Goal: Task Accomplishment & Management: Manage account settings

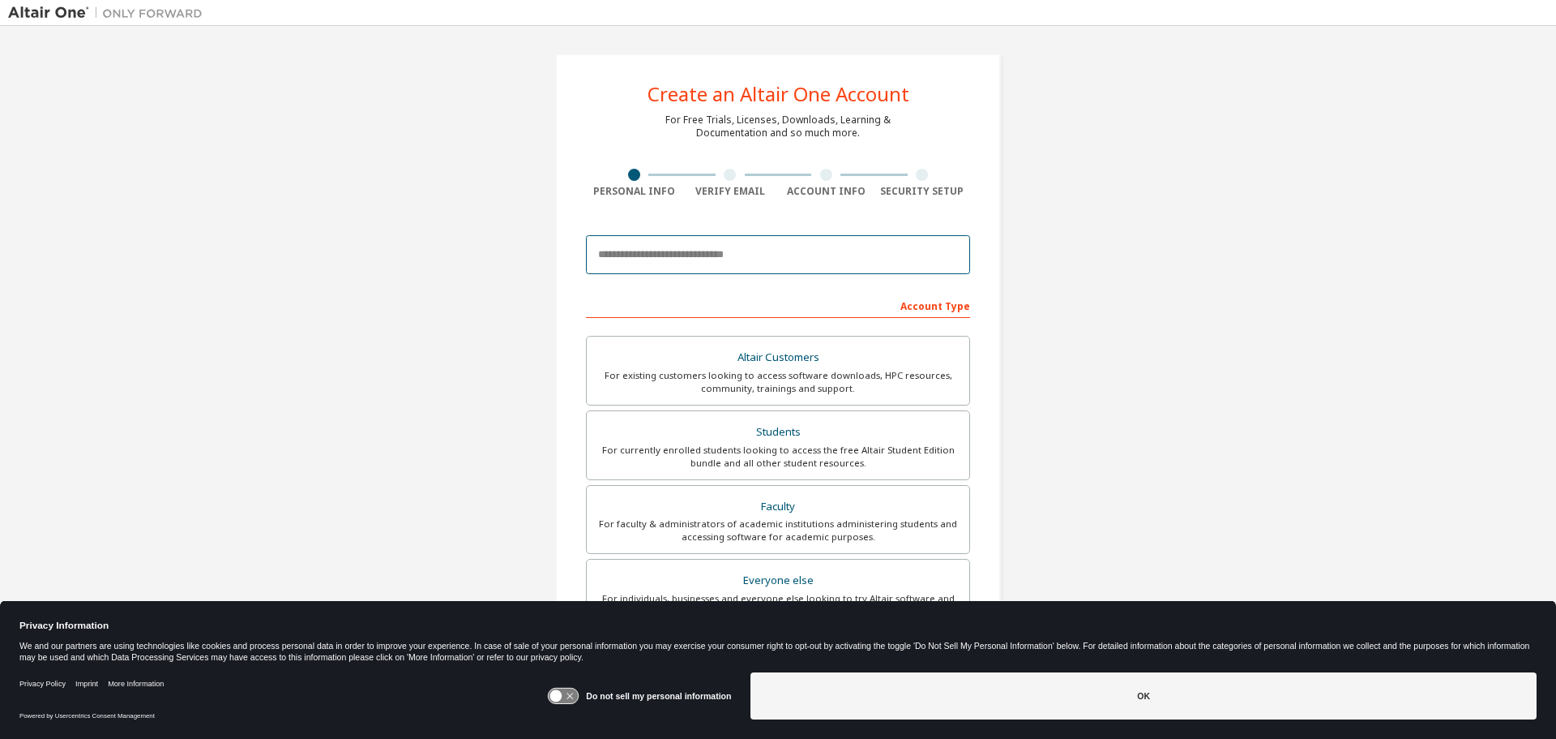
click at [722, 241] on input "email" at bounding box center [778, 254] width 384 height 39
type input "**********"
click at [741, 259] on input "**********" at bounding box center [778, 254] width 384 height 39
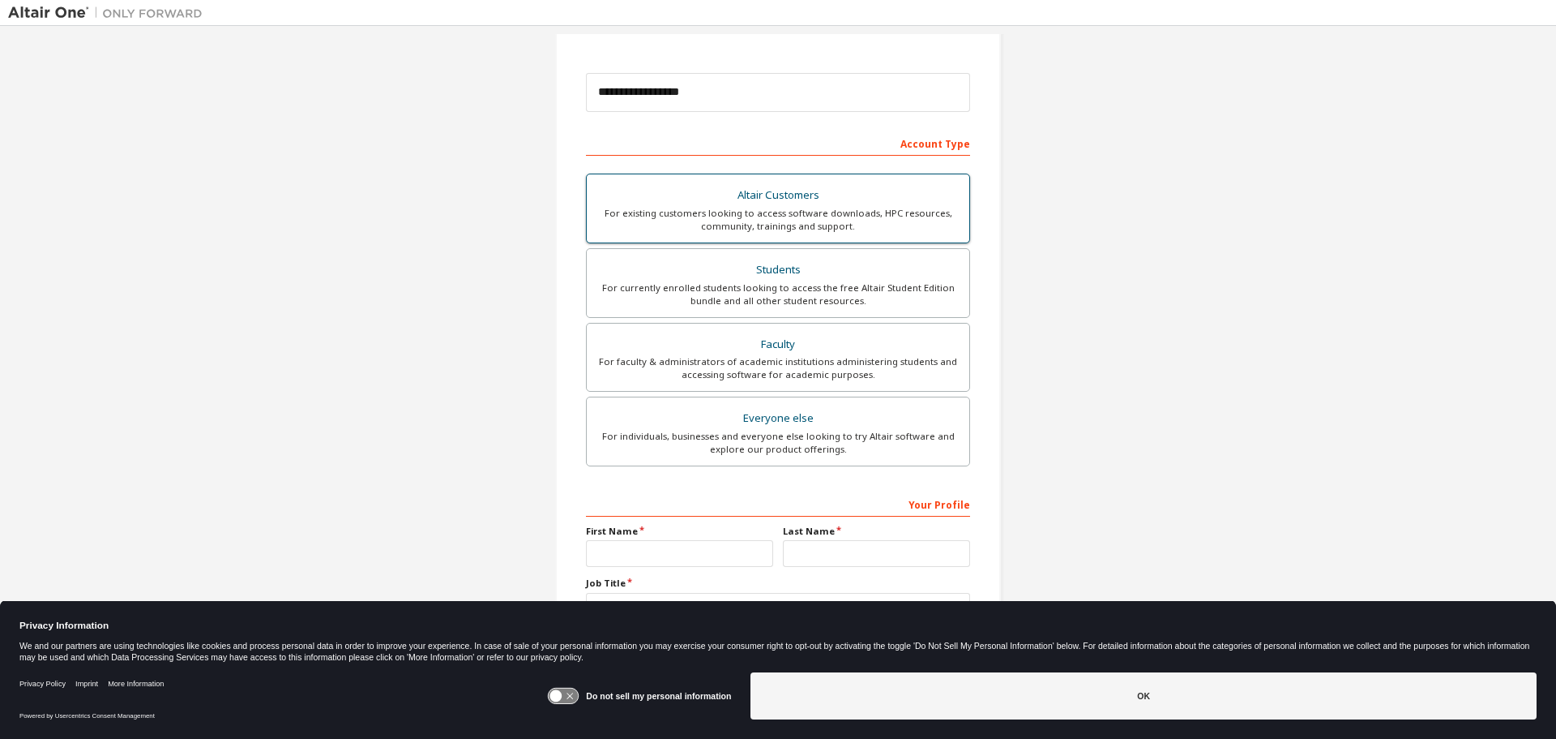
click at [839, 216] on div "For existing customers looking to access software downloads, HPC resources, com…" at bounding box center [778, 220] width 363 height 26
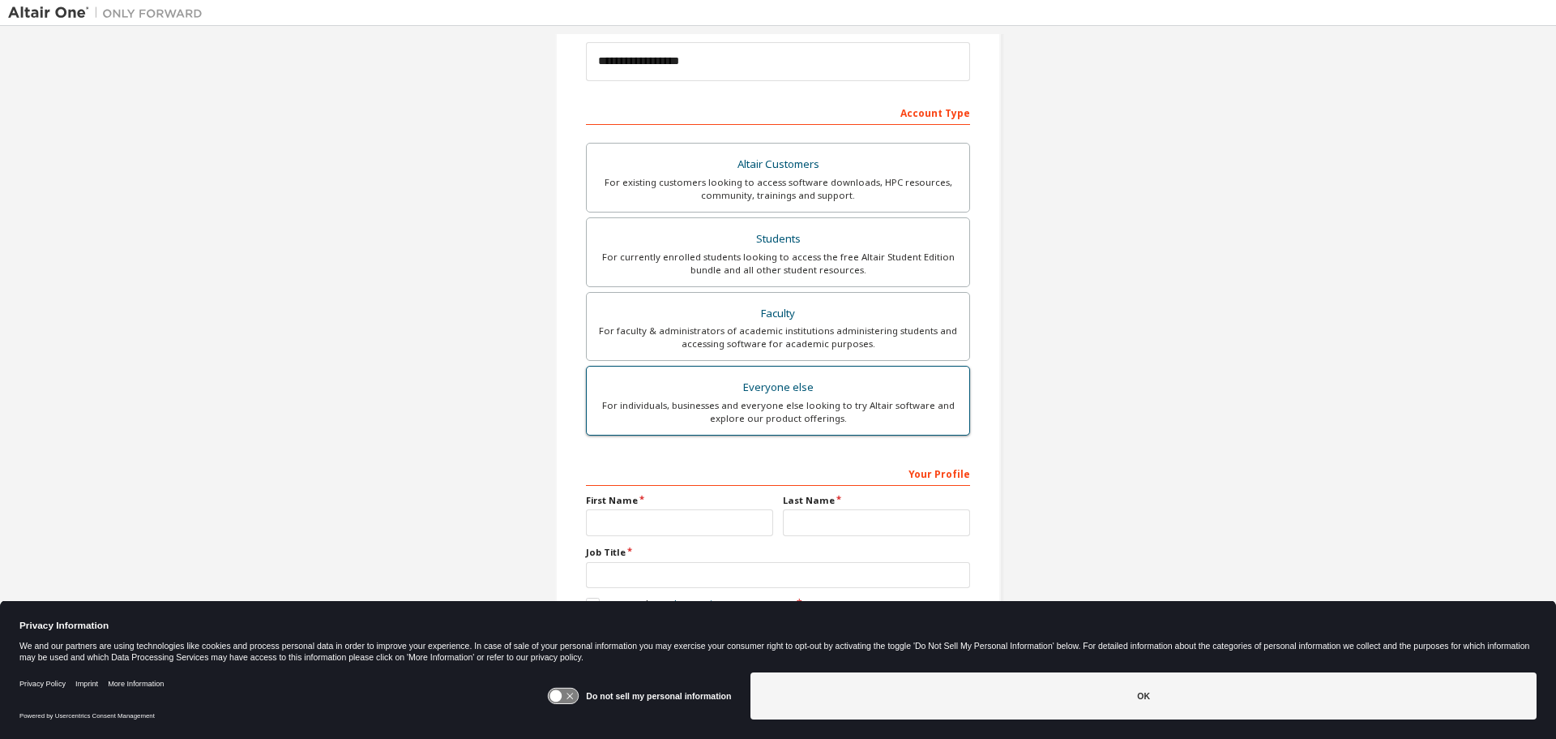
scroll to position [209, 0]
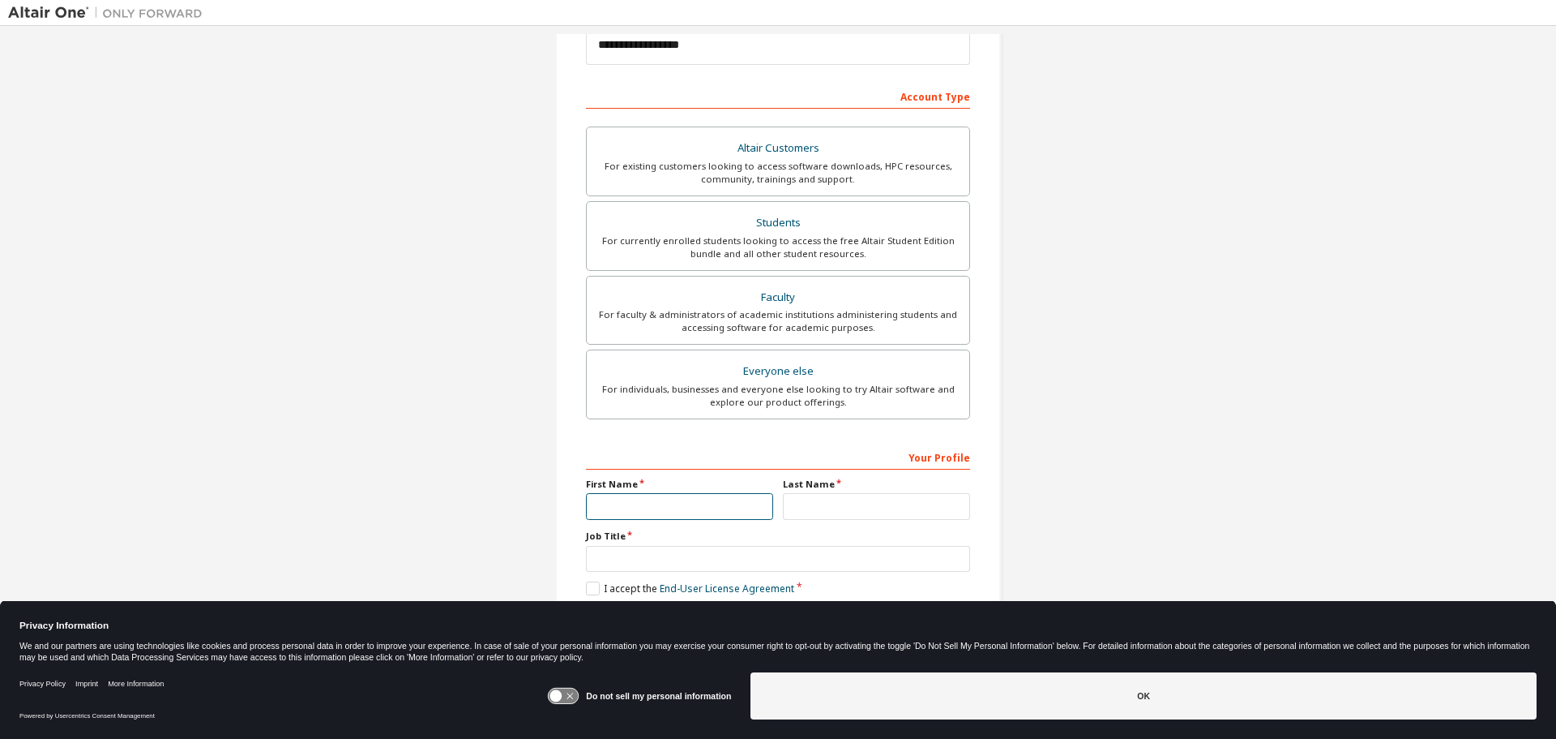
click at [644, 495] on input "text" at bounding box center [679, 506] width 187 height 27
type input "*******"
type input "*****"
click at [610, 497] on input "*******" at bounding box center [679, 506] width 187 height 27
click at [666, 549] on input "text" at bounding box center [778, 559] width 384 height 27
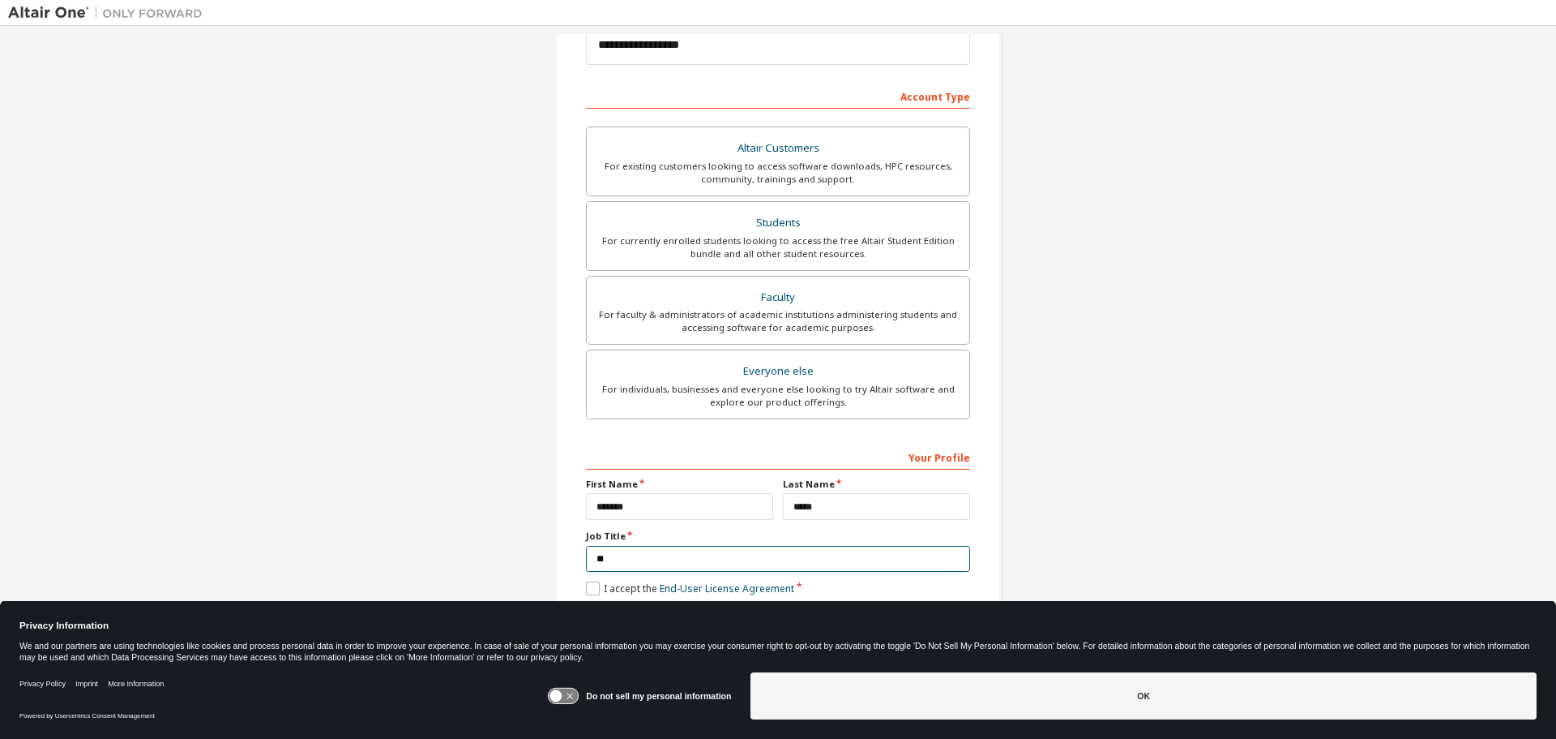
type input "**"
click at [589, 589] on label "I accept the End-User License Agreement" at bounding box center [690, 588] width 208 height 14
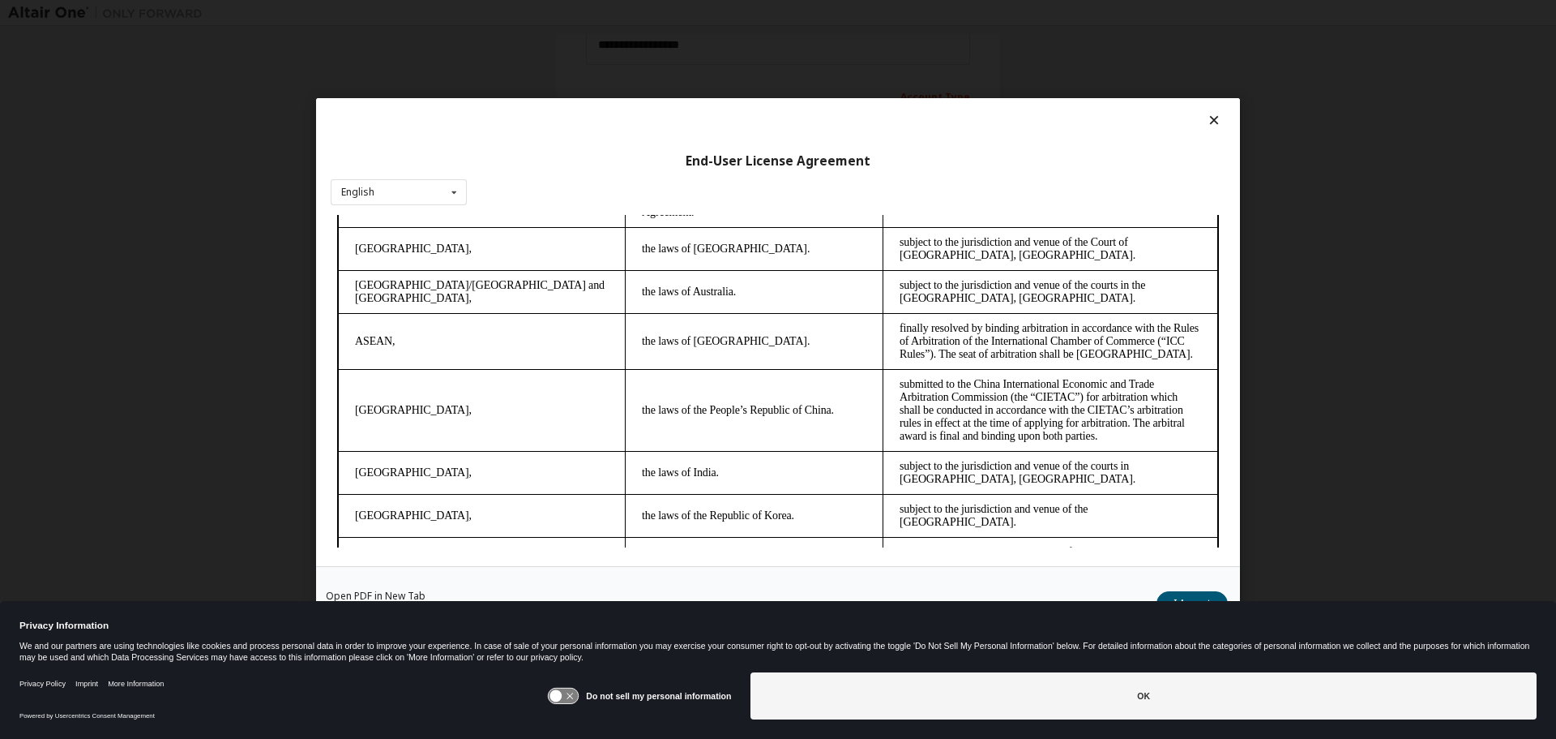
scroll to position [4110, 0]
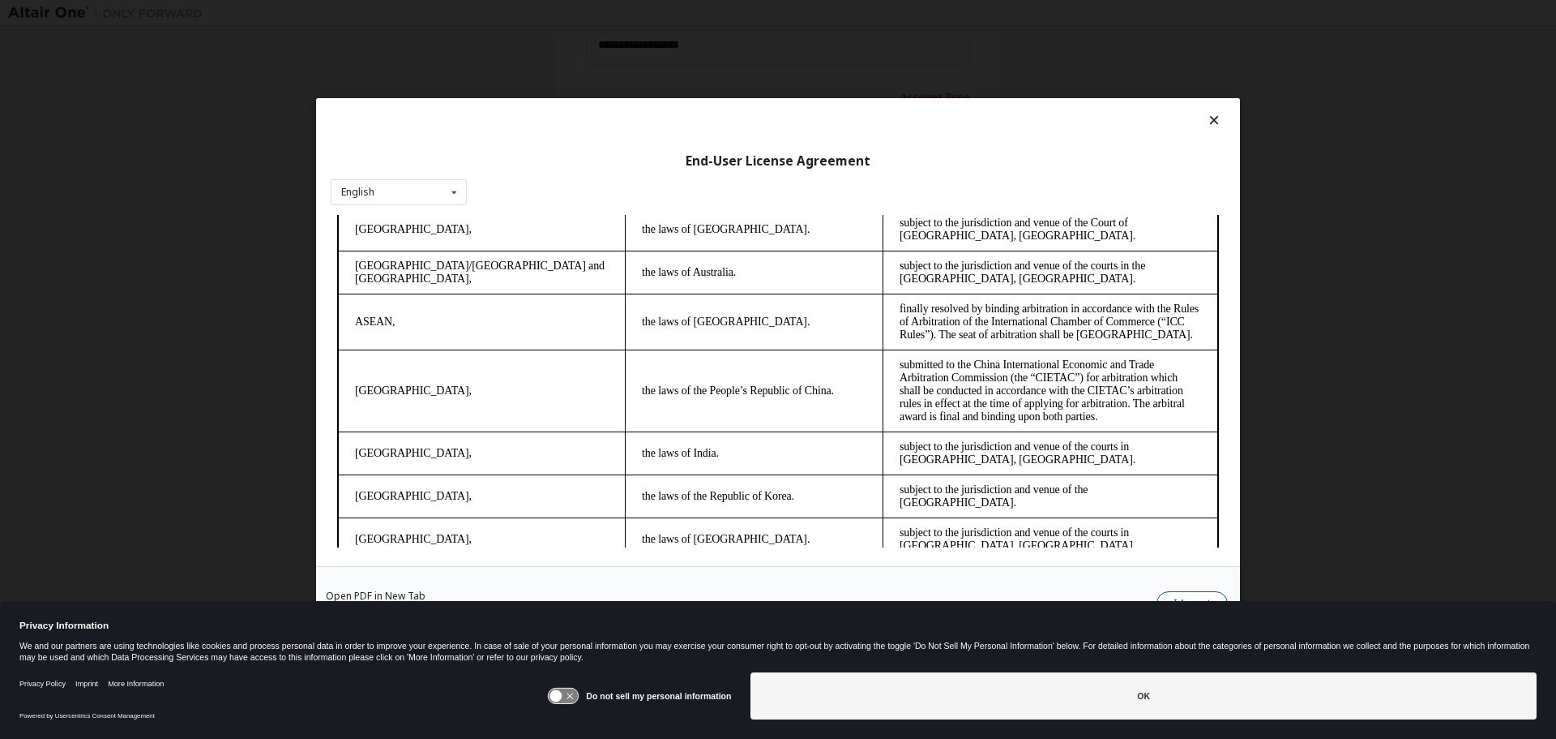
click at [1176, 593] on button "I Accept" at bounding box center [1192, 604] width 71 height 24
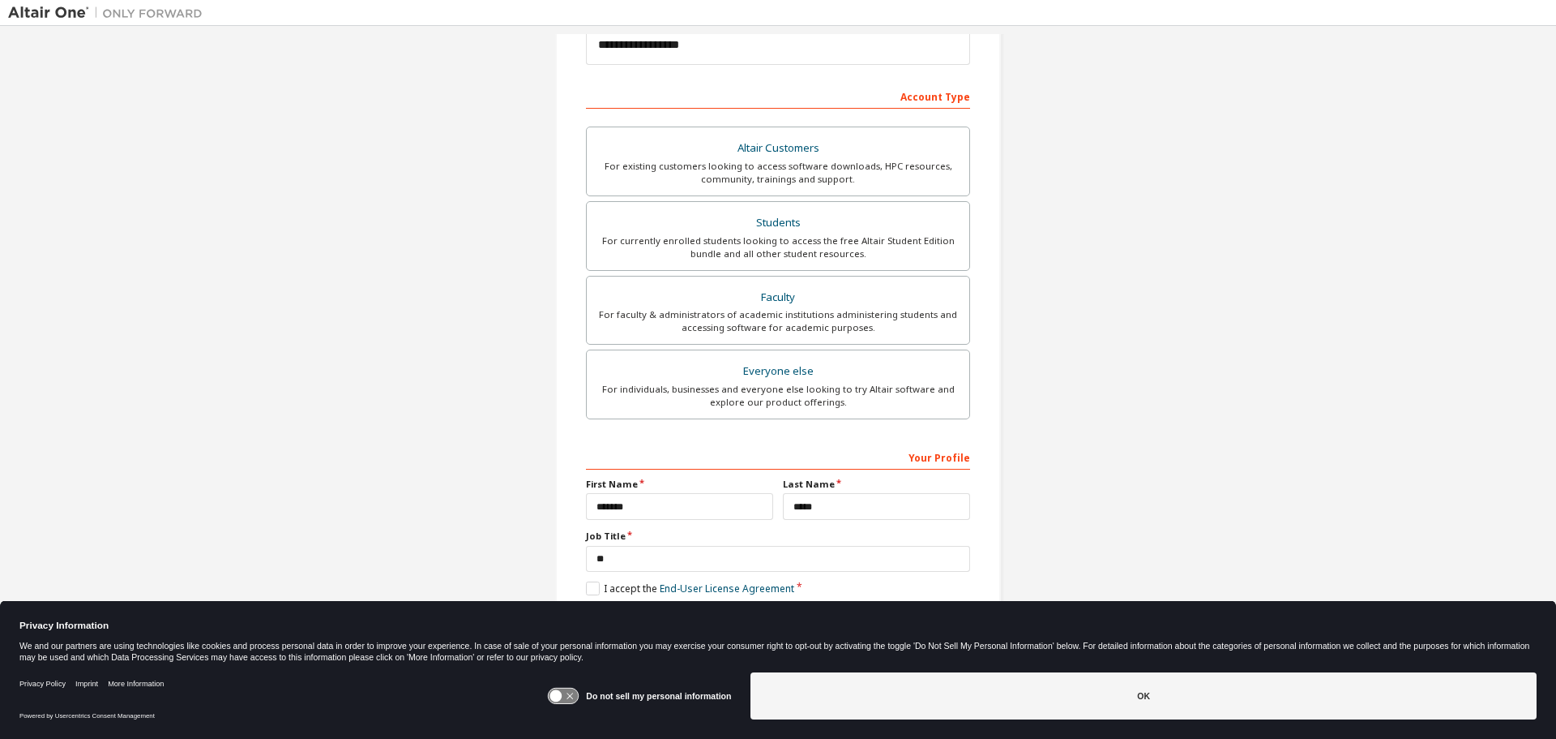
click at [1360, 329] on div "**********" at bounding box center [778, 254] width 1540 height 858
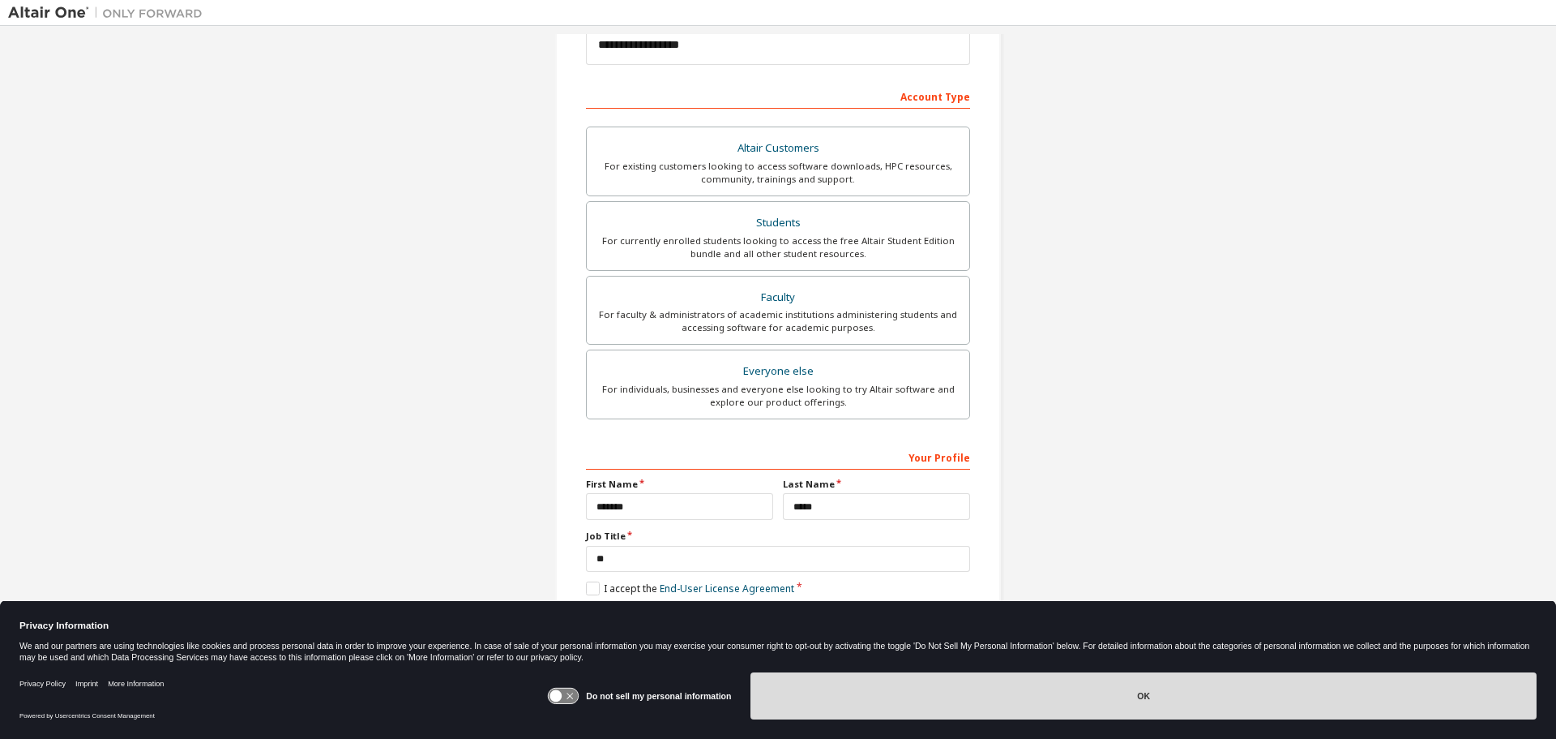
click at [959, 704] on button "OK" at bounding box center [1144, 695] width 786 height 47
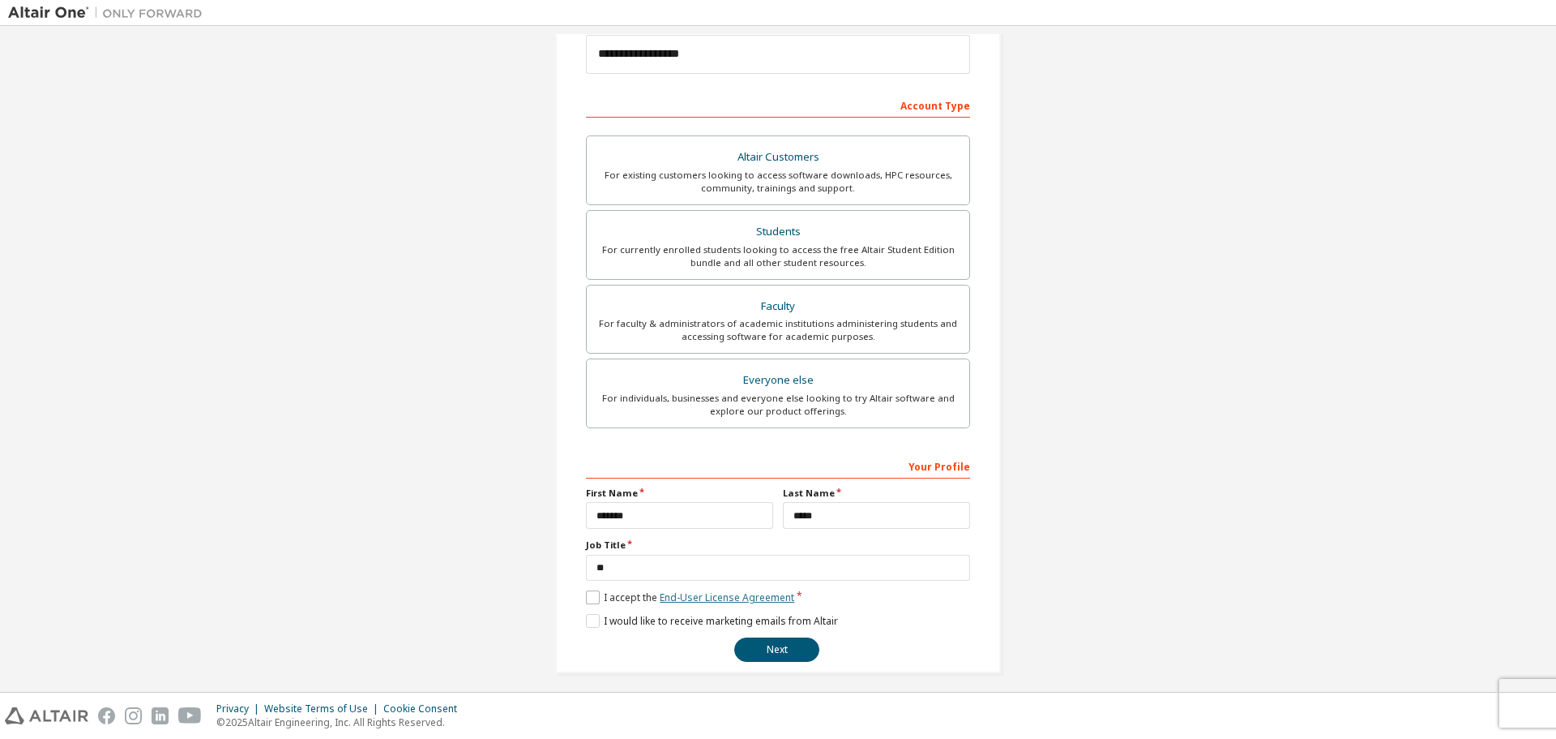
scroll to position [209, 0]
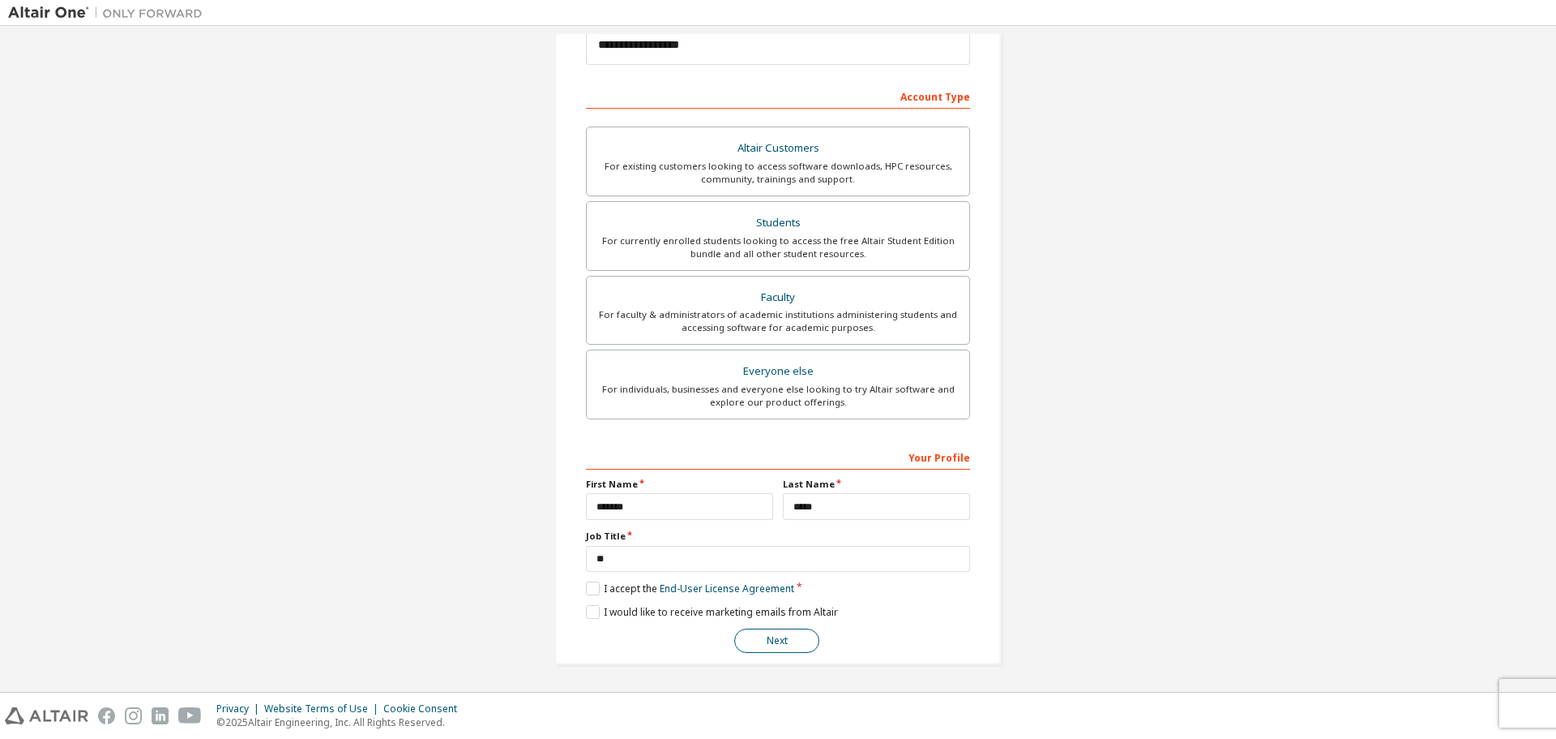
click at [760, 636] on button "Next" at bounding box center [776, 640] width 85 height 24
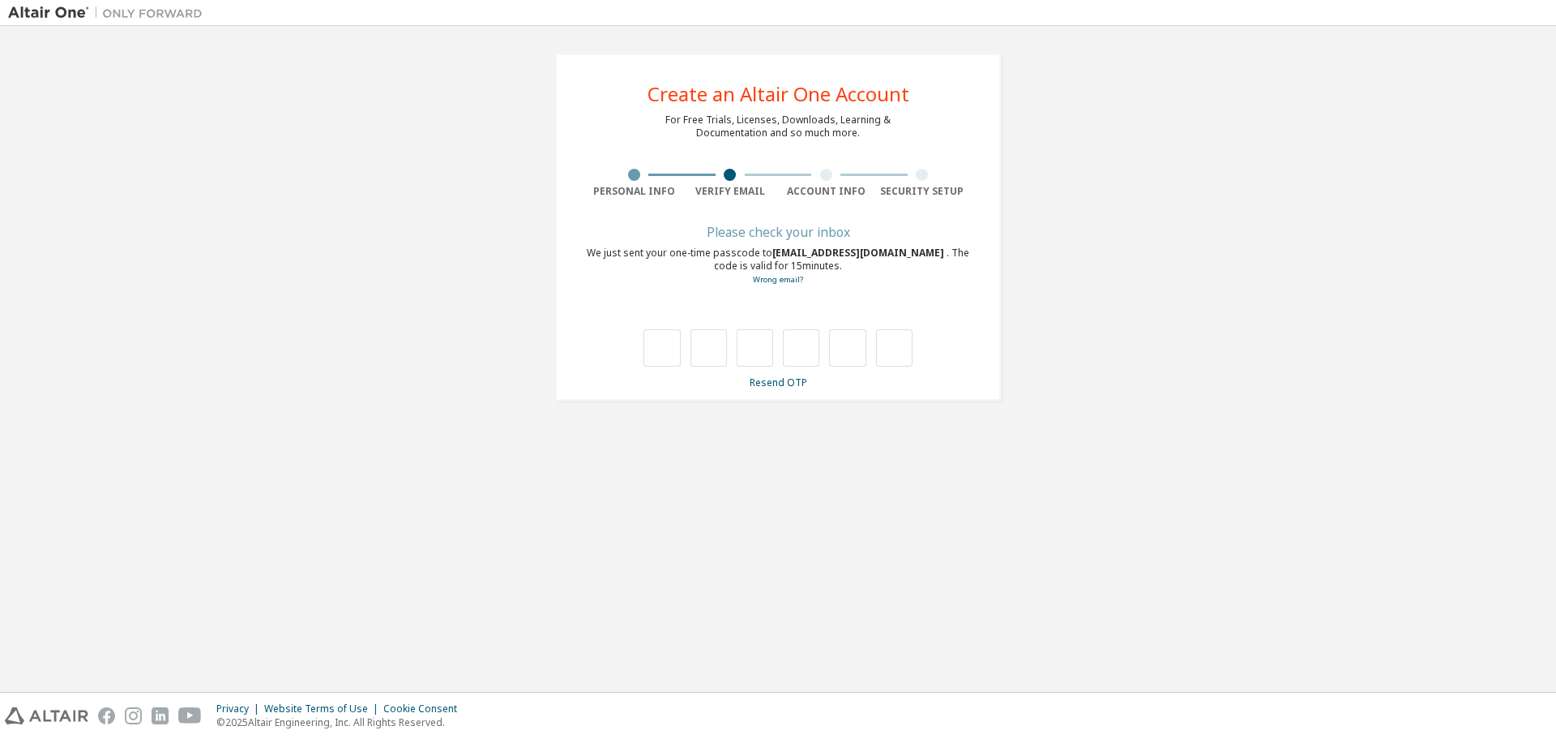
scroll to position [0, 0]
click at [661, 363] on input "text" at bounding box center [662, 347] width 36 height 37
type input "*"
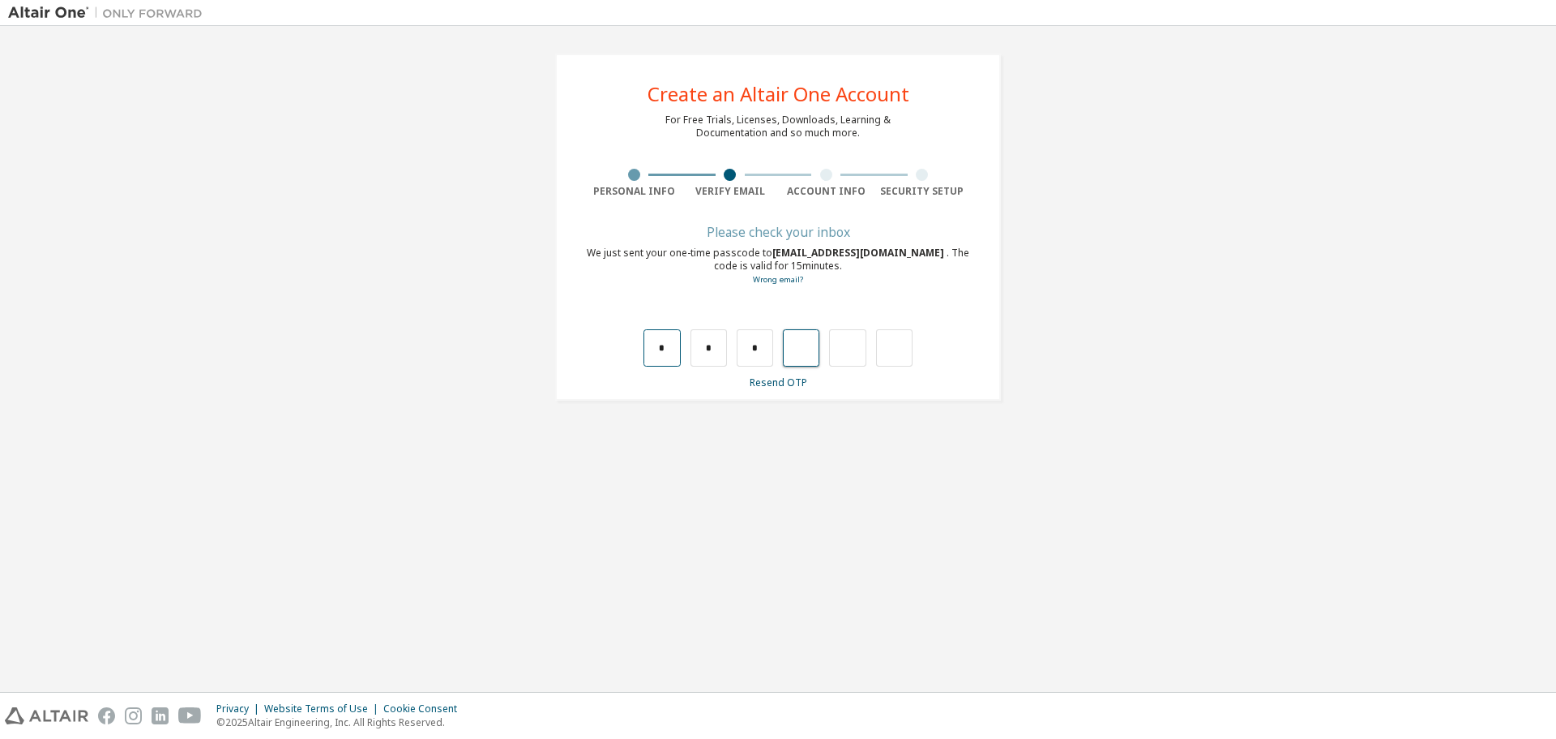
type input "*"
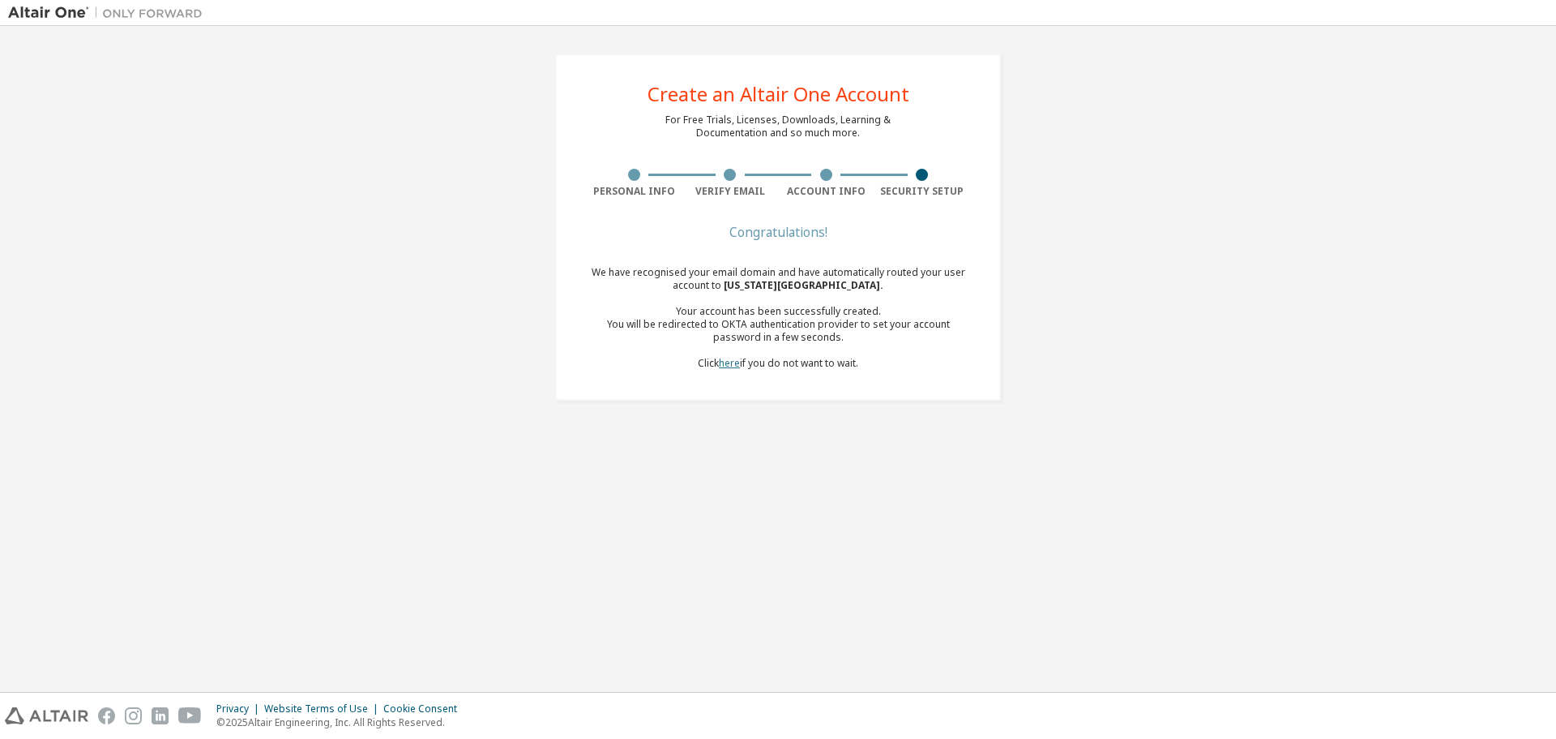
click at [731, 363] on link "here" at bounding box center [729, 363] width 21 height 14
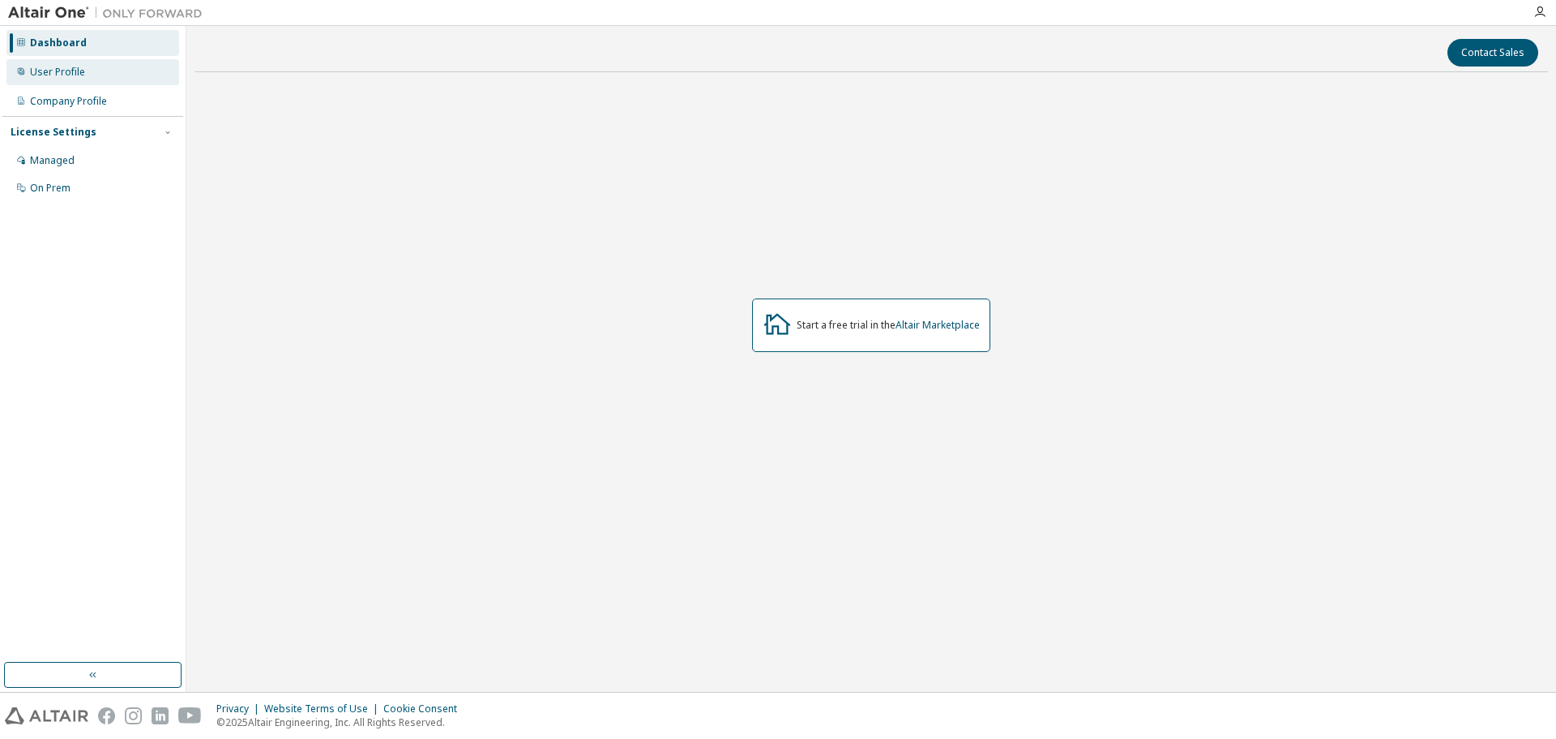
click at [83, 67] on div "User Profile" at bounding box center [92, 72] width 173 height 26
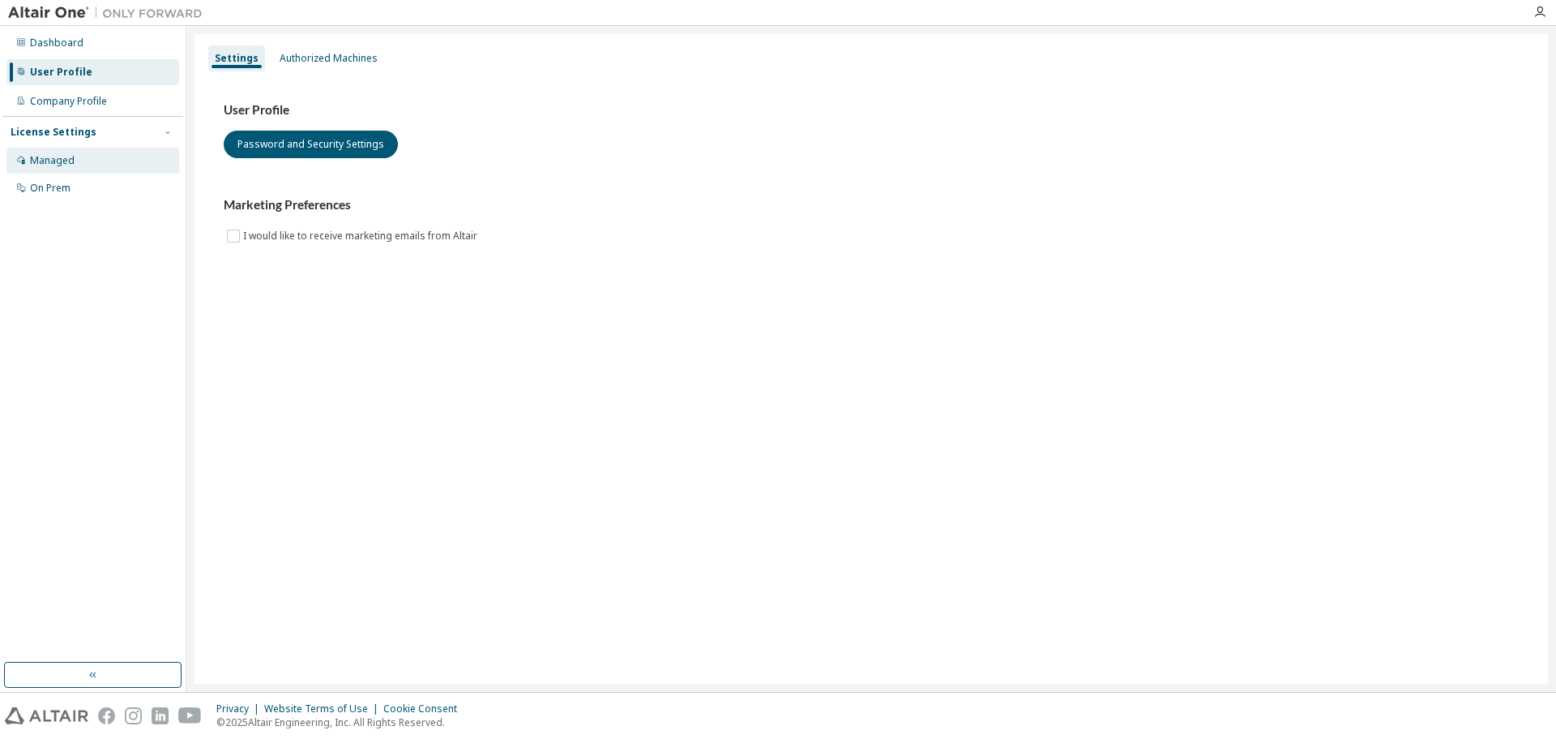
click at [62, 161] on div "Managed" at bounding box center [52, 160] width 45 height 13
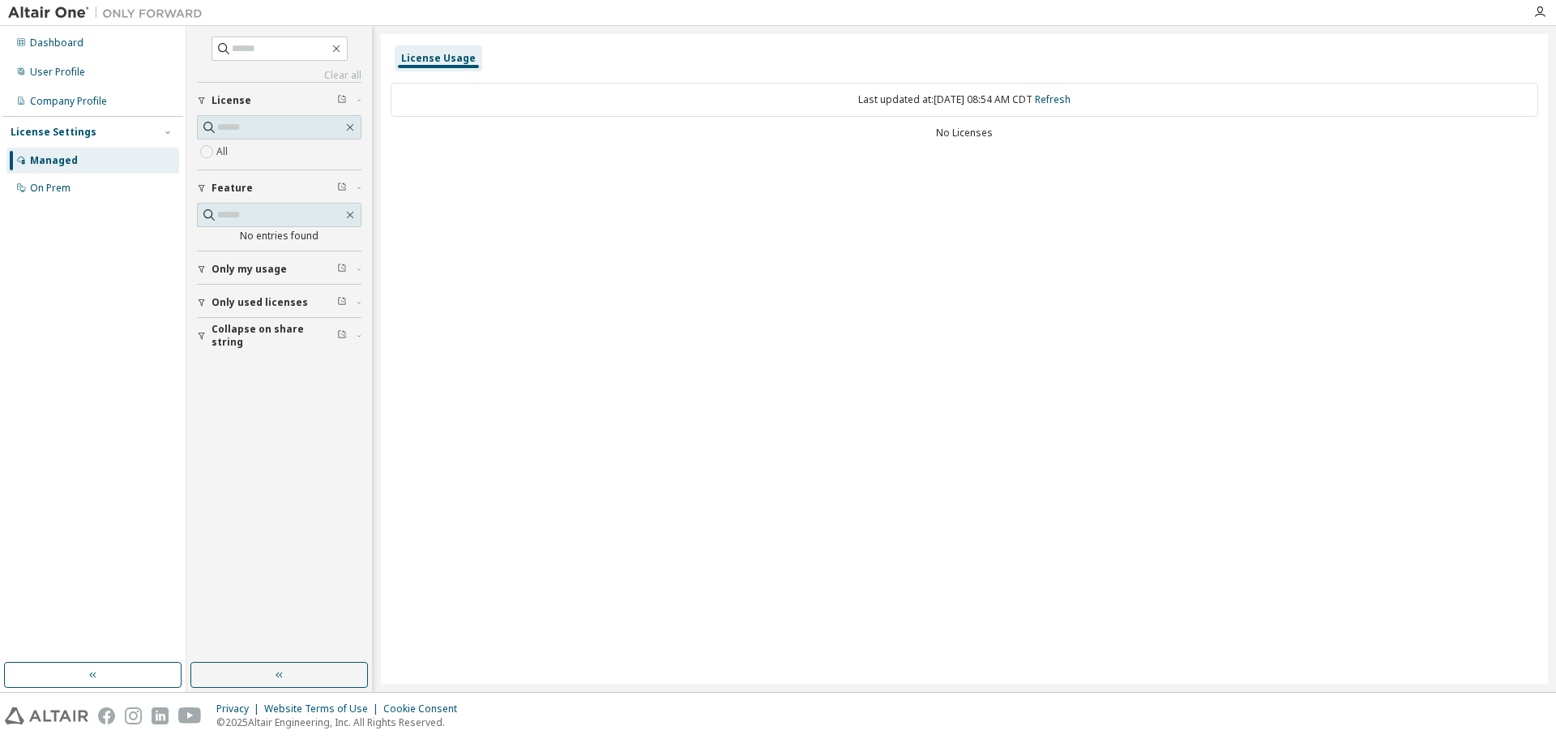
click at [237, 101] on span "License" at bounding box center [232, 100] width 40 height 13
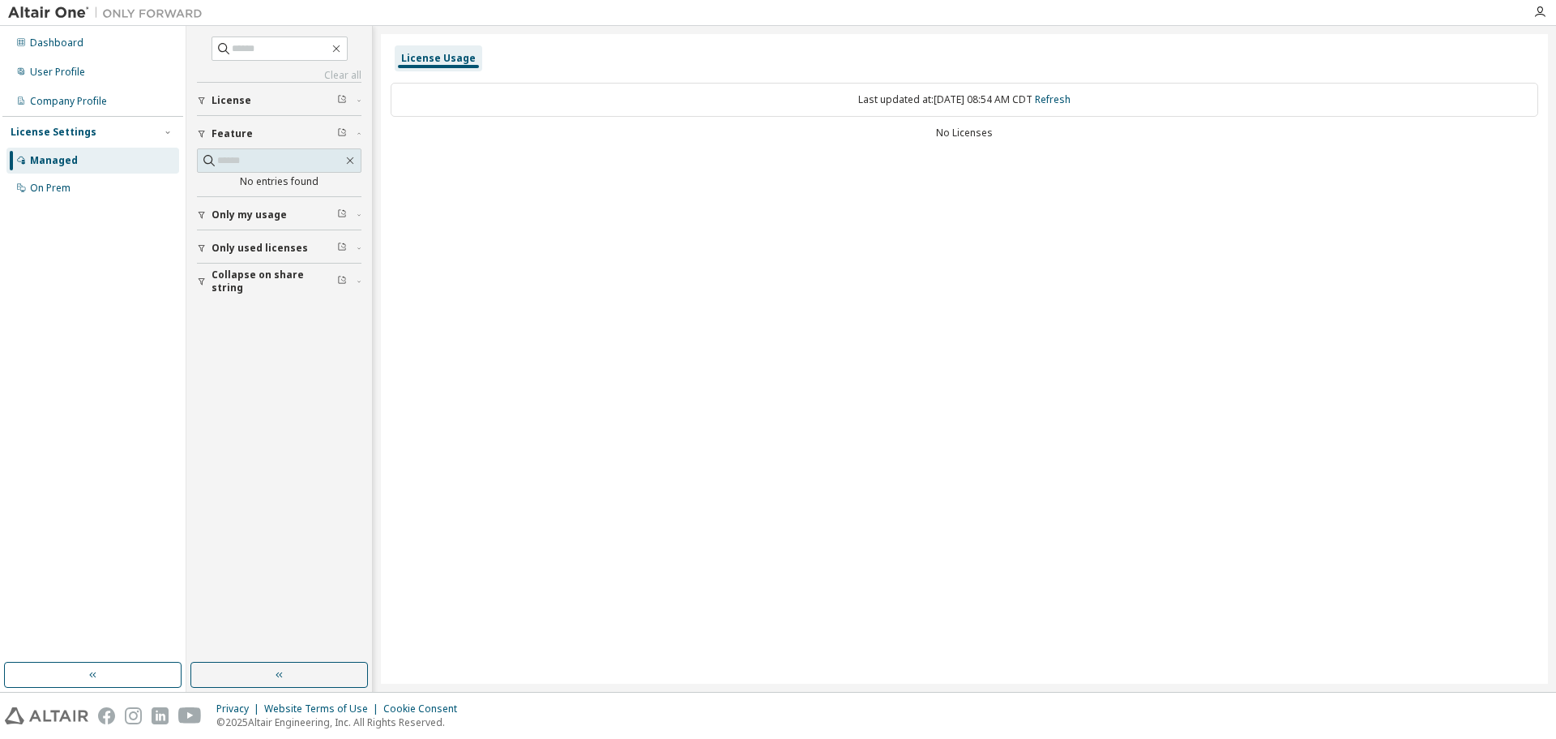
click at [237, 101] on span "License" at bounding box center [232, 100] width 40 height 13
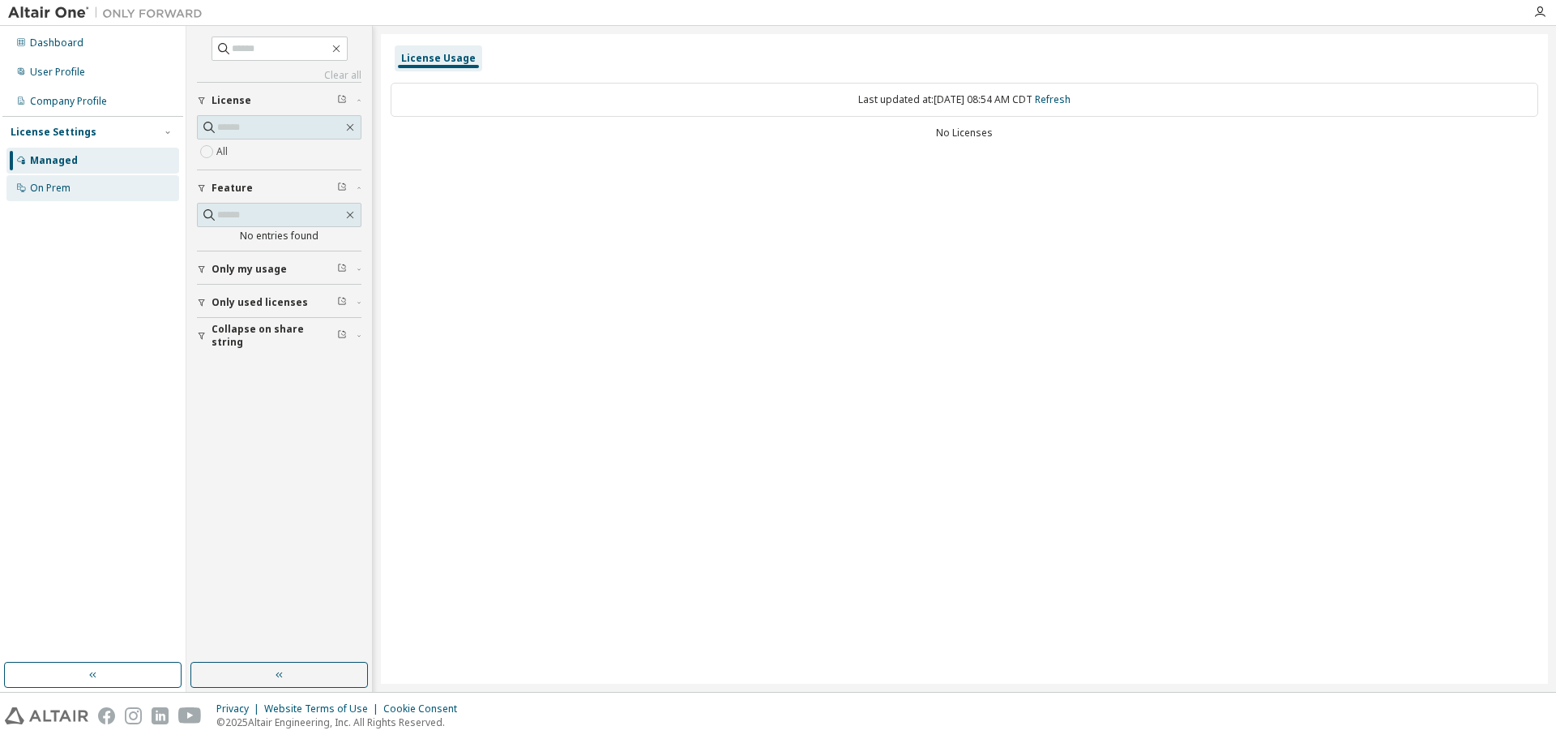
click at [53, 187] on div "On Prem" at bounding box center [50, 188] width 41 height 13
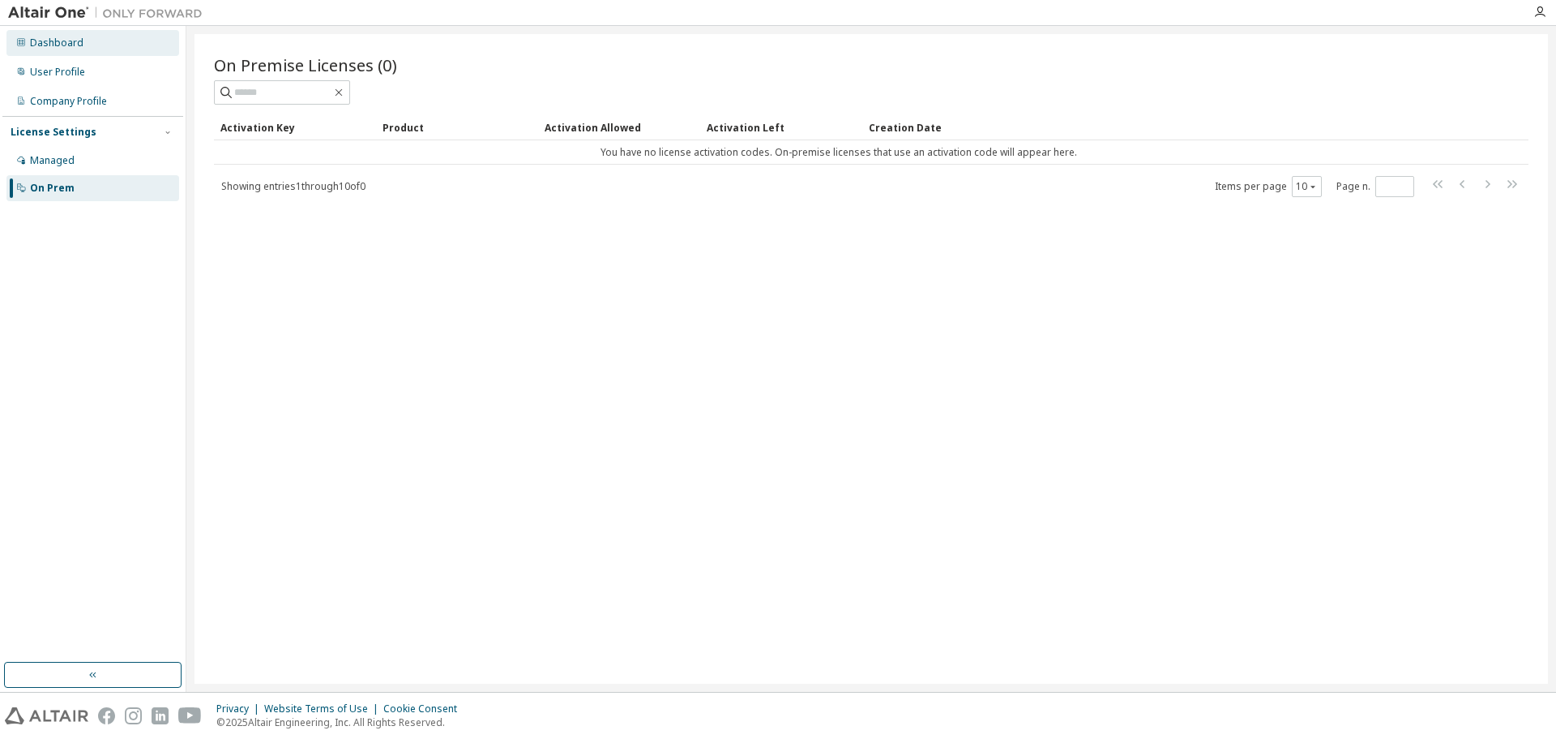
click at [52, 44] on div "Dashboard" at bounding box center [57, 42] width 54 height 13
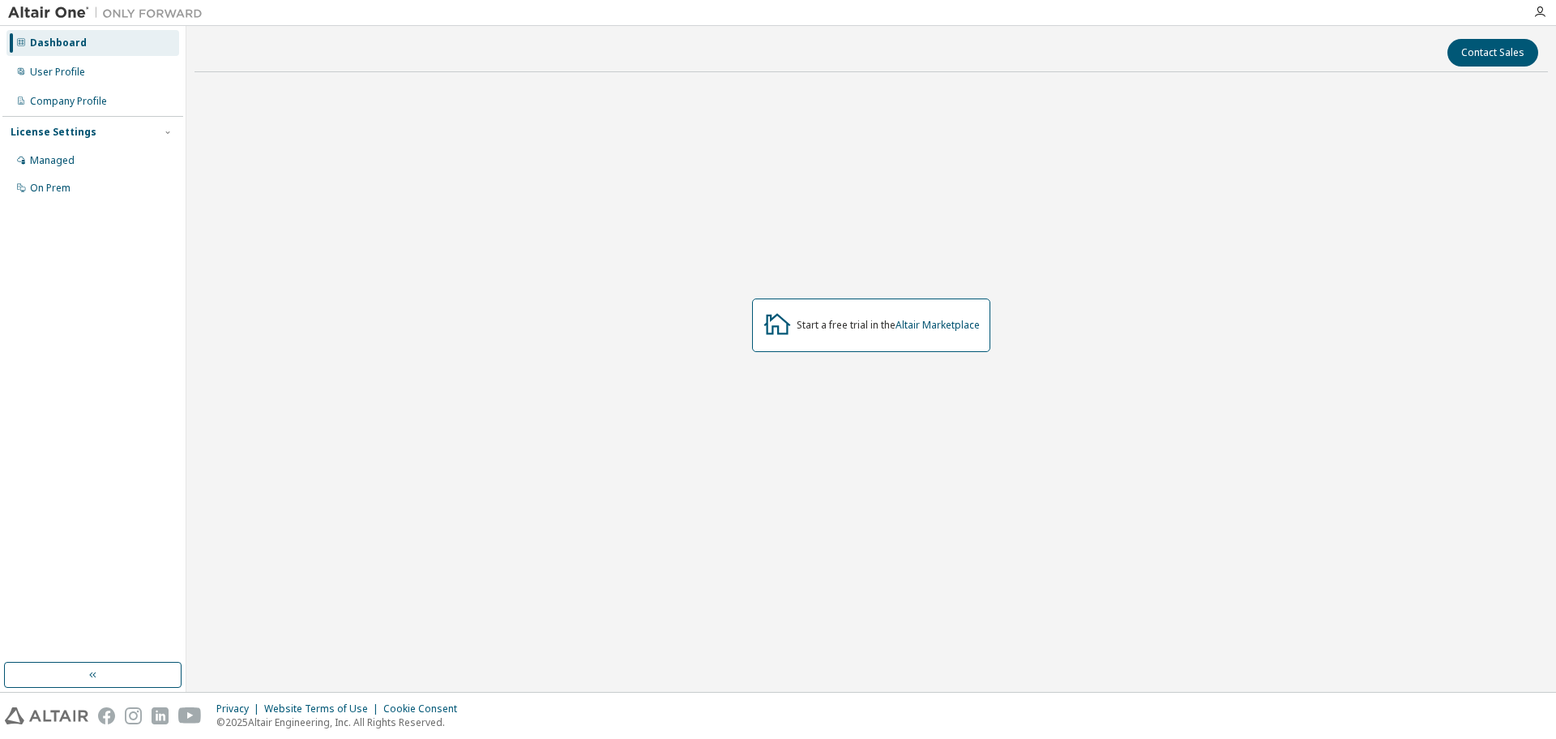
click at [75, 12] on img at bounding box center [109, 13] width 203 height 16
click at [69, 670] on button "button" at bounding box center [93, 674] width 178 height 26
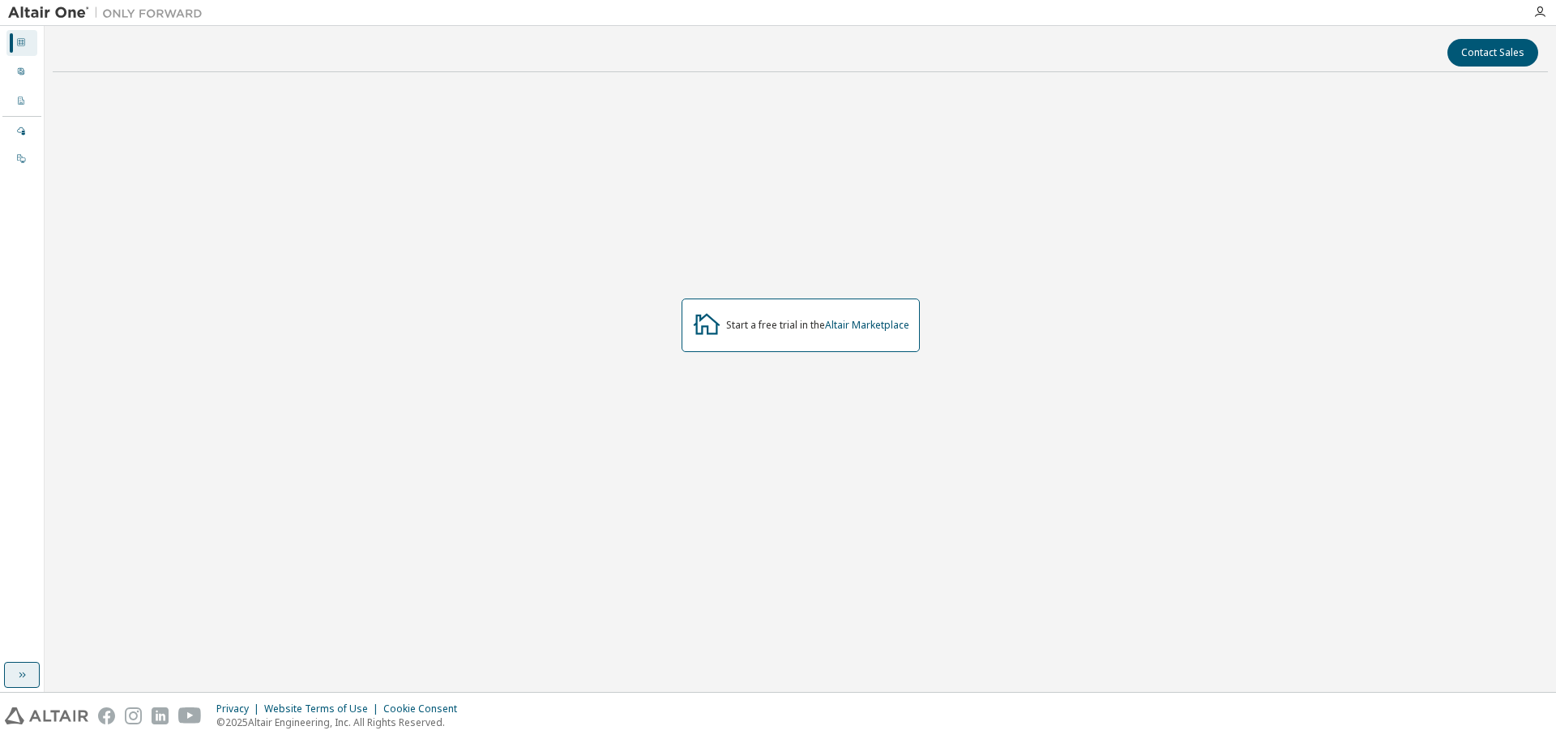
click at [32, 668] on button "button" at bounding box center [22, 674] width 36 height 26
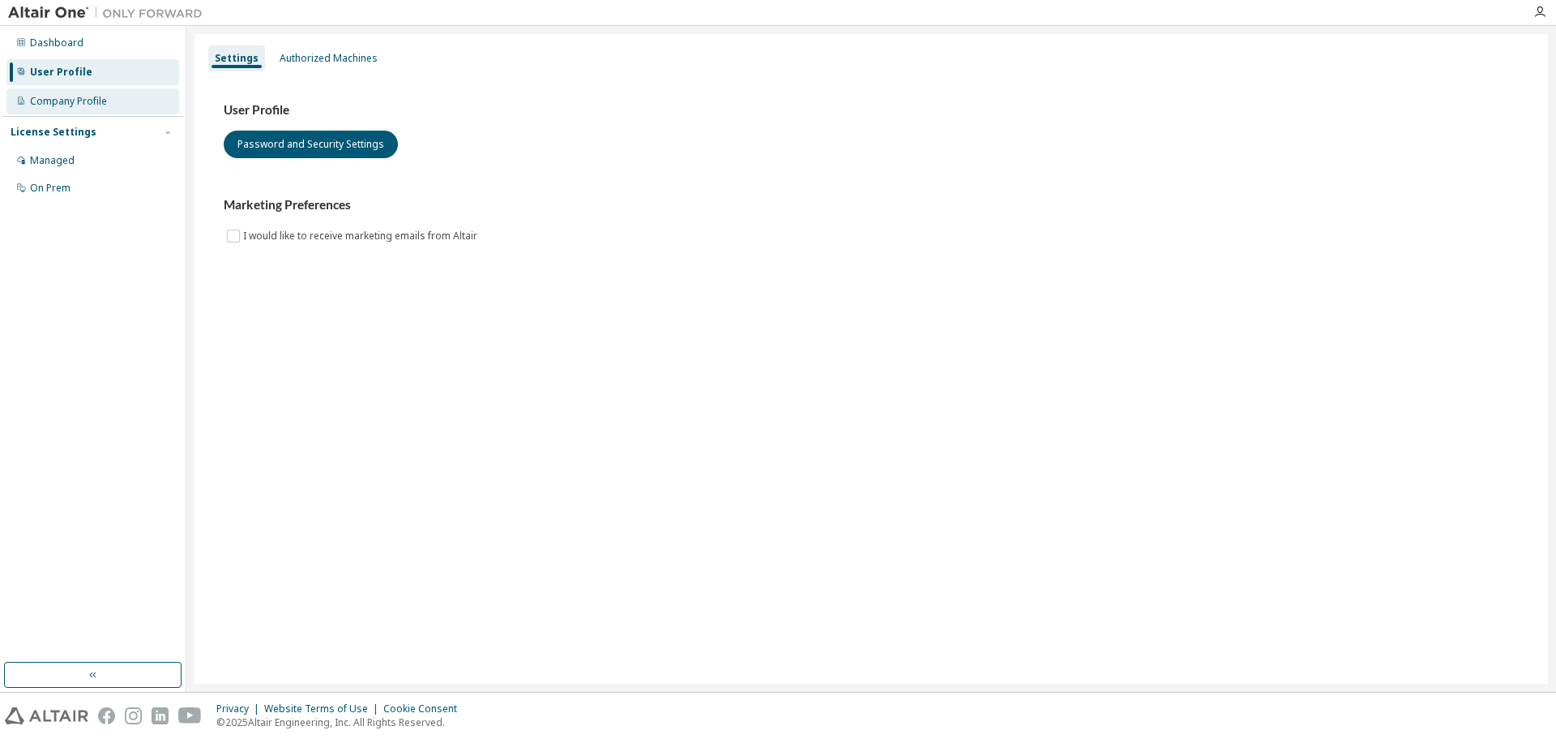
click at [96, 103] on div "Company Profile" at bounding box center [68, 101] width 77 height 13
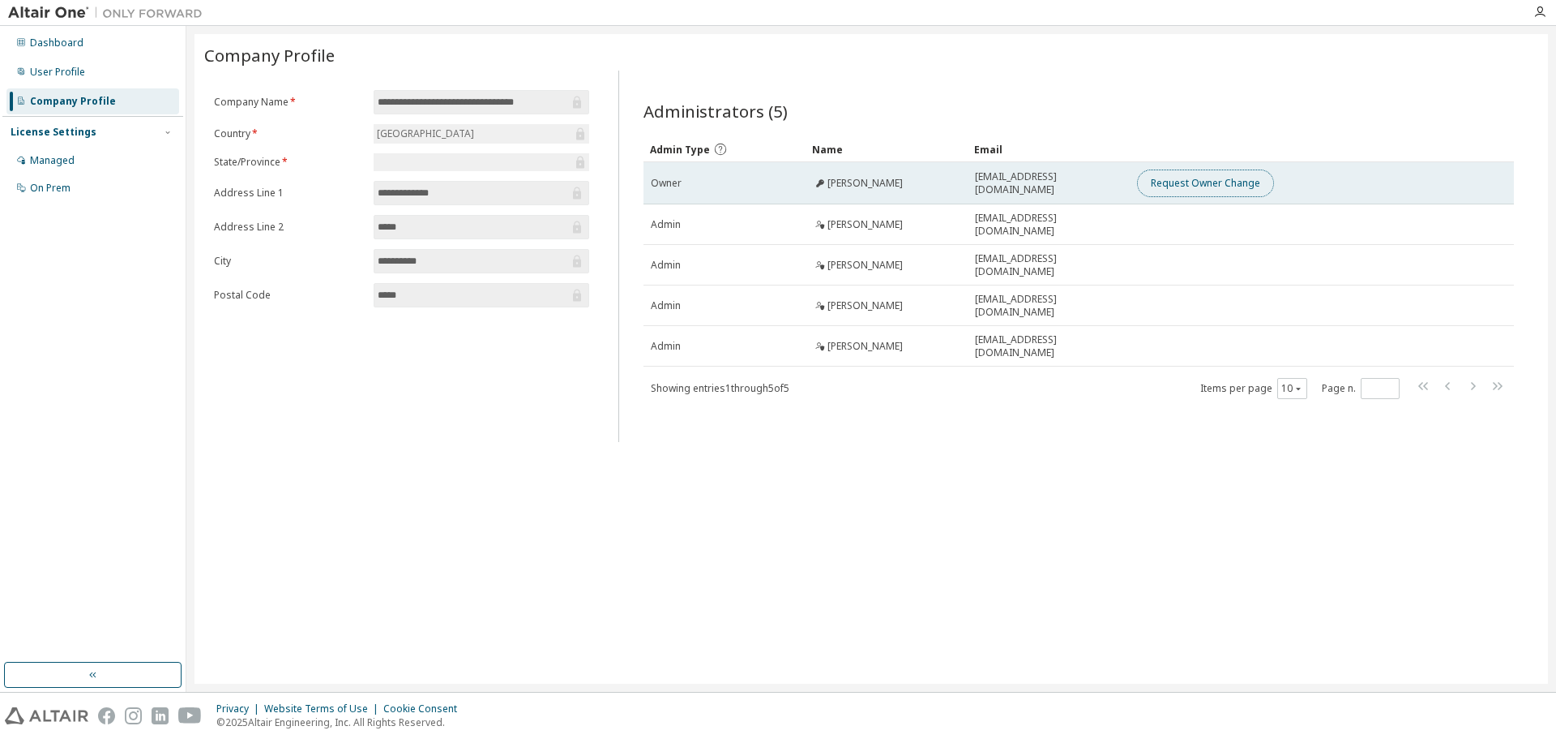
click at [1189, 178] on button "Request Owner Change" at bounding box center [1205, 183] width 137 height 28
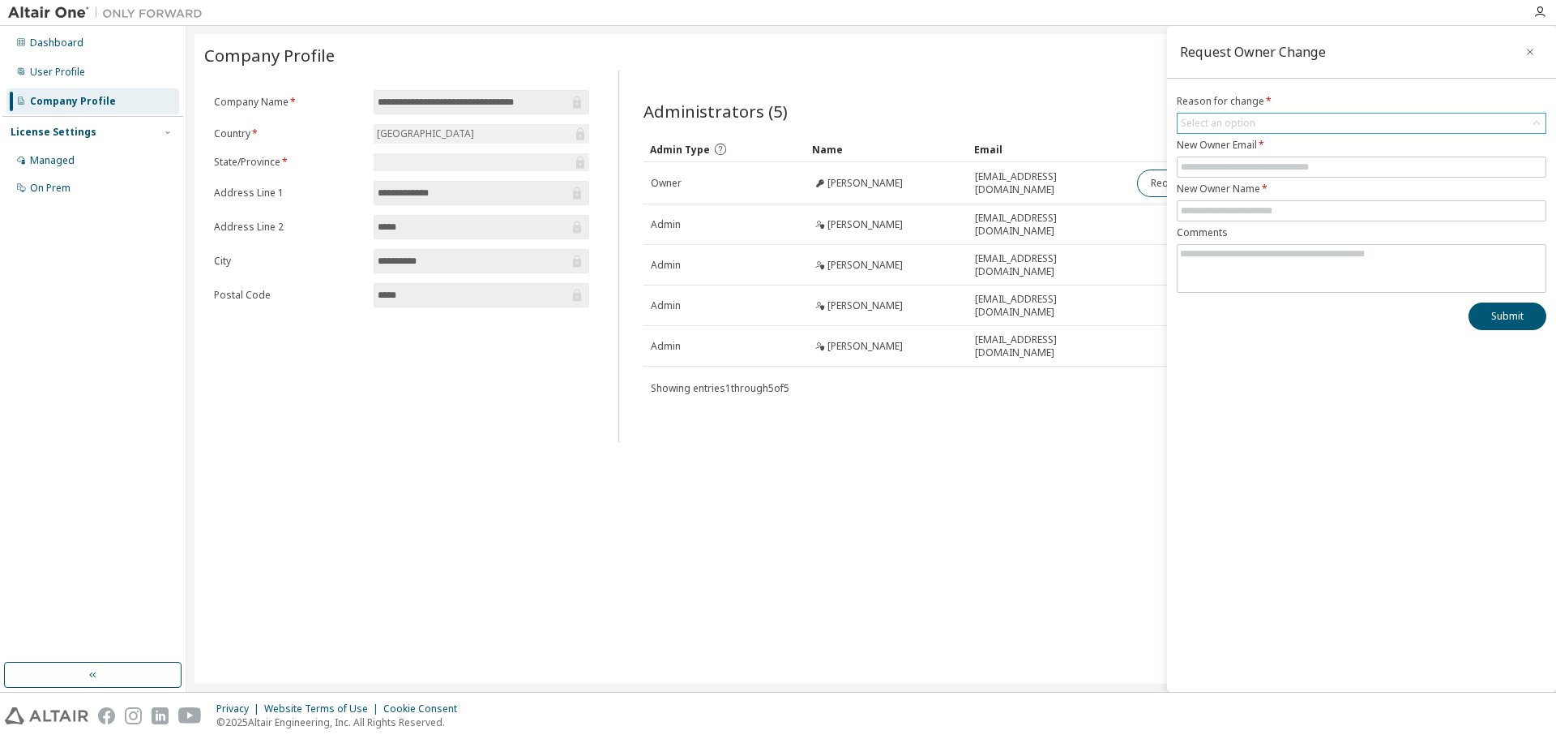
click at [1231, 122] on div "Select an option" at bounding box center [1218, 123] width 75 height 13
click at [1221, 187] on li "User no longer manages this responsibility" at bounding box center [1361, 189] width 365 height 21
click at [1227, 169] on input "text" at bounding box center [1362, 167] width 362 height 13
type input "**********"
click at [1238, 210] on input "text" at bounding box center [1362, 210] width 362 height 13
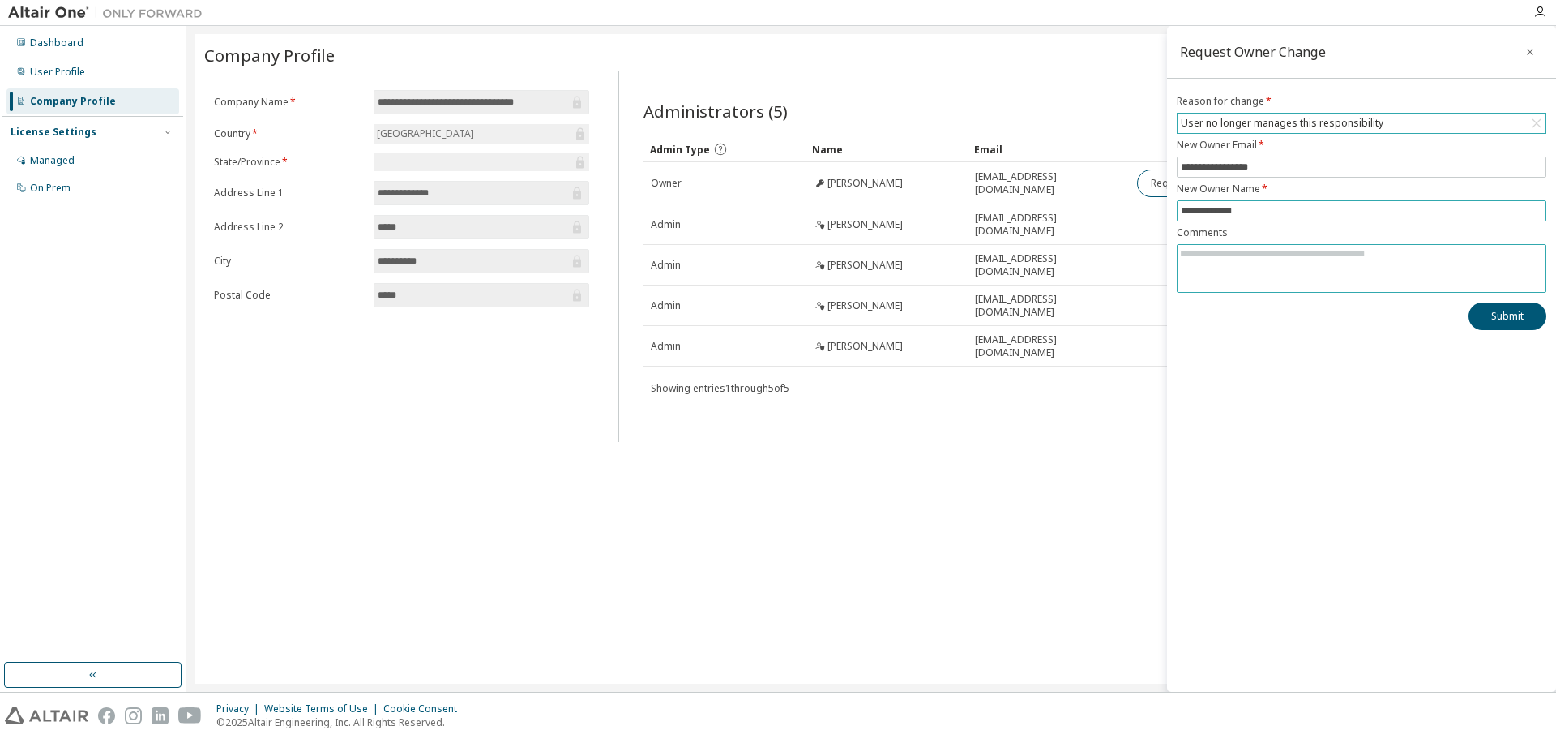
type input "**********"
click at [1267, 263] on textarea at bounding box center [1362, 266] width 368 height 42
type textarea "*"
click at [1249, 257] on textarea "**********" at bounding box center [1362, 266] width 368 height 42
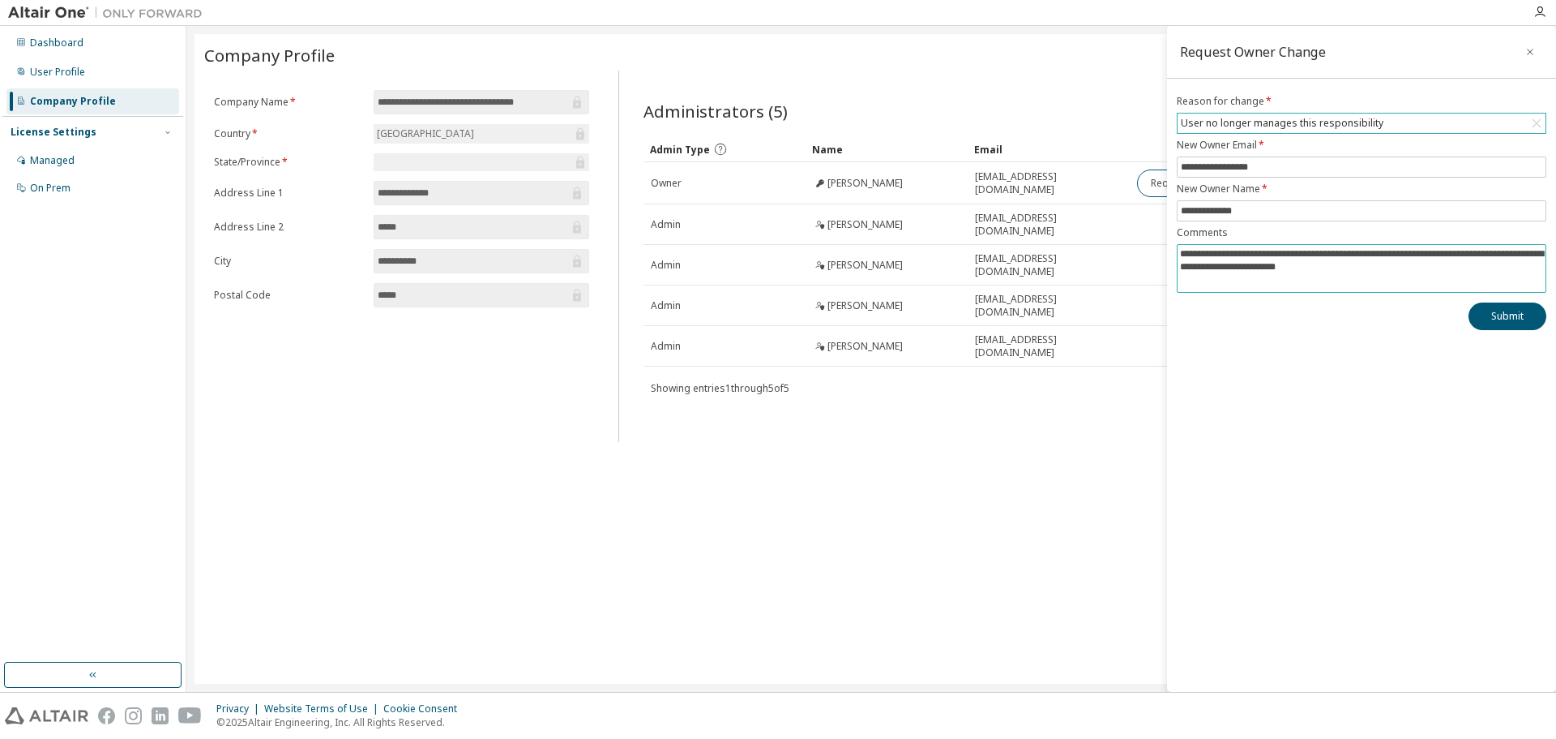
drag, startPoint x: 1252, startPoint y: 251, endPoint x: 1228, endPoint y: 253, distance: 24.4
click at [1228, 253] on textarea "**********" at bounding box center [1362, 266] width 368 height 42
type textarea "**********"
click at [1500, 314] on button "Submit" at bounding box center [1508, 316] width 78 height 28
click at [1534, 52] on icon "button" at bounding box center [1530, 51] width 11 height 13
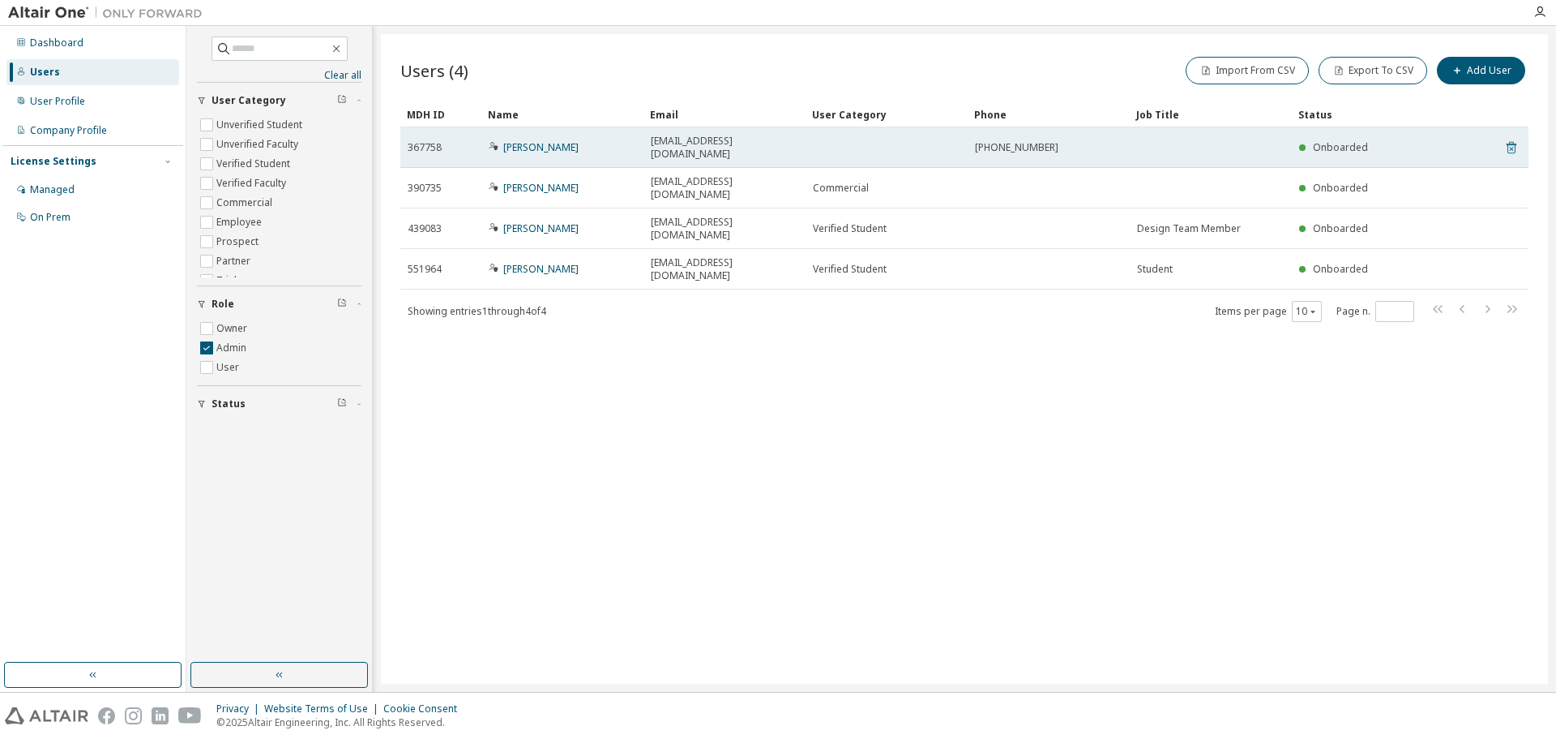
click at [1511, 142] on icon at bounding box center [1512, 148] width 10 height 12
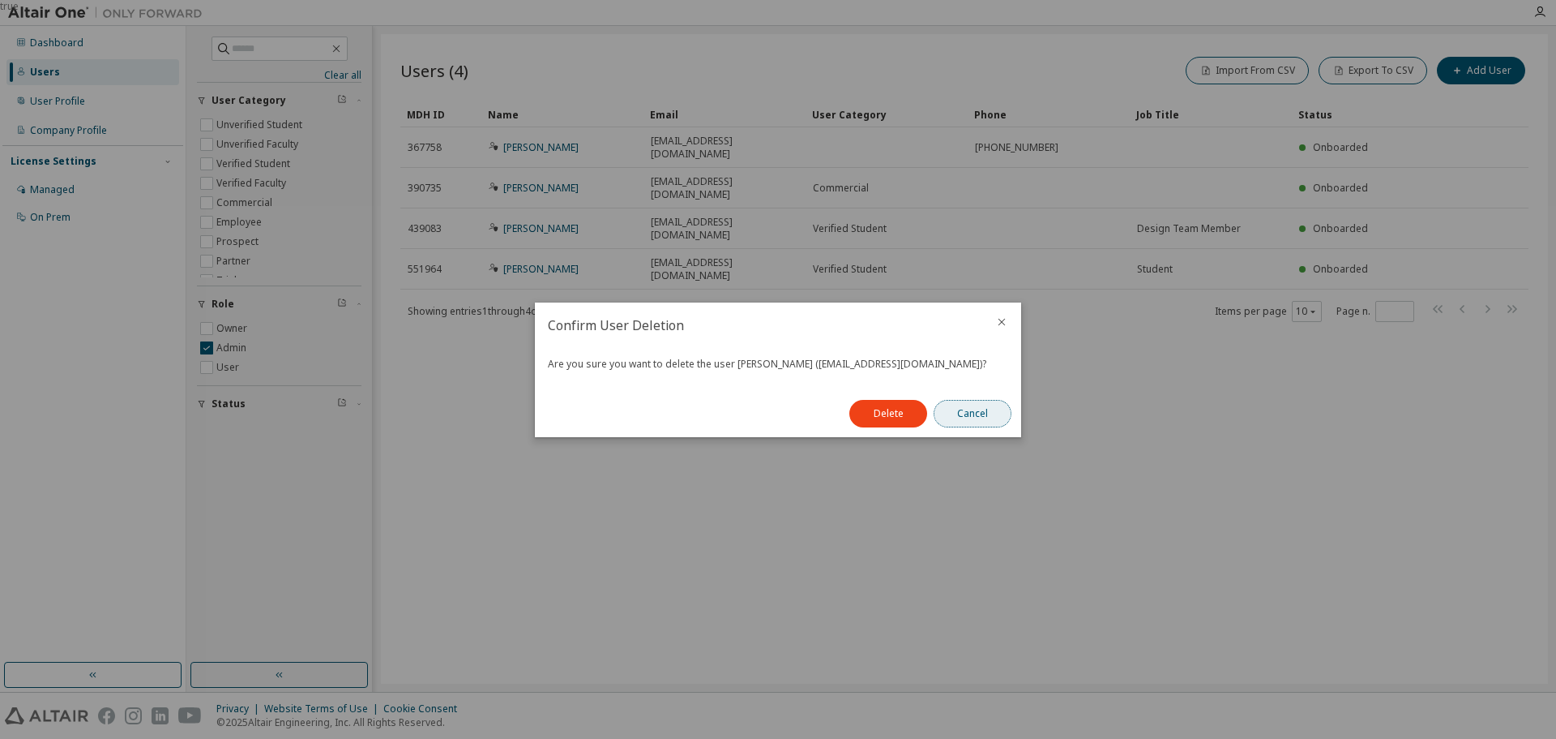
click at [963, 406] on button "Cancel" at bounding box center [973, 414] width 78 height 28
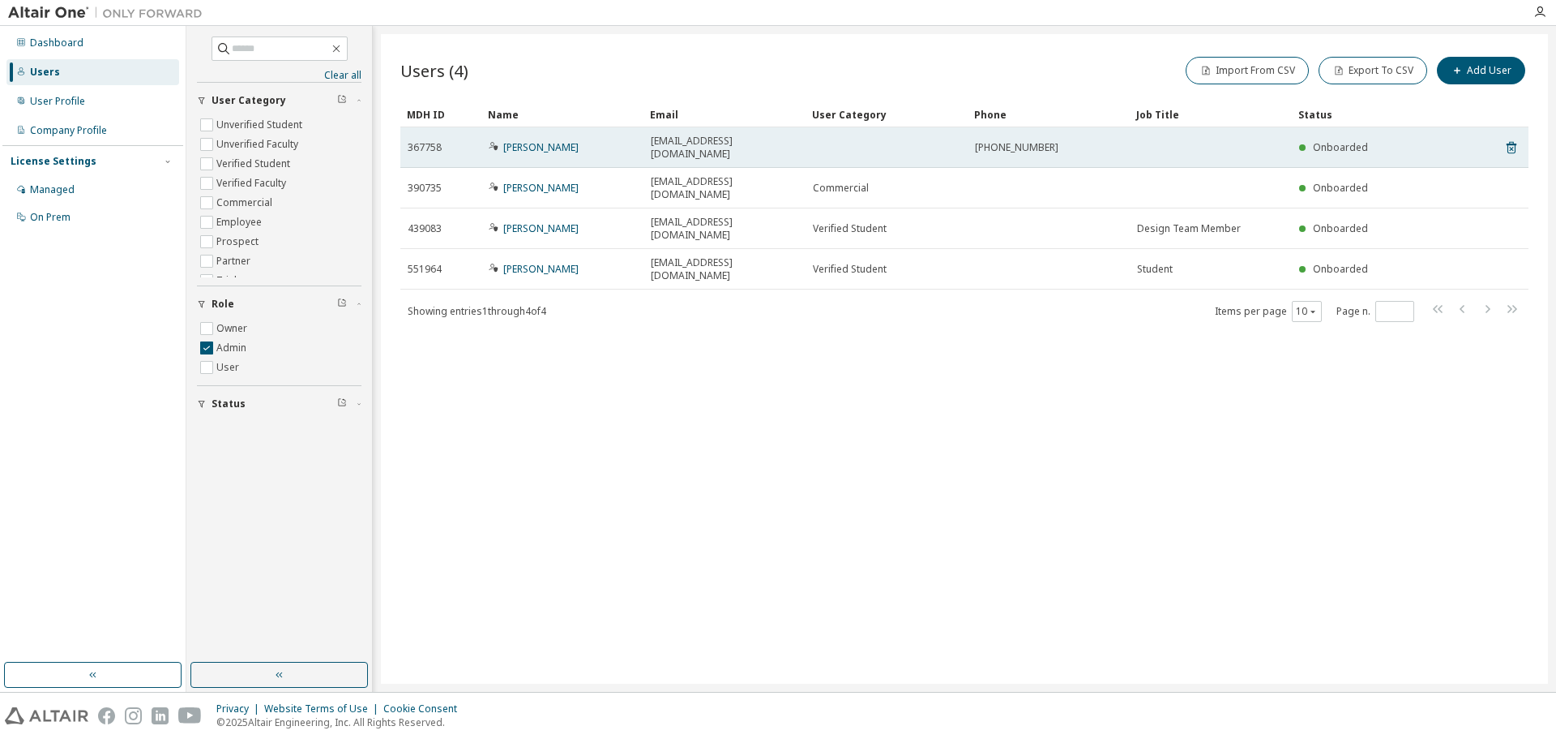
click at [1342, 148] on td "Onboarded" at bounding box center [1365, 147] width 146 height 41
click at [1509, 142] on icon at bounding box center [1512, 147] width 15 height 19
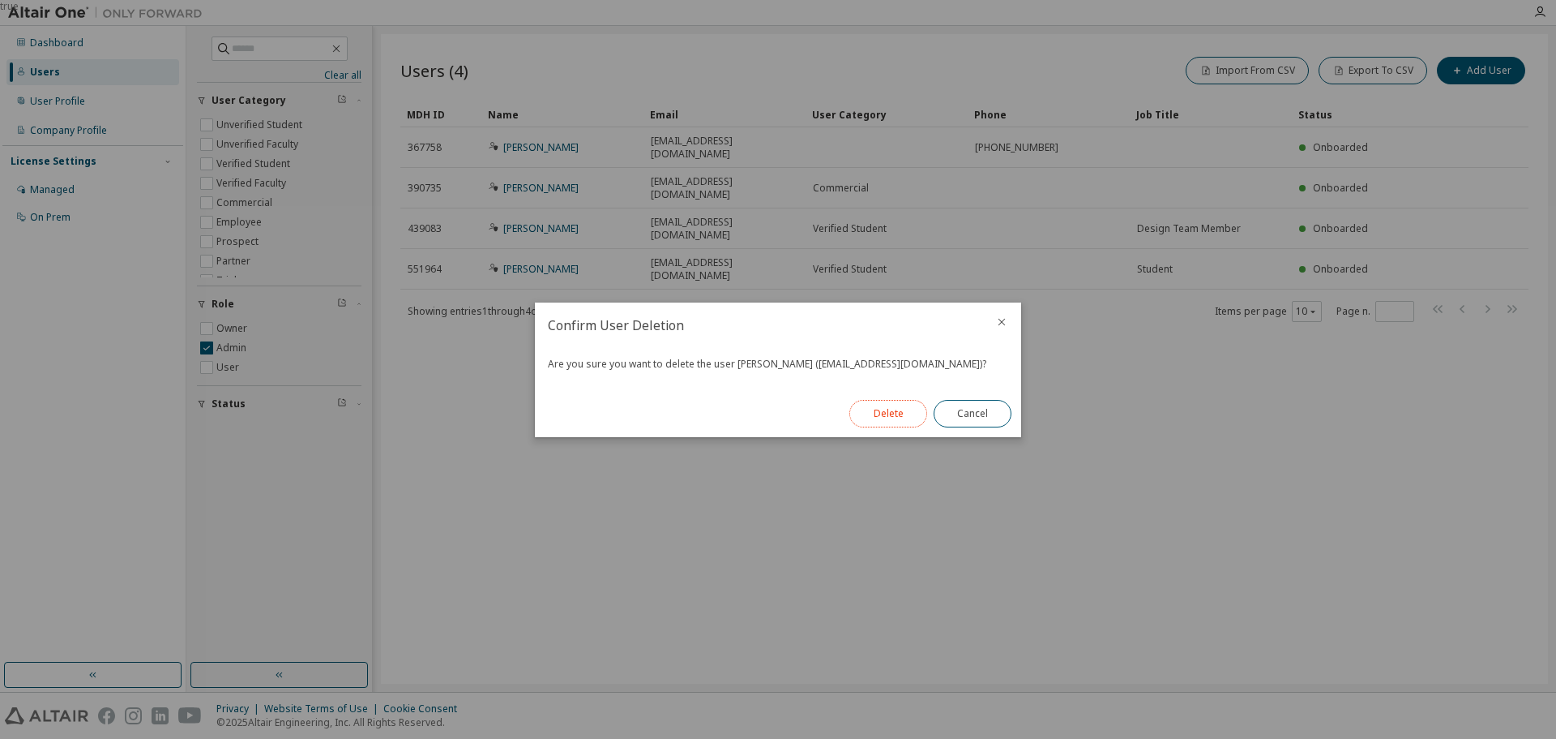
click at [884, 410] on button "Delete" at bounding box center [889, 414] width 78 height 28
click at [974, 409] on button "Close" at bounding box center [973, 414] width 78 height 28
click at [963, 410] on button "Close" at bounding box center [973, 414] width 78 height 28
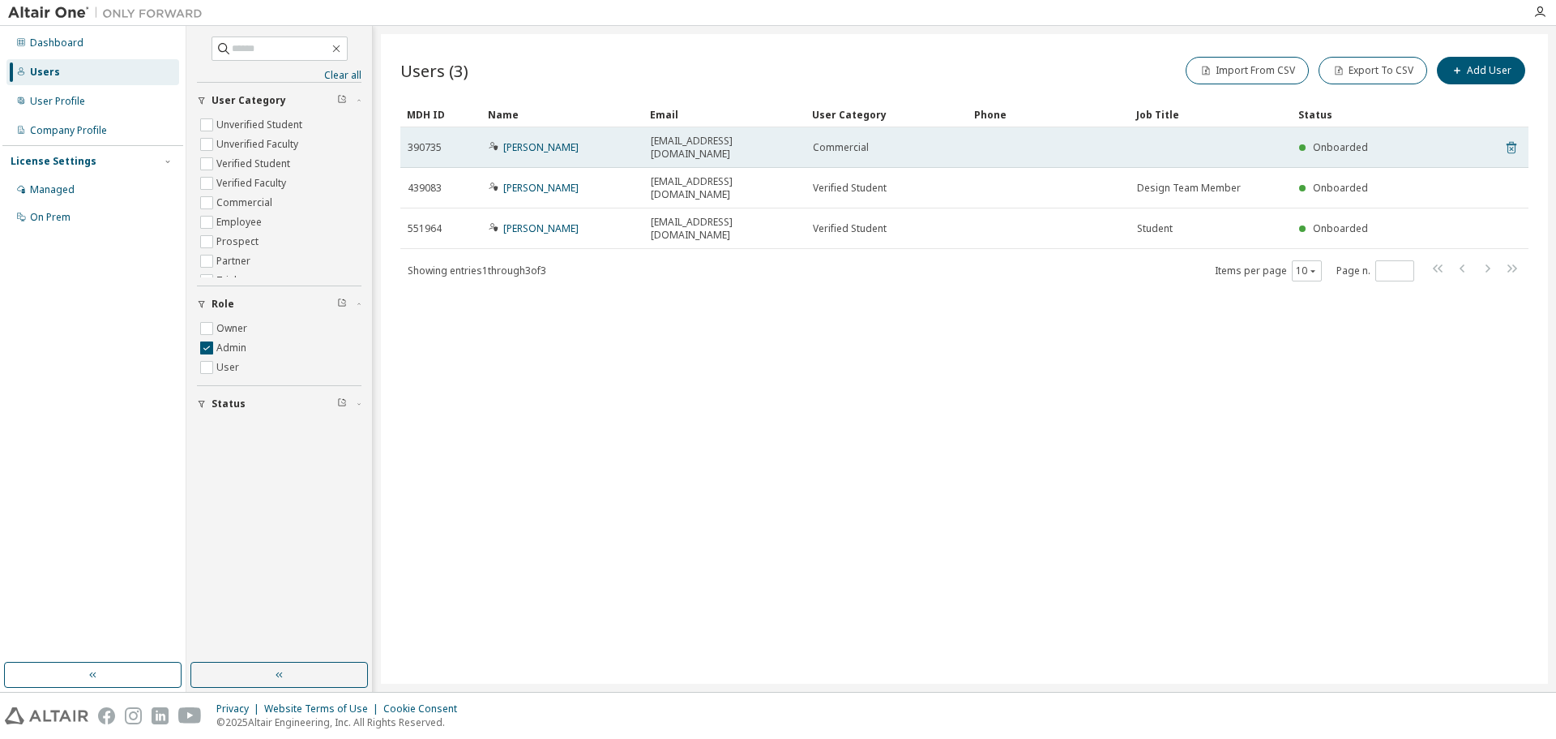
click at [1509, 142] on icon at bounding box center [1512, 148] width 10 height 12
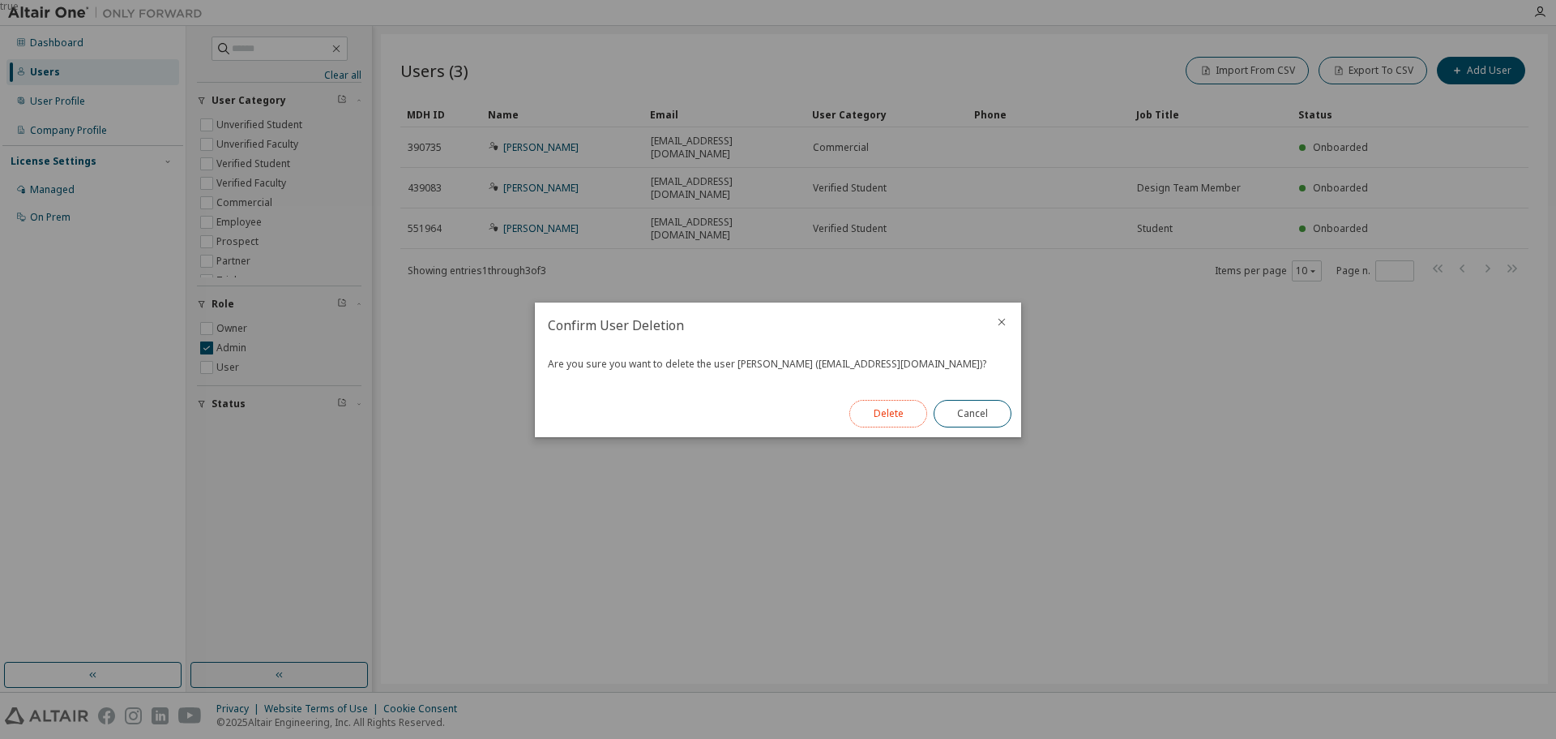
click at [884, 405] on button "Delete" at bounding box center [889, 414] width 78 height 28
click at [988, 408] on button "Close" at bounding box center [973, 414] width 78 height 28
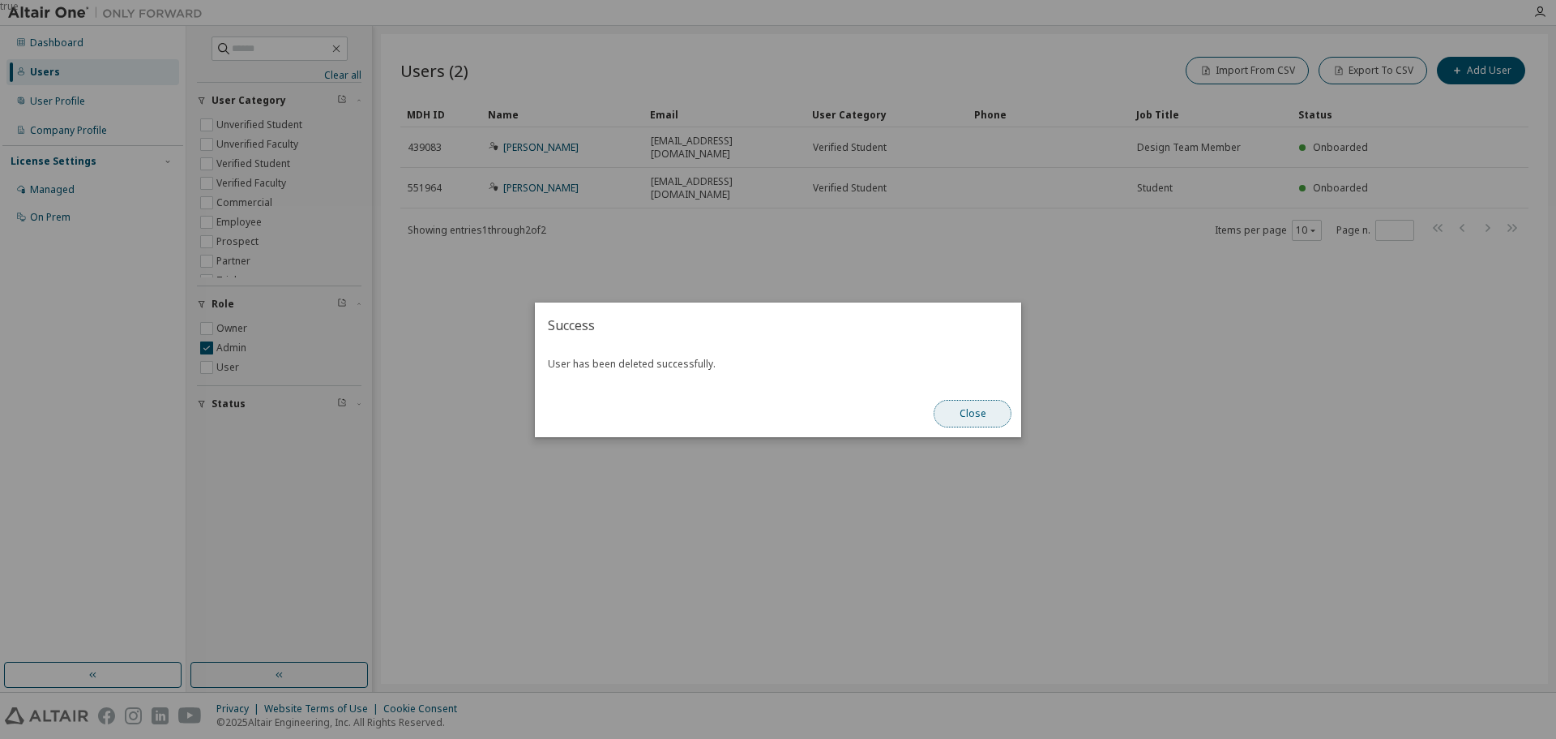
click at [963, 409] on button "Close" at bounding box center [973, 414] width 78 height 28
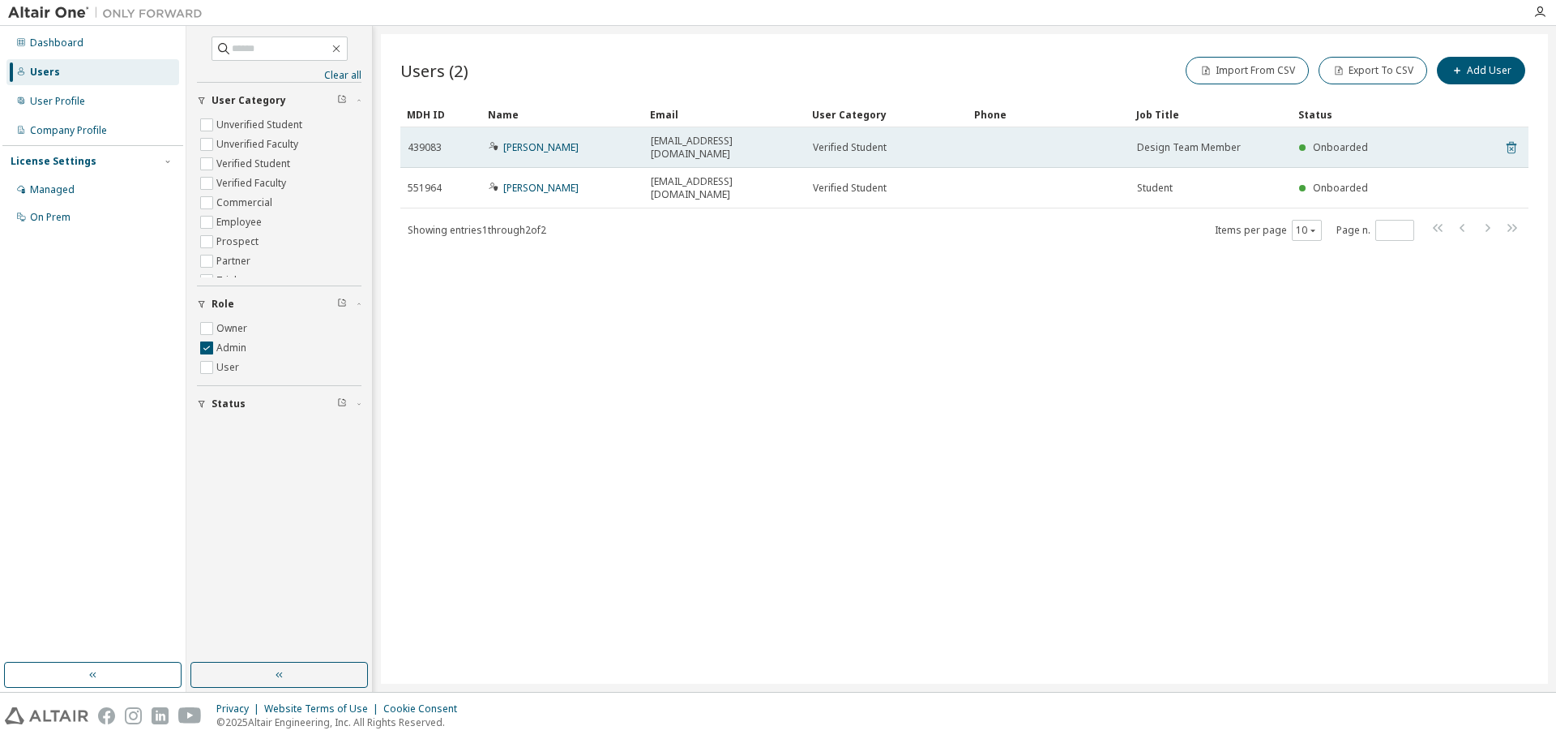
click at [1508, 146] on icon at bounding box center [1512, 147] width 15 height 19
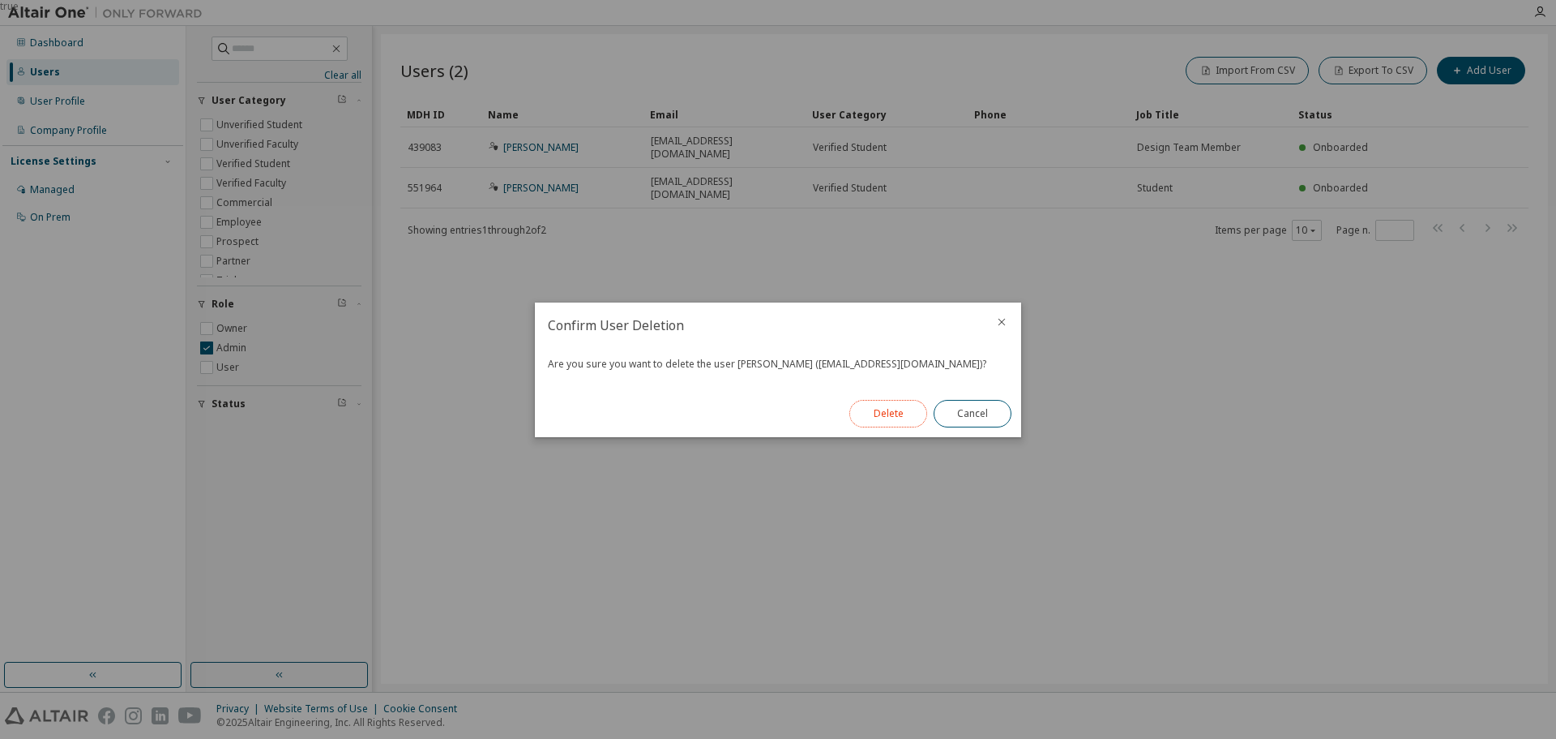
click at [871, 415] on button "Delete" at bounding box center [889, 414] width 78 height 28
click at [986, 415] on button "Close" at bounding box center [973, 414] width 78 height 28
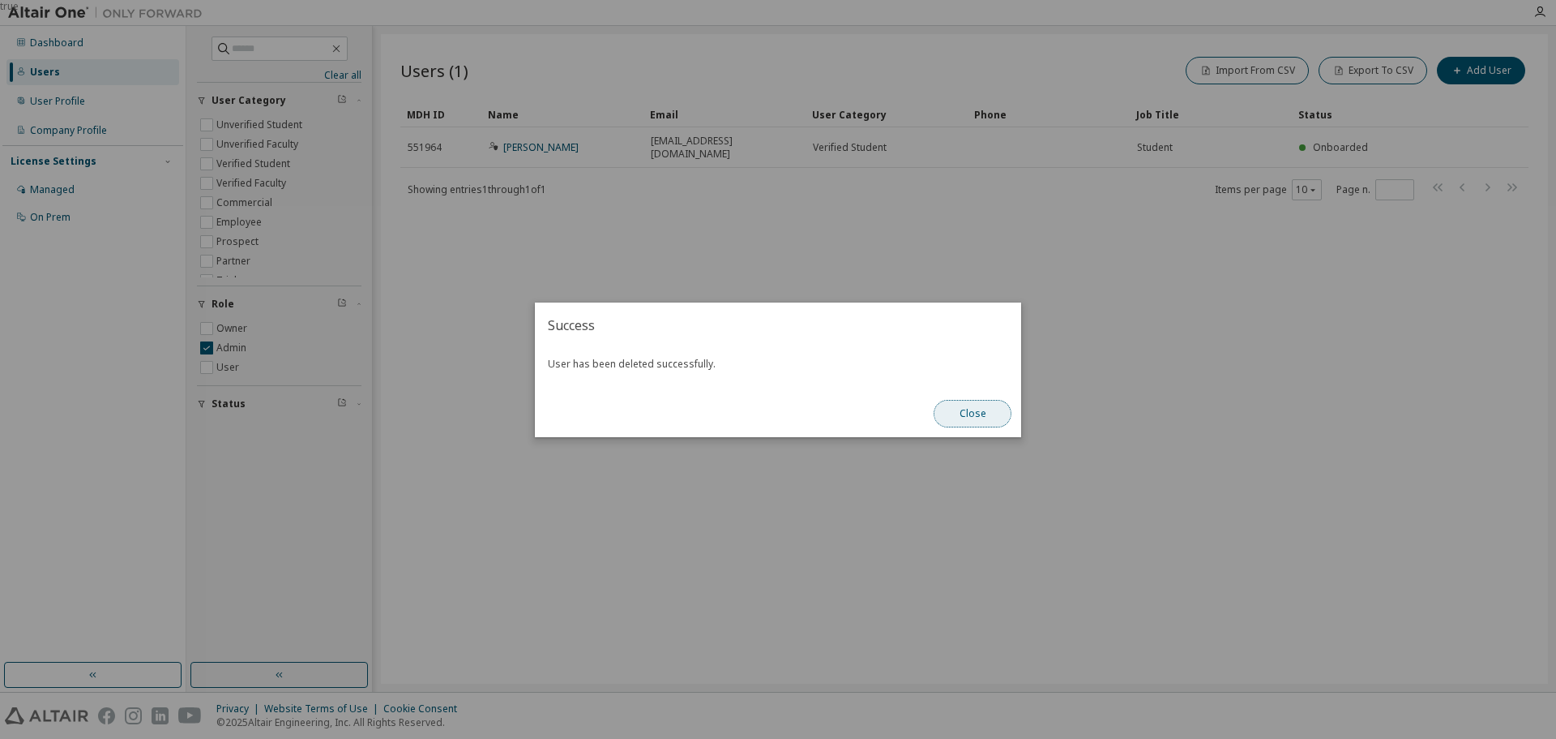
click at [948, 409] on button "Close" at bounding box center [973, 414] width 78 height 28
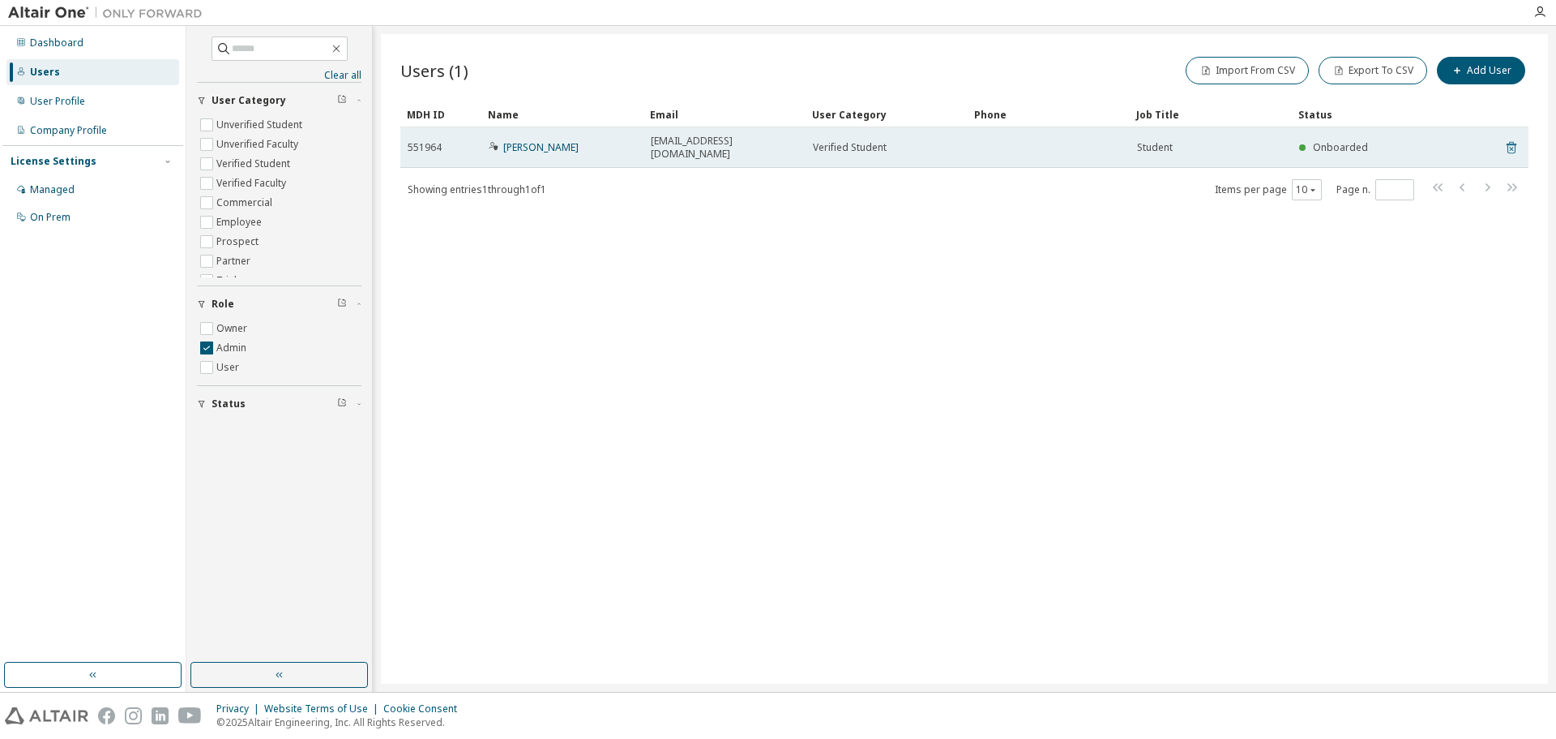
click at [1511, 140] on icon at bounding box center [1512, 147] width 15 height 19
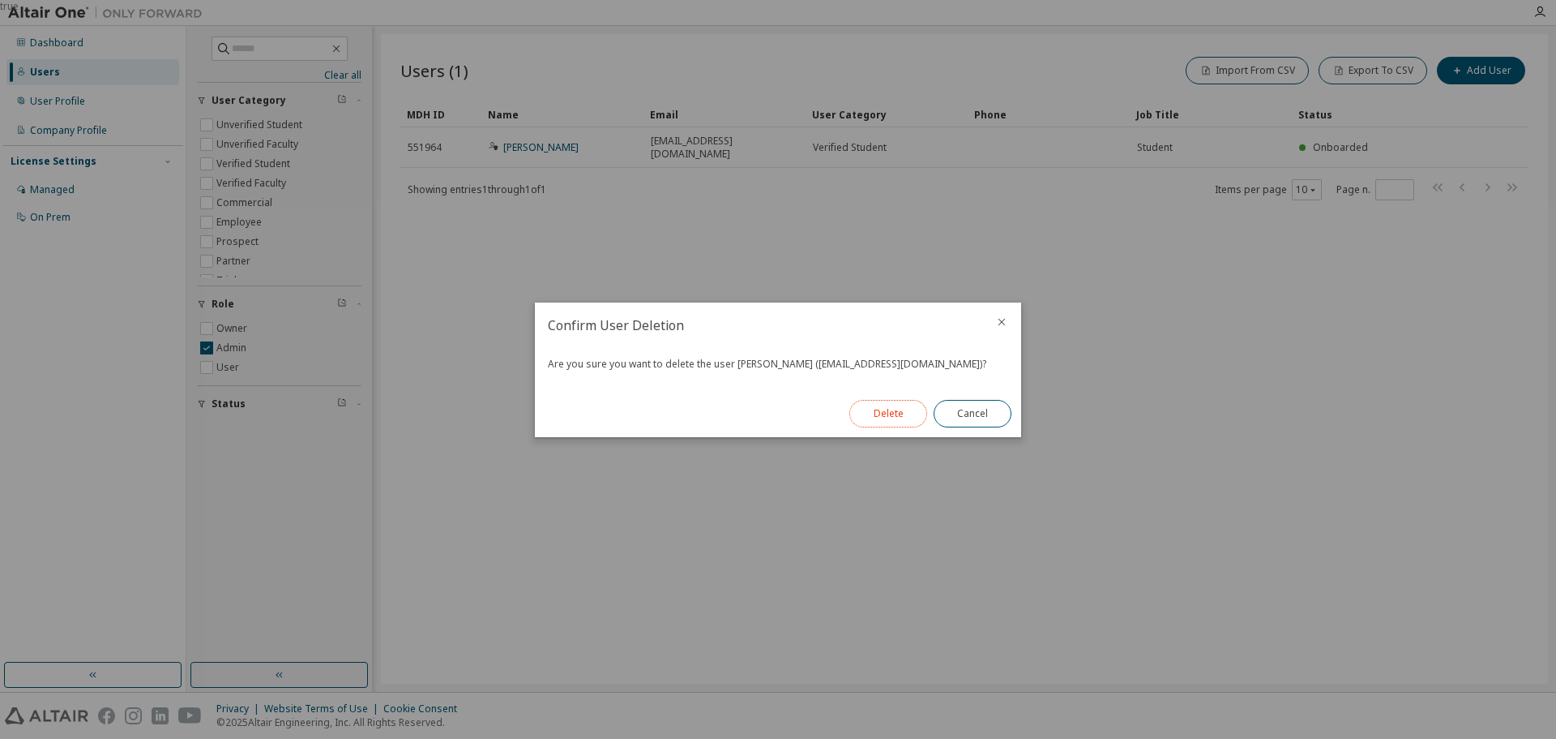
click at [903, 403] on button "Delete" at bounding box center [889, 414] width 78 height 28
click at [965, 411] on button "Close" at bounding box center [973, 414] width 78 height 28
click at [973, 419] on button "Close" at bounding box center [973, 414] width 78 height 28
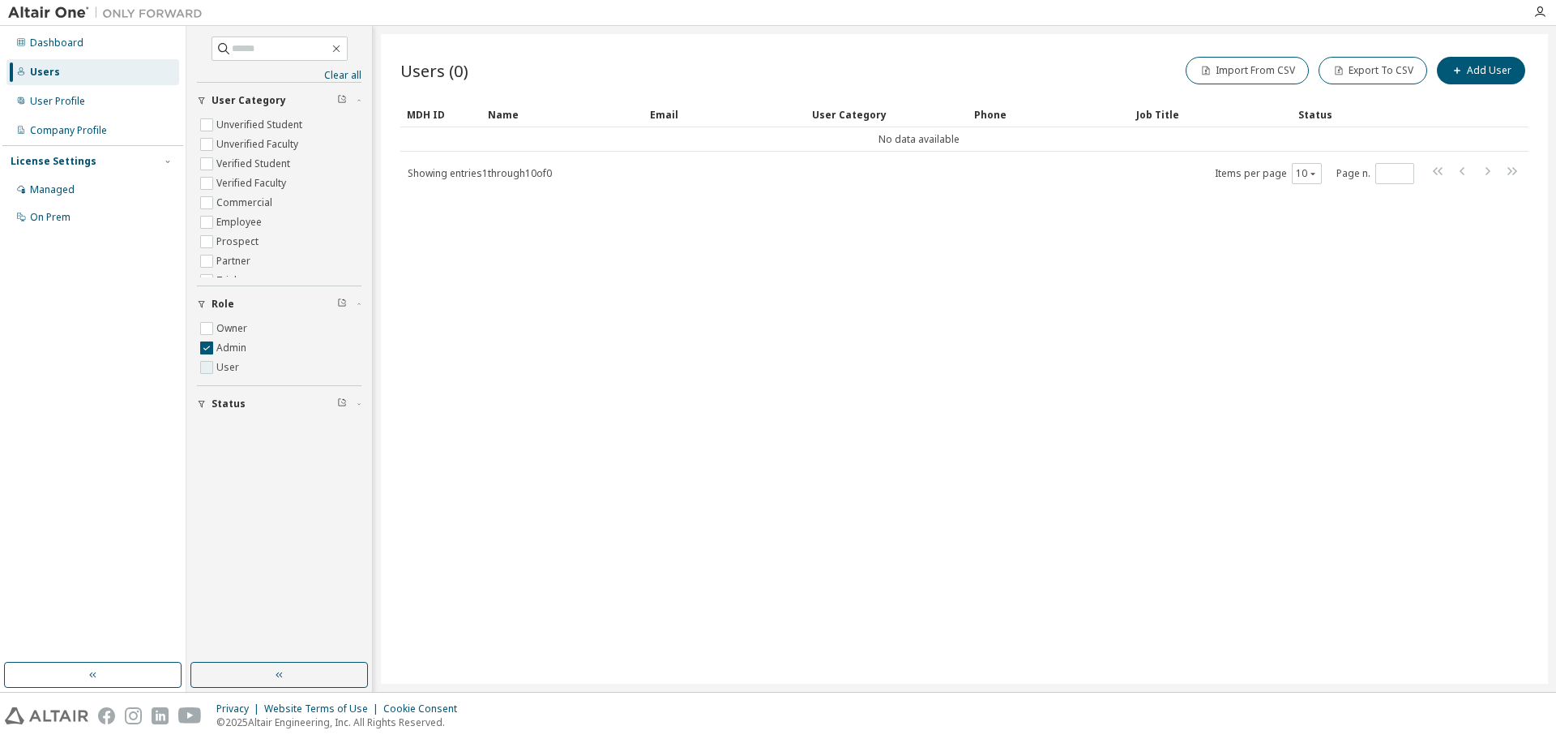
click at [220, 367] on label "User" at bounding box center [229, 366] width 26 height 19
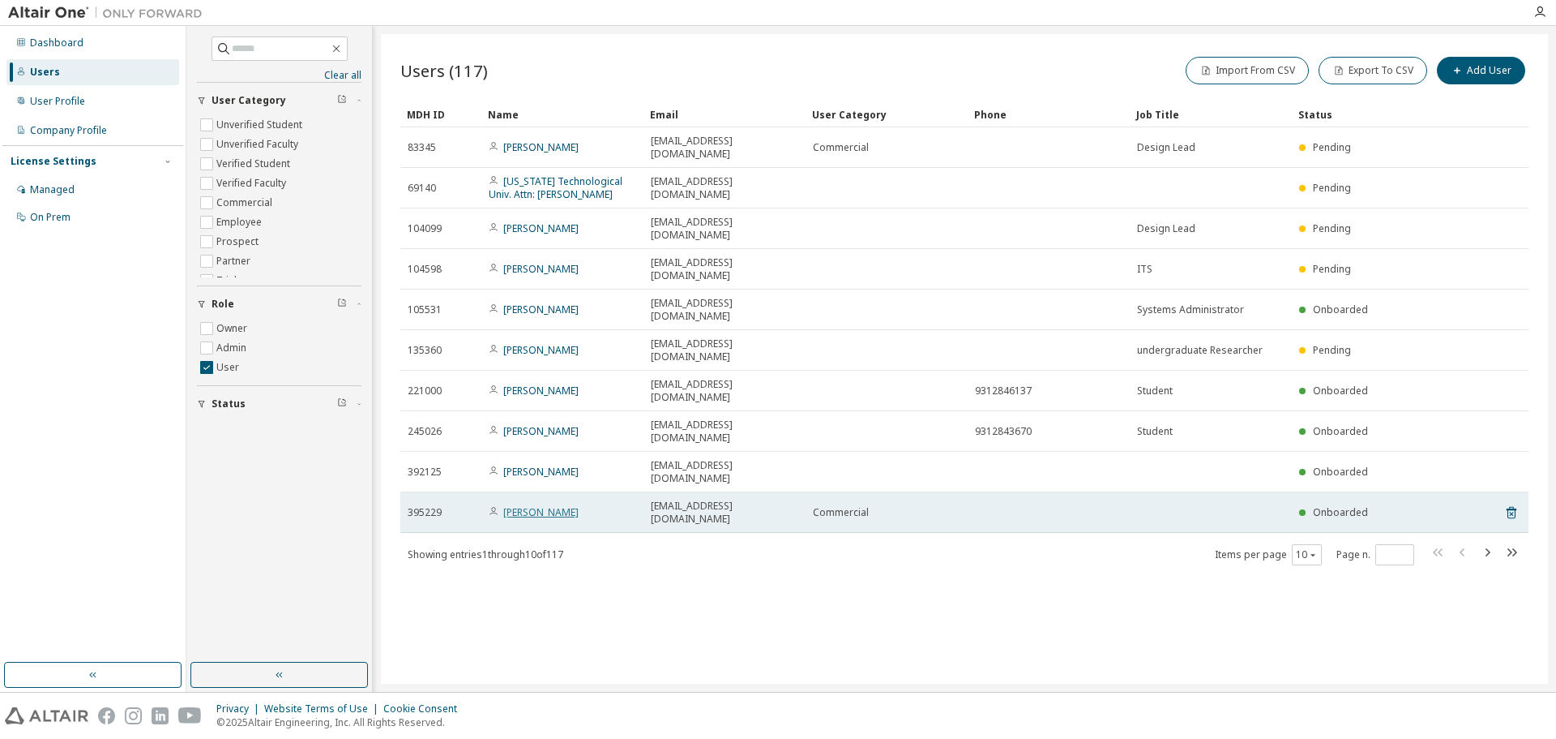
click at [528, 505] on link "[PERSON_NAME]" at bounding box center [540, 512] width 75 height 14
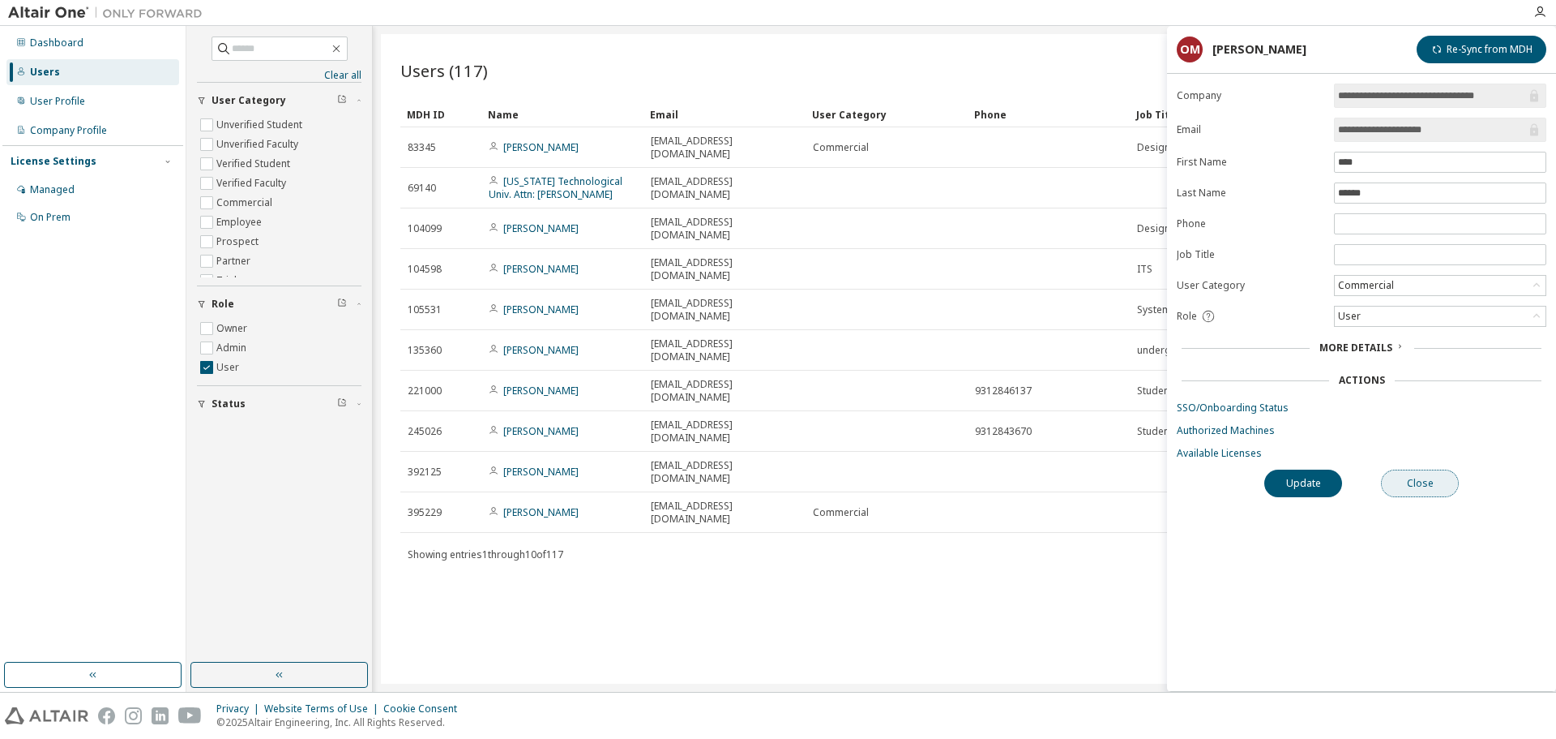
click at [1431, 482] on button "Close" at bounding box center [1420, 483] width 78 height 28
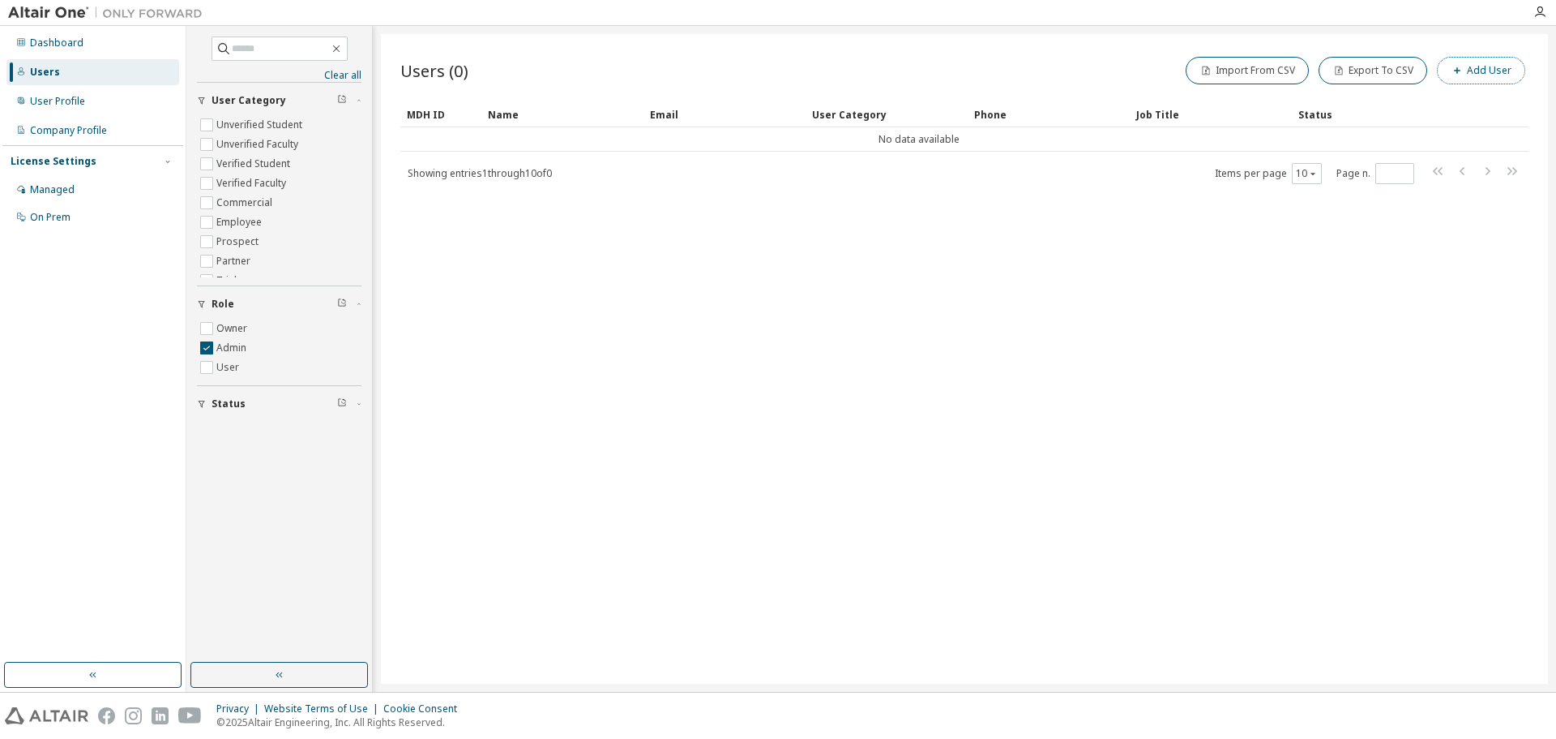
click at [1487, 61] on button "Add User" at bounding box center [1481, 71] width 88 height 28
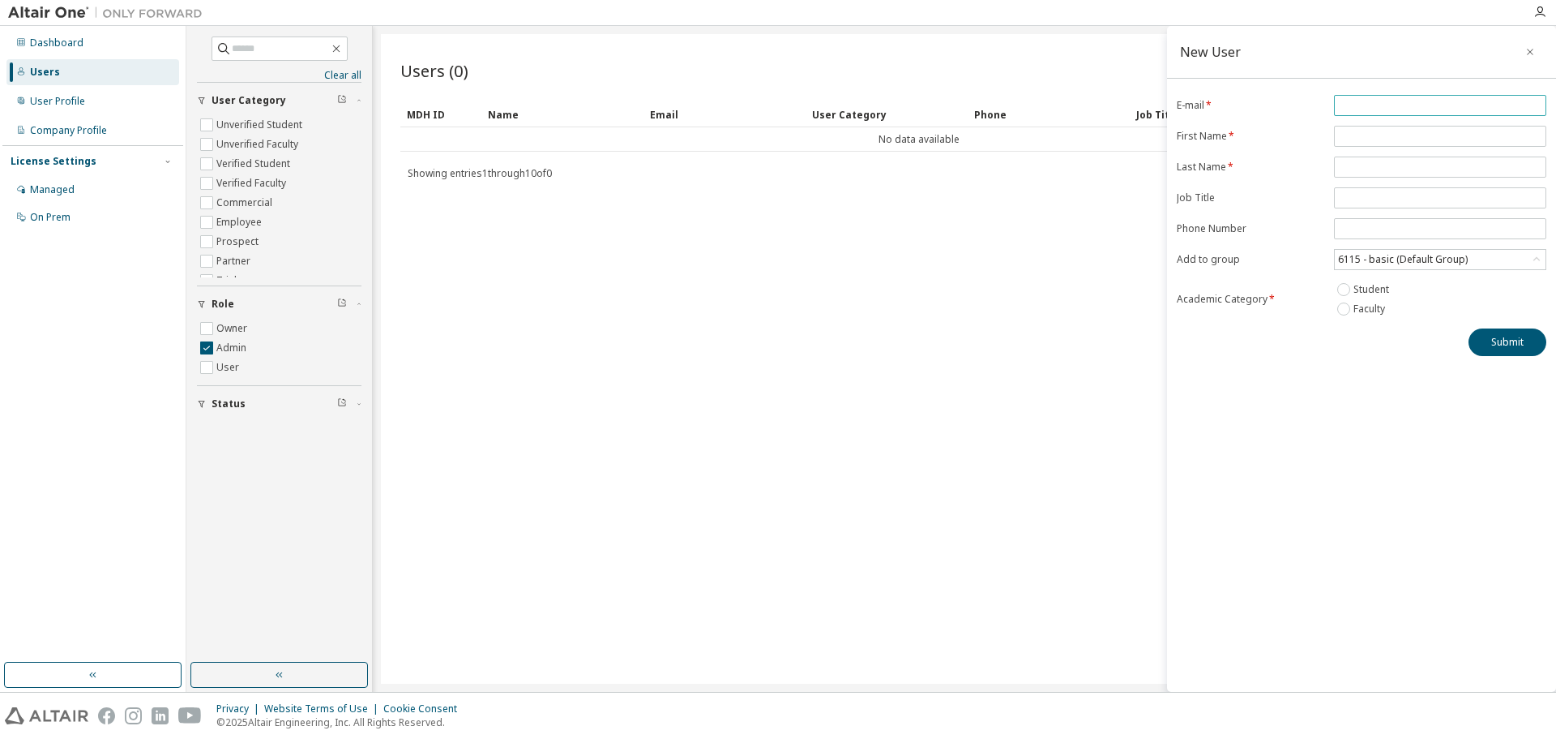
click at [1449, 95] on div "New User E-mail * First Name * Last Name * Job Title Phone Number Add to group …" at bounding box center [1361, 359] width 389 height 666
click at [1446, 103] on input "email" at bounding box center [1440, 105] width 204 height 13
click at [981, 322] on div "Users (0) Import From CSV Export To CSV Add User Clear Load Save Save As Field …" at bounding box center [964, 358] width 1167 height 649
click at [1532, 54] on icon "button" at bounding box center [1530, 52] width 6 height 6
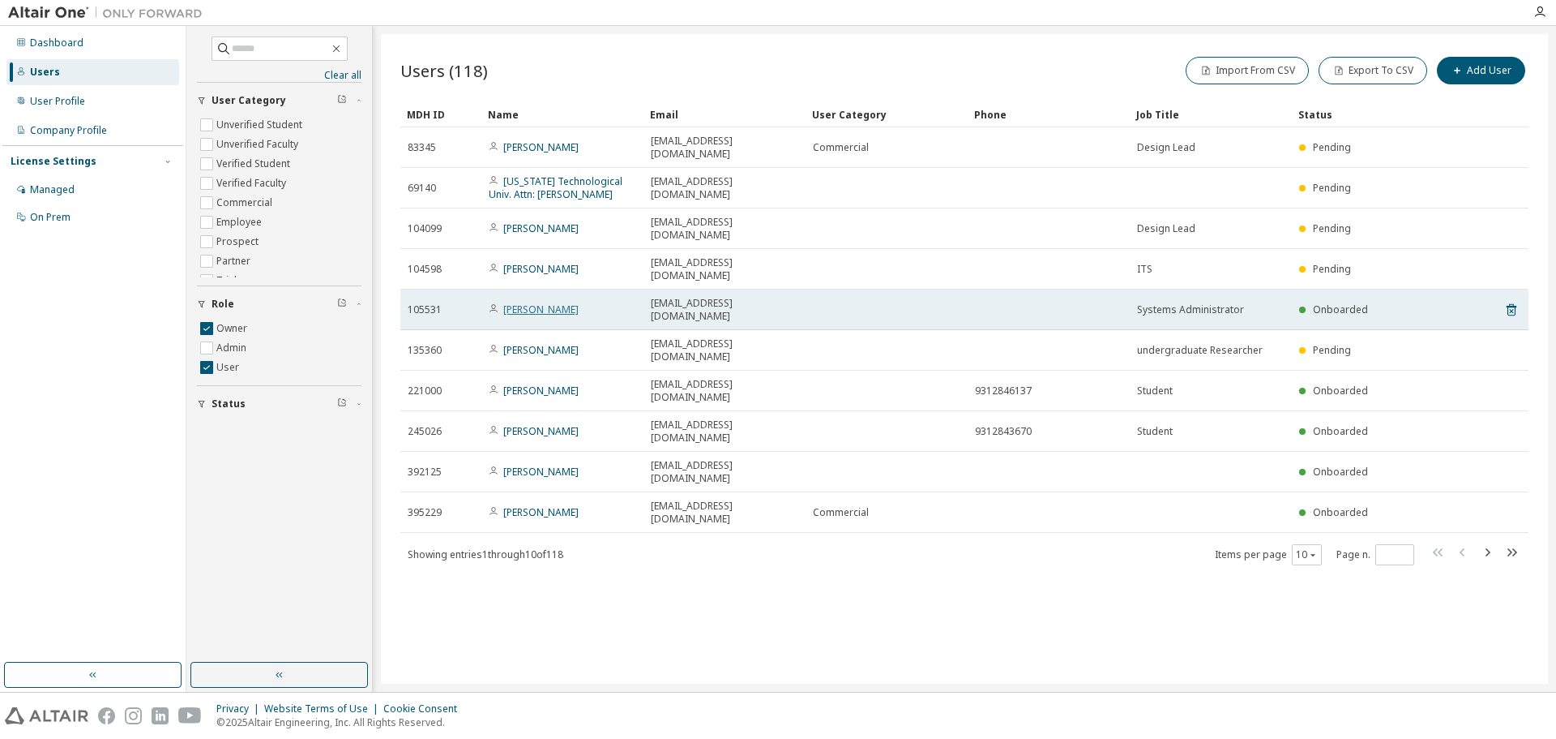
click at [554, 302] on link "[PERSON_NAME]" at bounding box center [540, 309] width 75 height 14
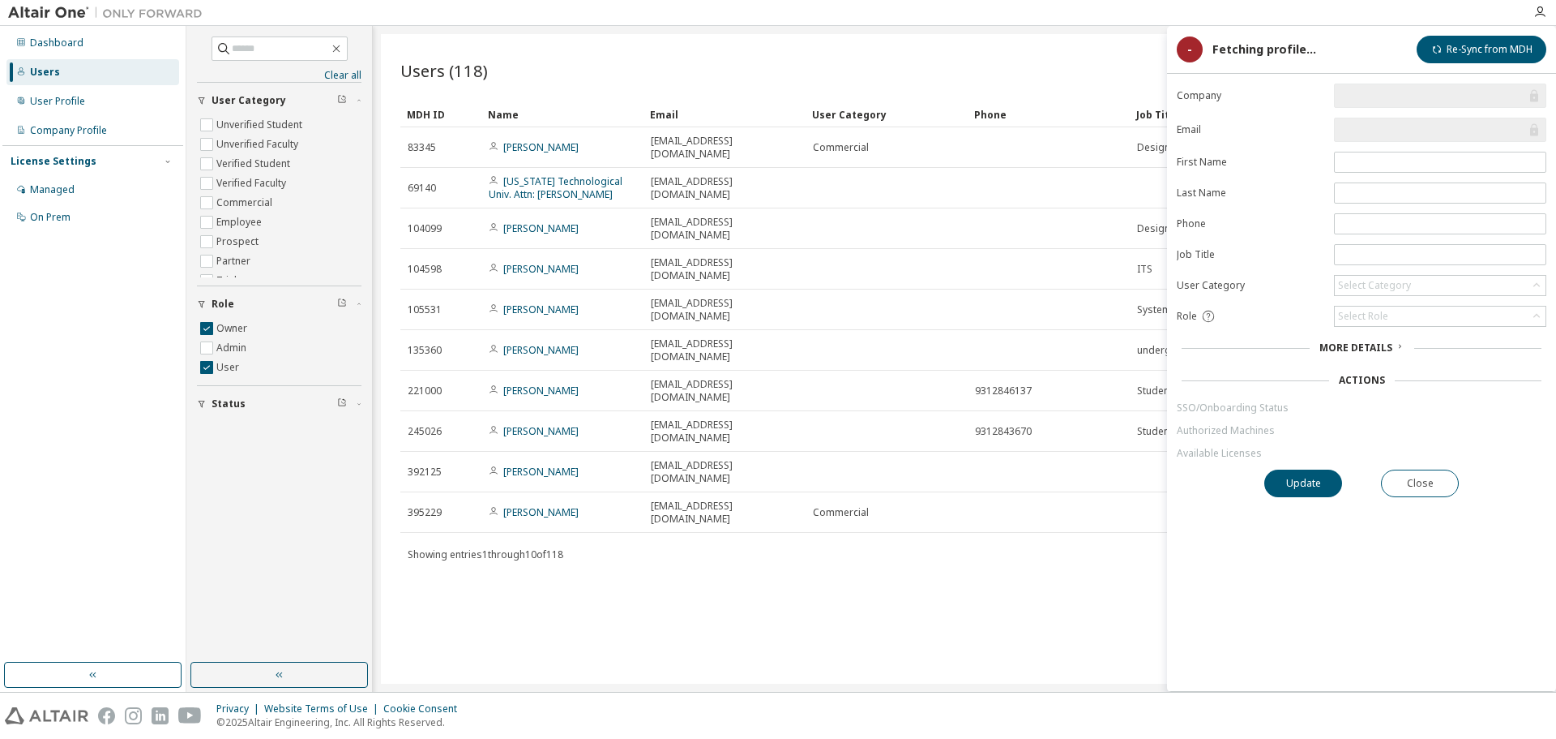
click at [1377, 345] on span "More Details" at bounding box center [1356, 347] width 73 height 14
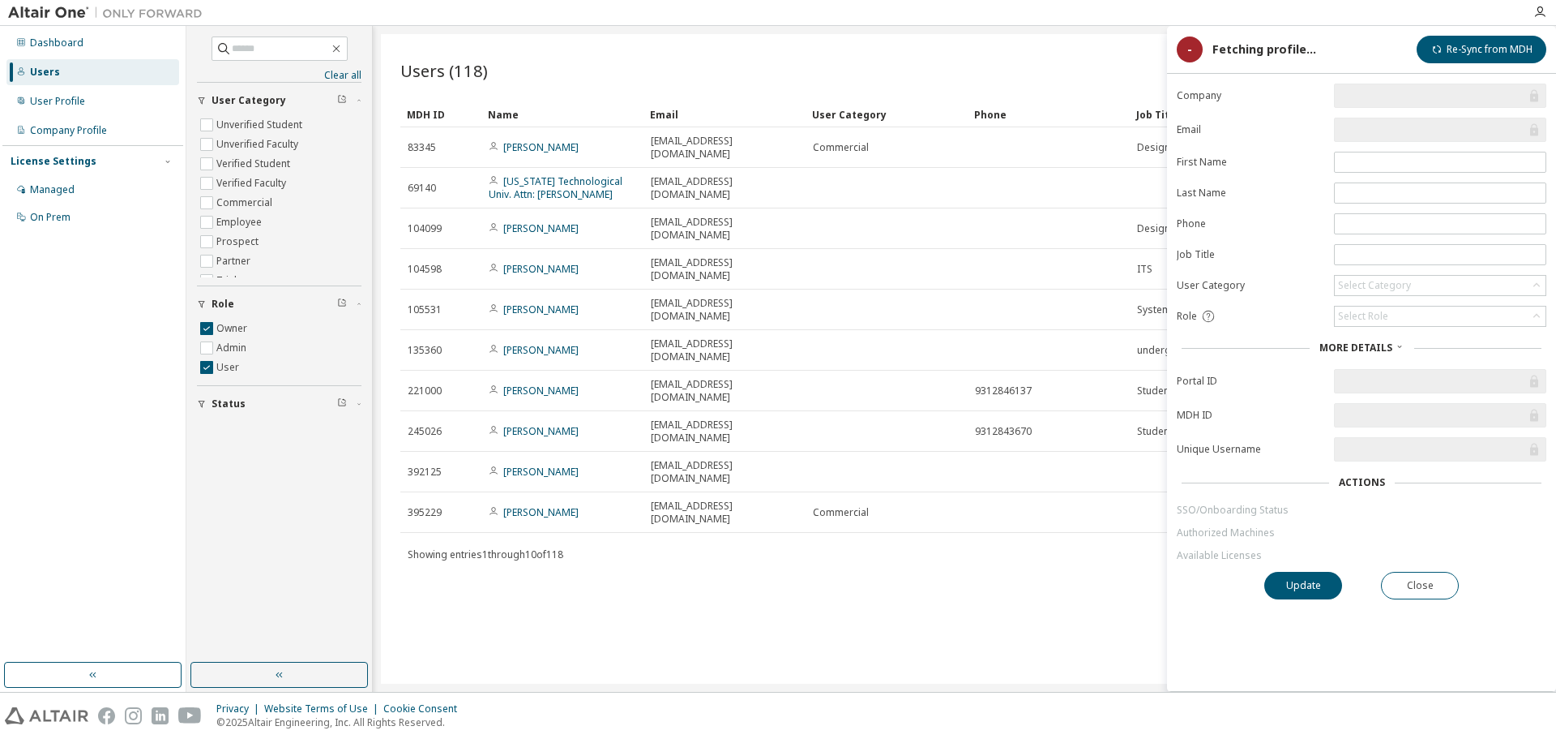
click at [1377, 345] on span "More Details" at bounding box center [1356, 347] width 73 height 14
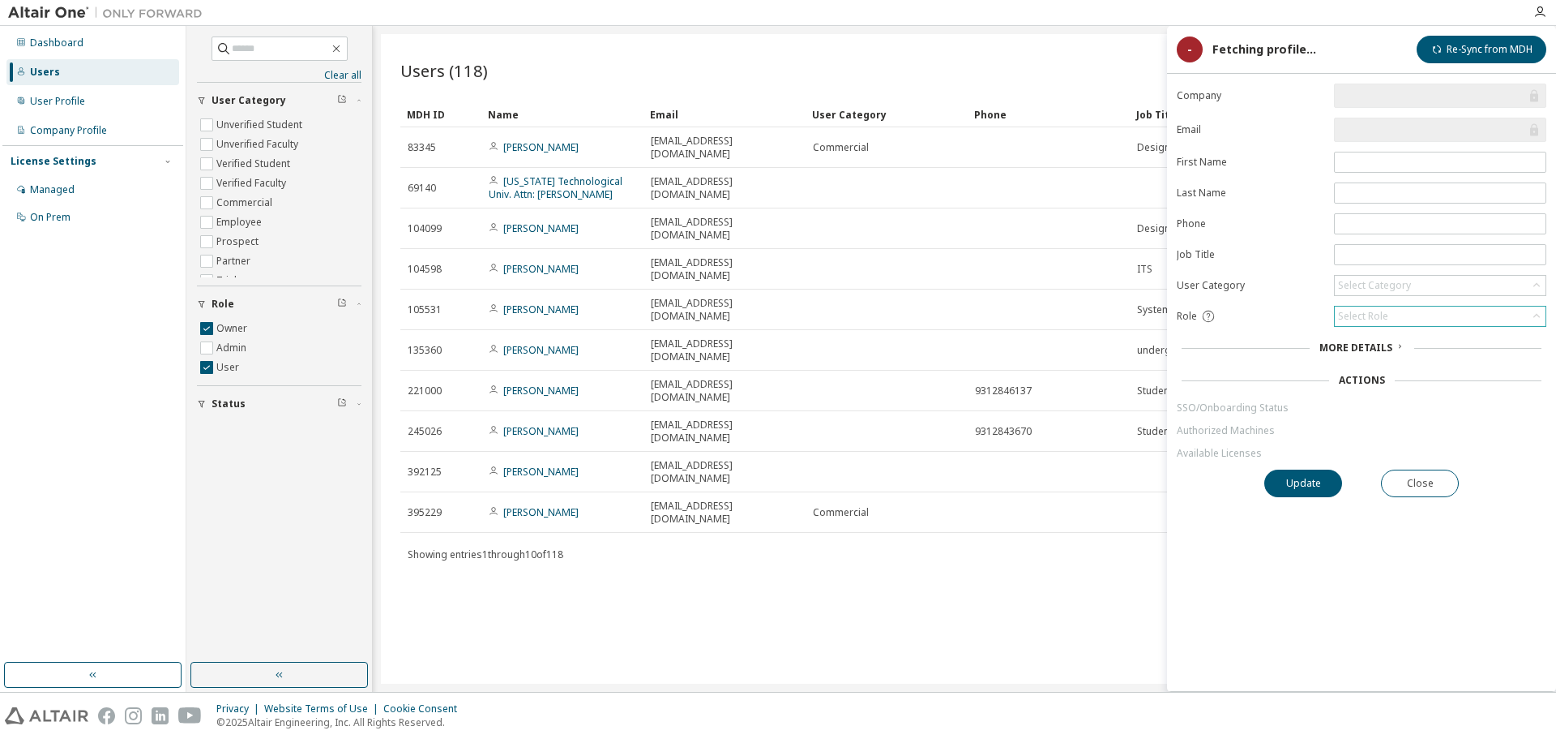
click at [1419, 314] on div "Select Role" at bounding box center [1440, 315] width 211 height 19
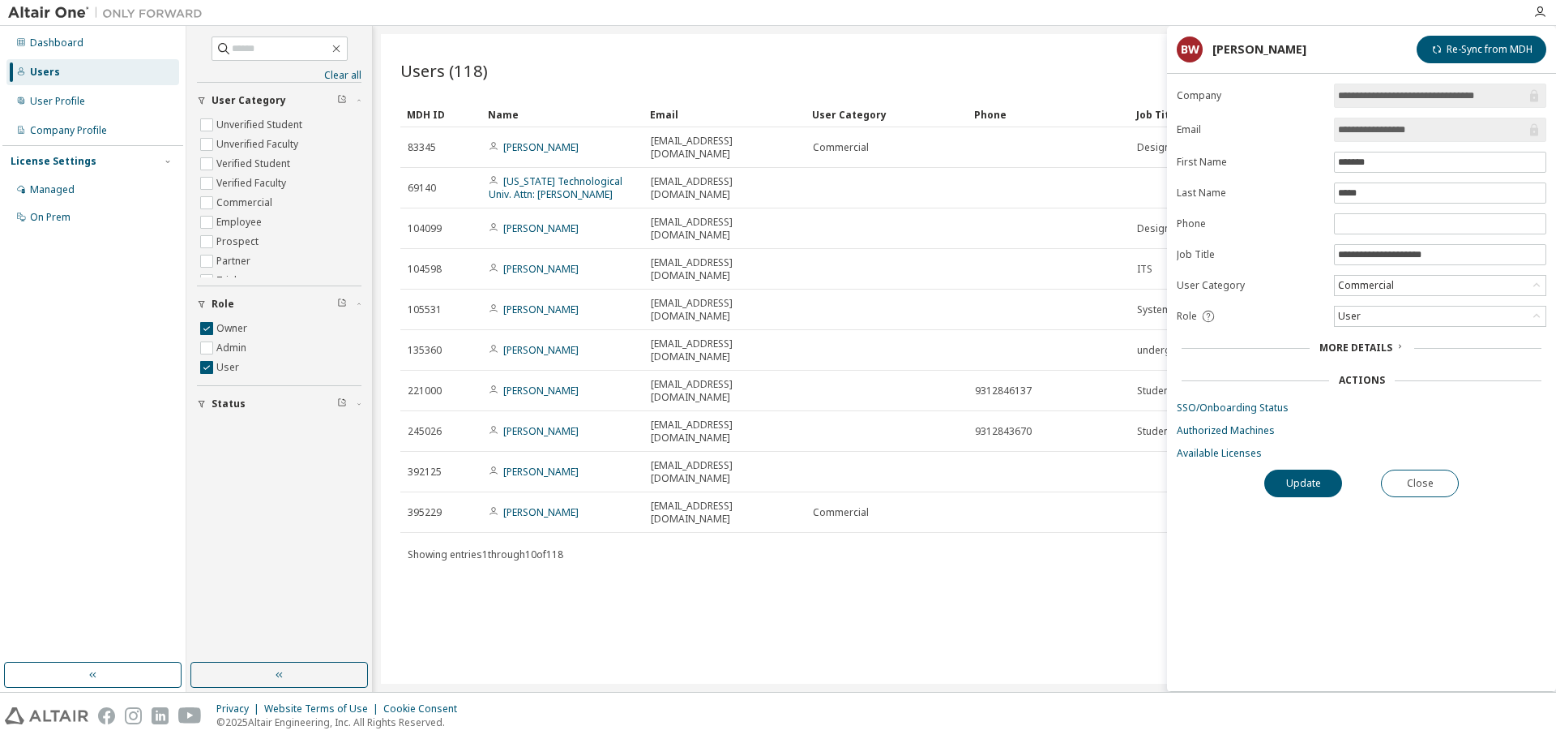
click at [1419, 314] on div "User" at bounding box center [1440, 315] width 211 height 19
click at [1409, 340] on li "Admin" at bounding box center [1440, 337] width 208 height 21
click at [1316, 483] on button "Update" at bounding box center [1304, 483] width 78 height 28
click at [1475, 50] on button "Re-Sync from MDH" at bounding box center [1482, 50] width 130 height 28
click at [1406, 491] on button "Close" at bounding box center [1420, 483] width 78 height 28
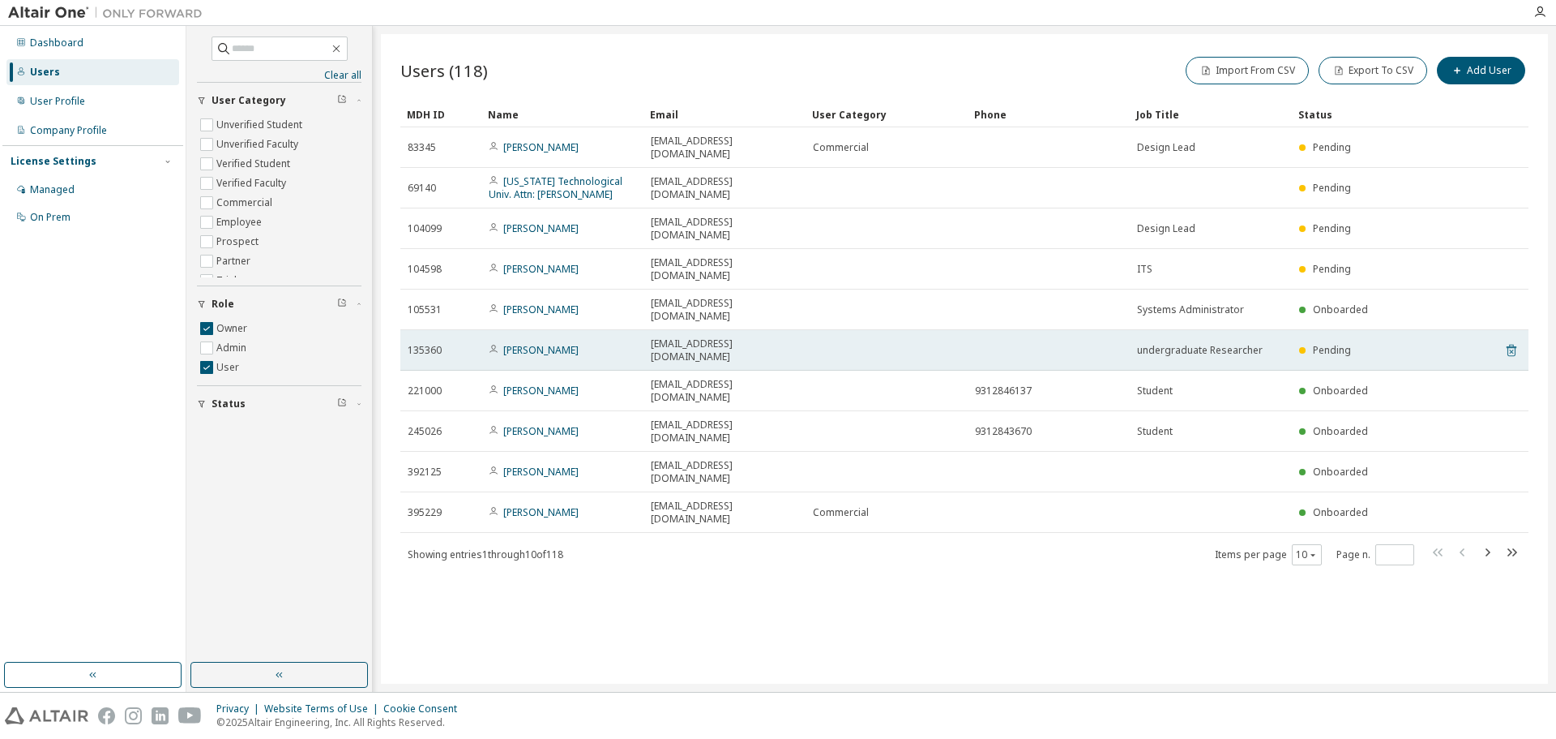
click at [1510, 340] on icon at bounding box center [1512, 349] width 15 height 19
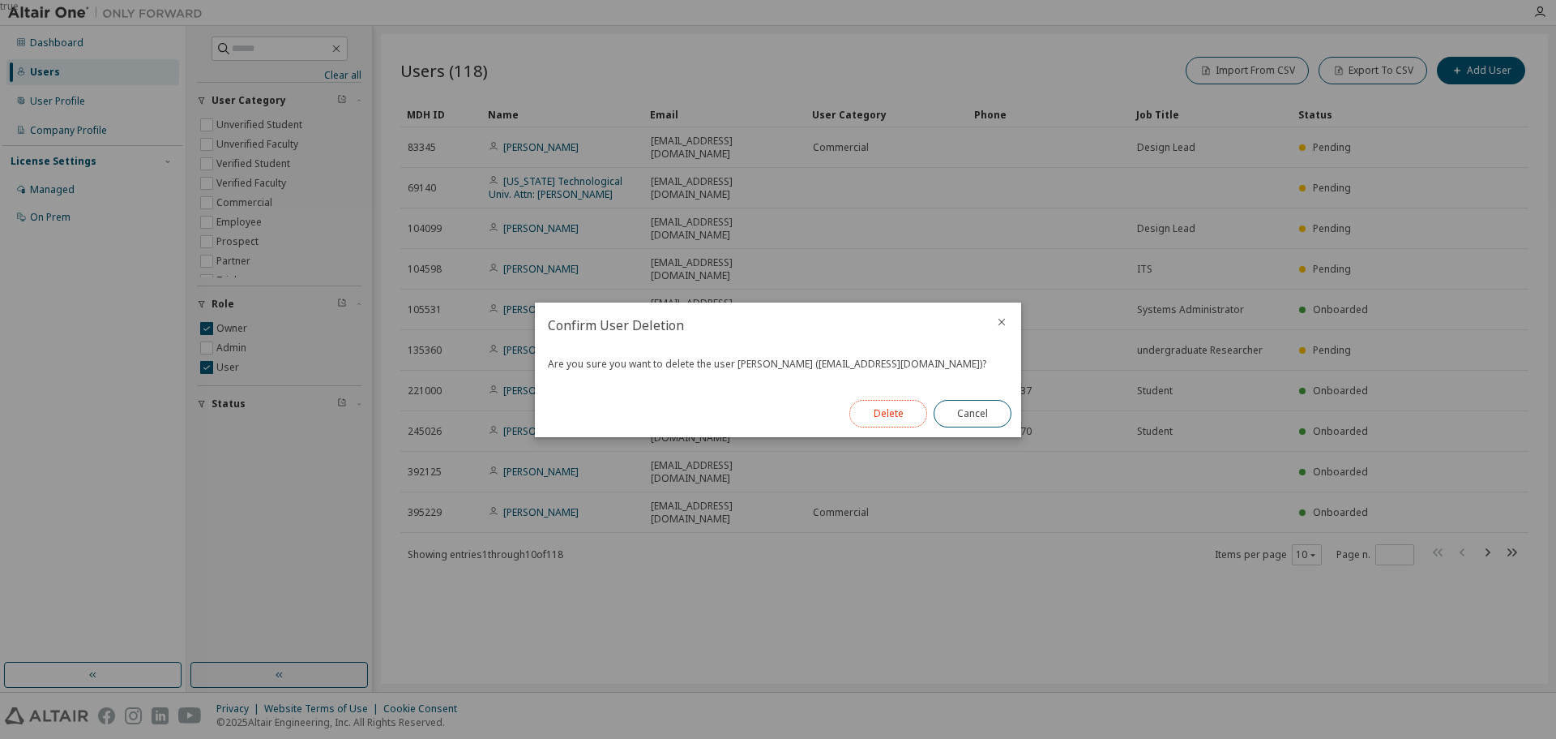
click at [866, 412] on button "Delete" at bounding box center [889, 414] width 78 height 28
click at [959, 412] on button "Close" at bounding box center [973, 414] width 78 height 28
click at [961, 414] on button "Close" at bounding box center [973, 414] width 78 height 28
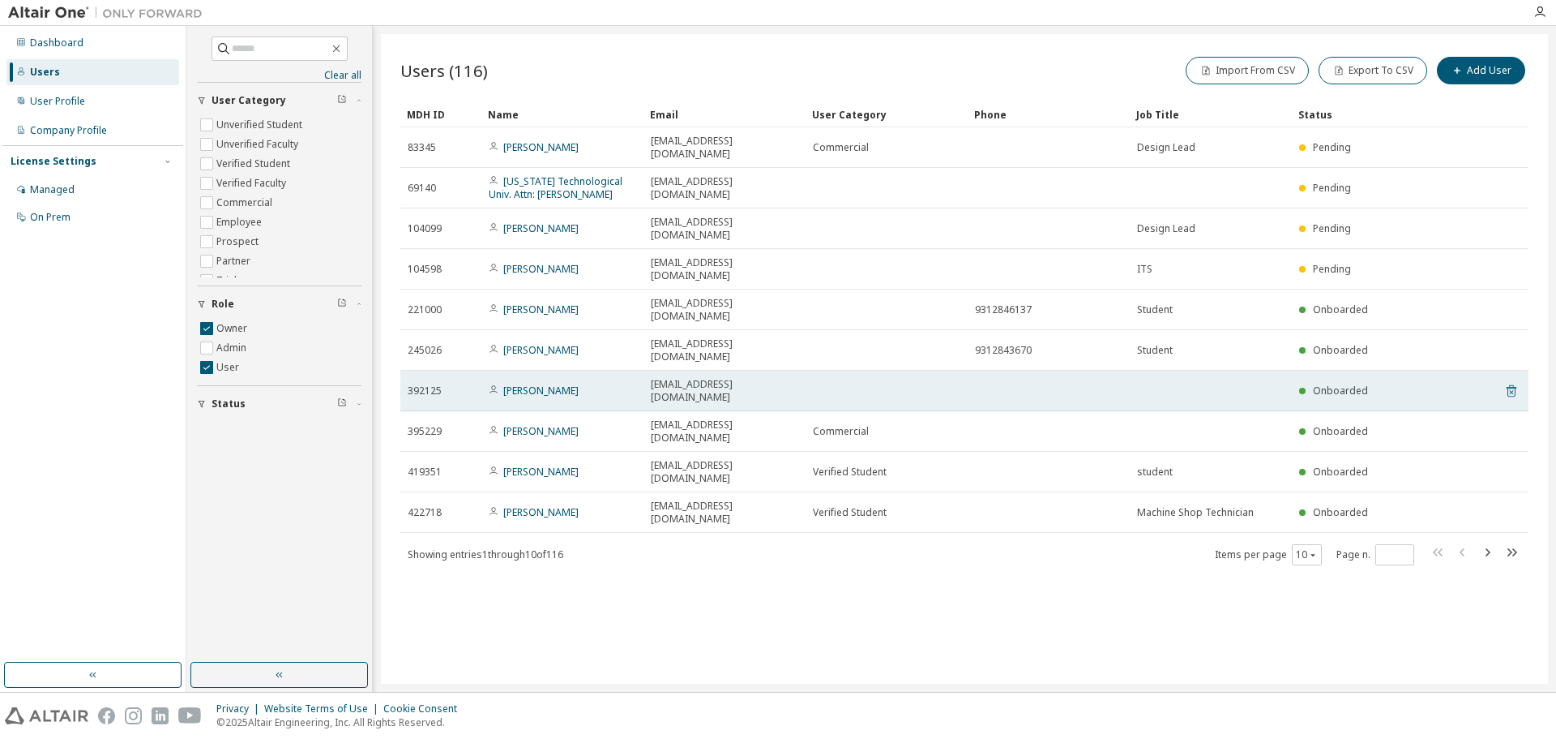
click at [1509, 385] on icon at bounding box center [1512, 391] width 10 height 12
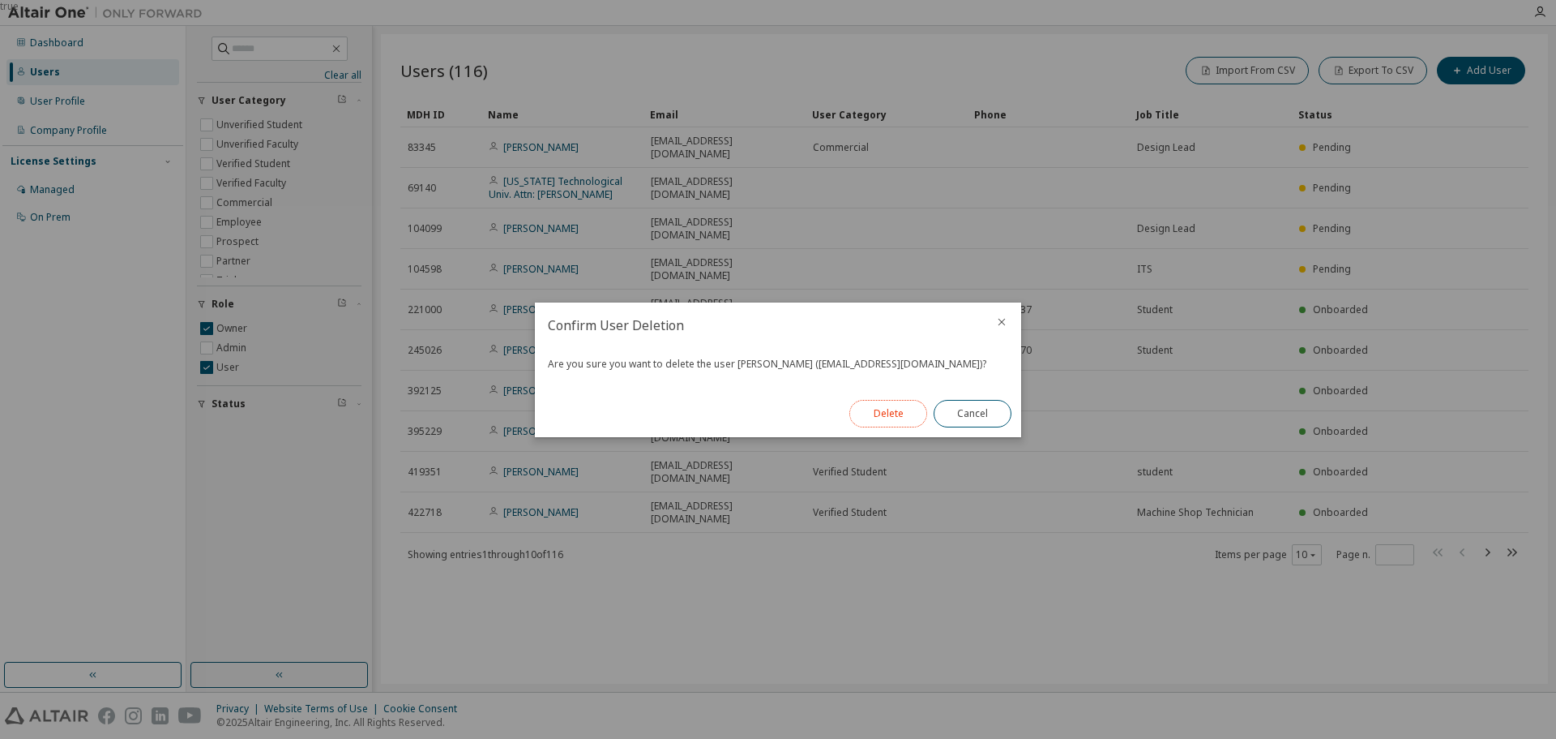
click at [895, 409] on button "Delete" at bounding box center [889, 414] width 78 height 28
click at [979, 405] on button "Close" at bounding box center [973, 414] width 78 height 28
click at [980, 409] on button "Close" at bounding box center [973, 414] width 78 height 28
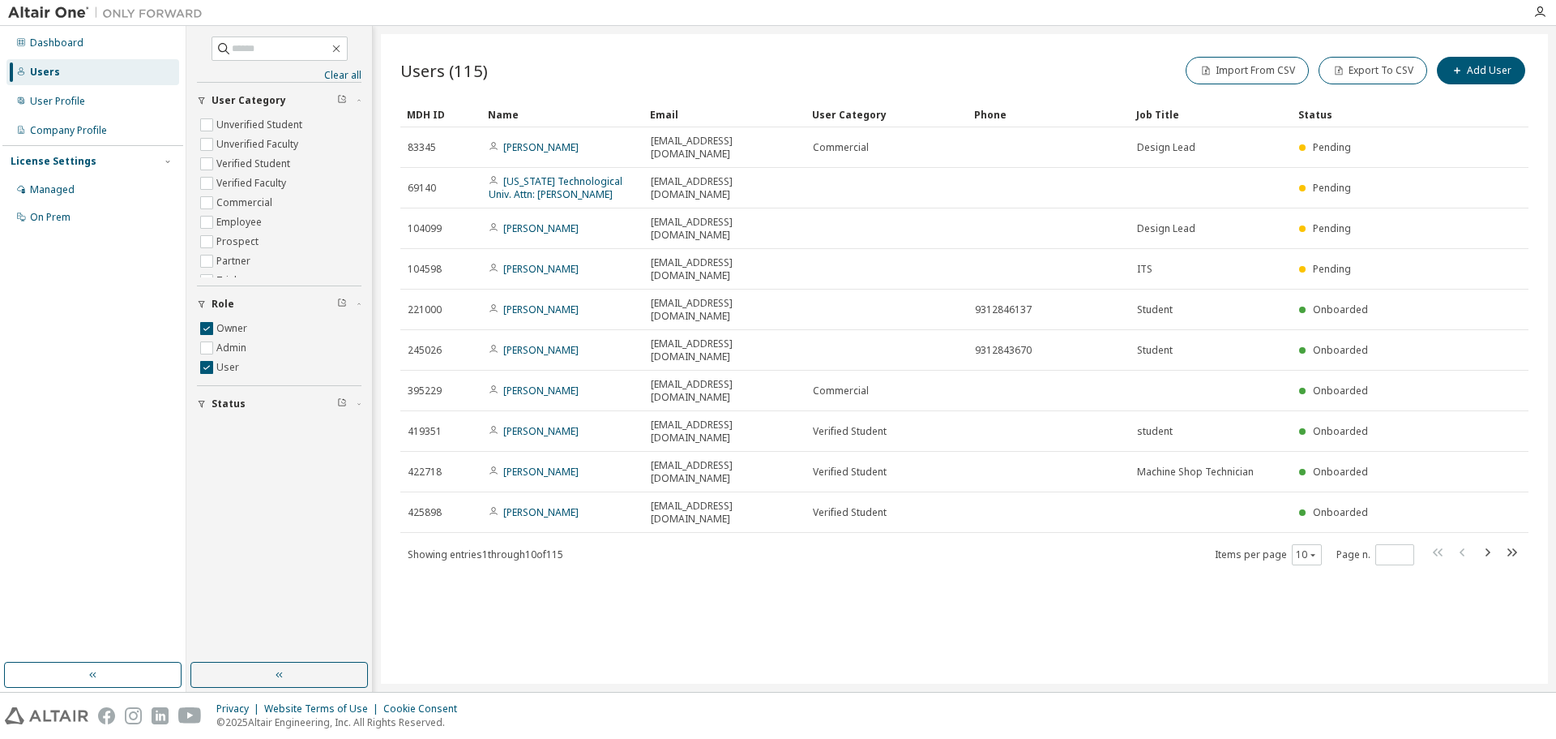
click at [1487, 542] on icon "button" at bounding box center [1487, 551] width 19 height 19
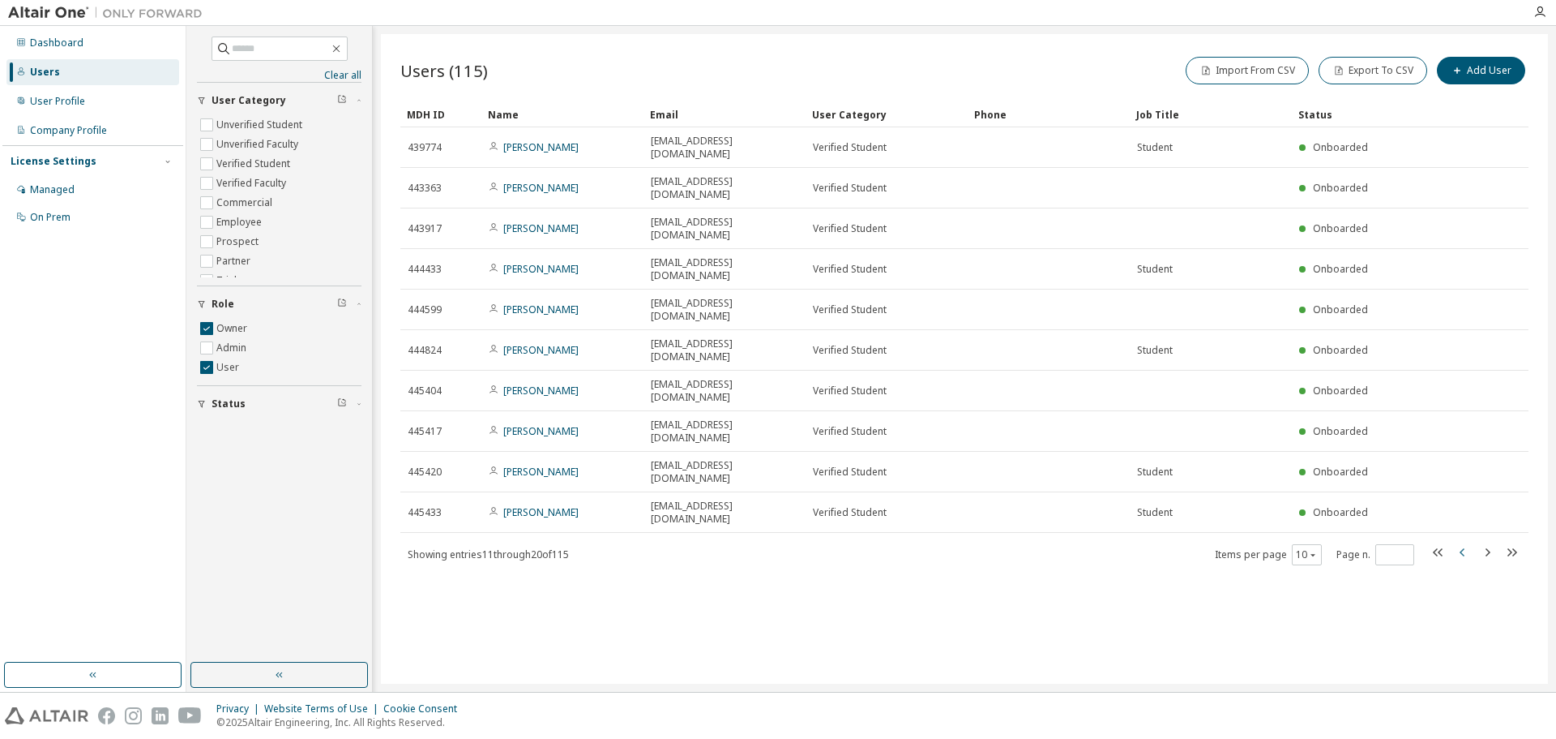
click at [1462, 548] on icon "button" at bounding box center [1462, 552] width 5 height 8
type input "*"
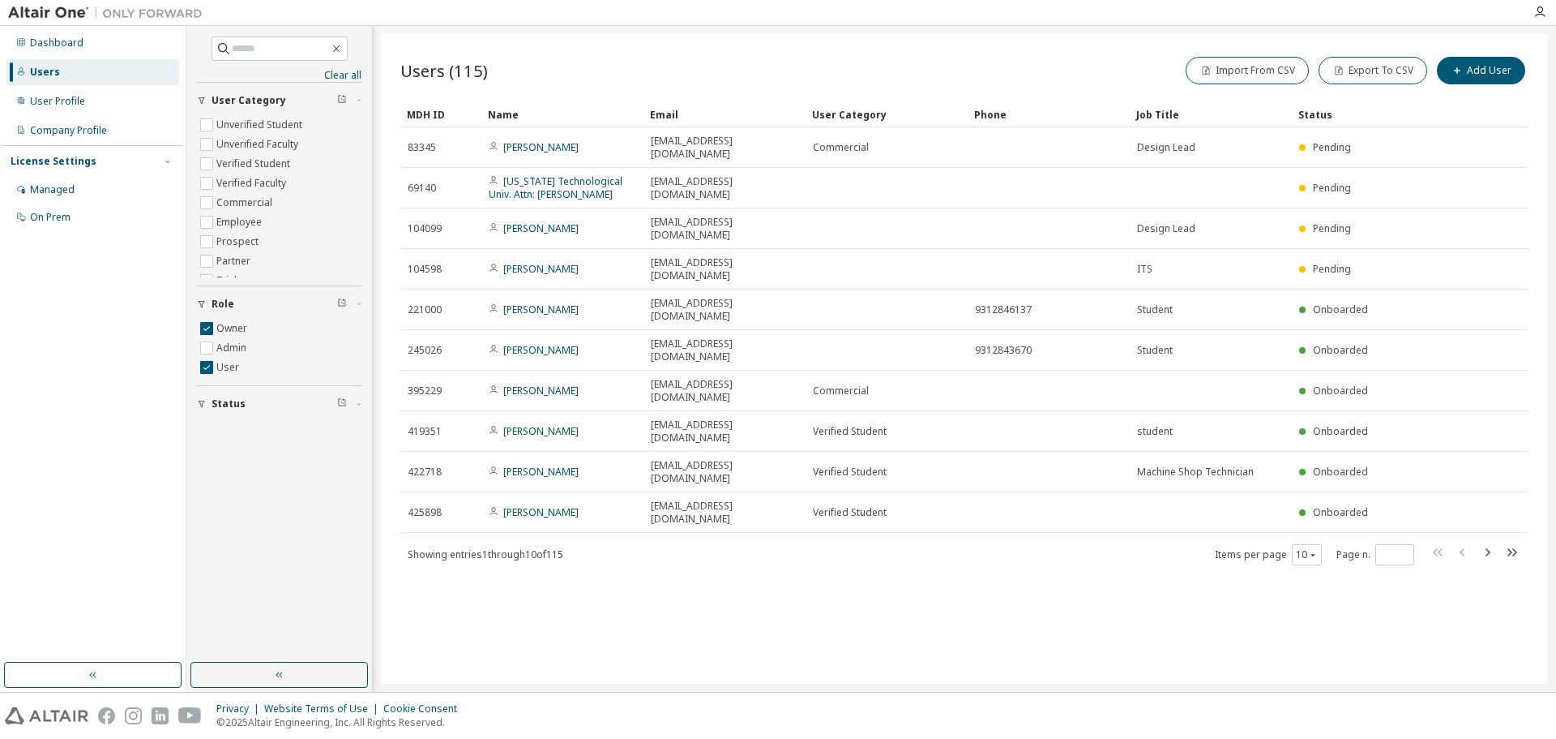
click at [435, 115] on div "MDH ID" at bounding box center [441, 114] width 68 height 26
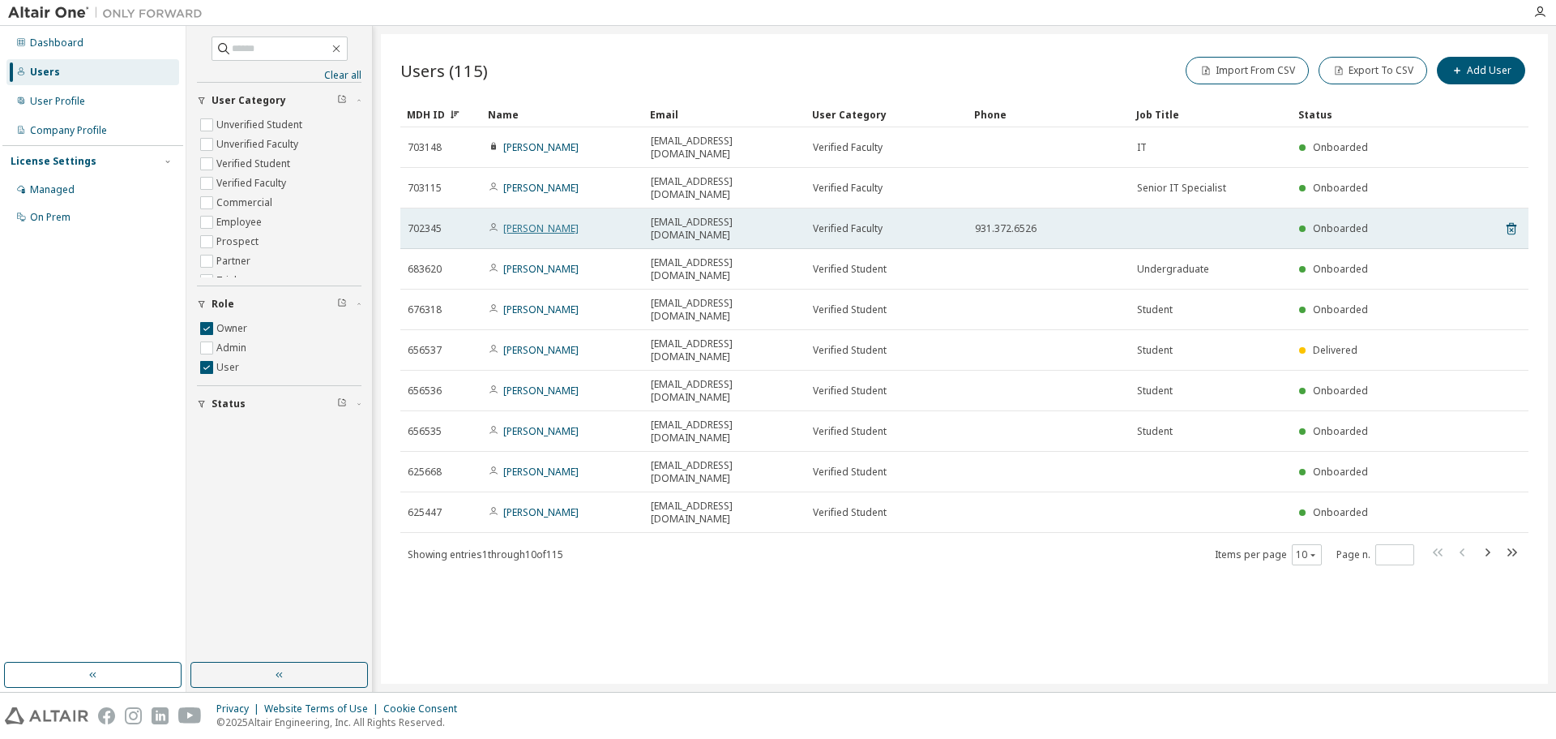
click at [540, 221] on link "[PERSON_NAME]" at bounding box center [540, 228] width 75 height 14
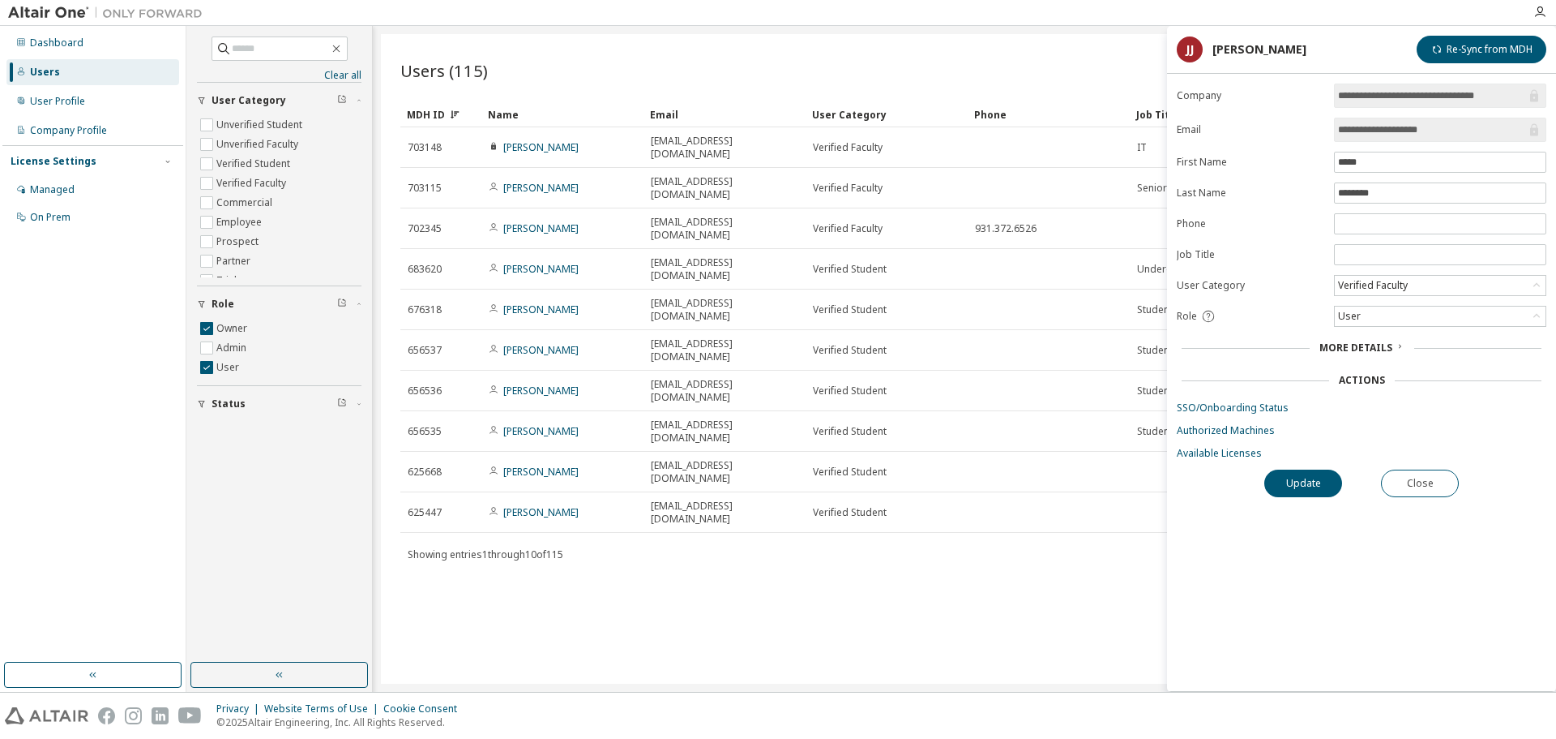
click at [1384, 346] on span "More Details" at bounding box center [1356, 347] width 73 height 14
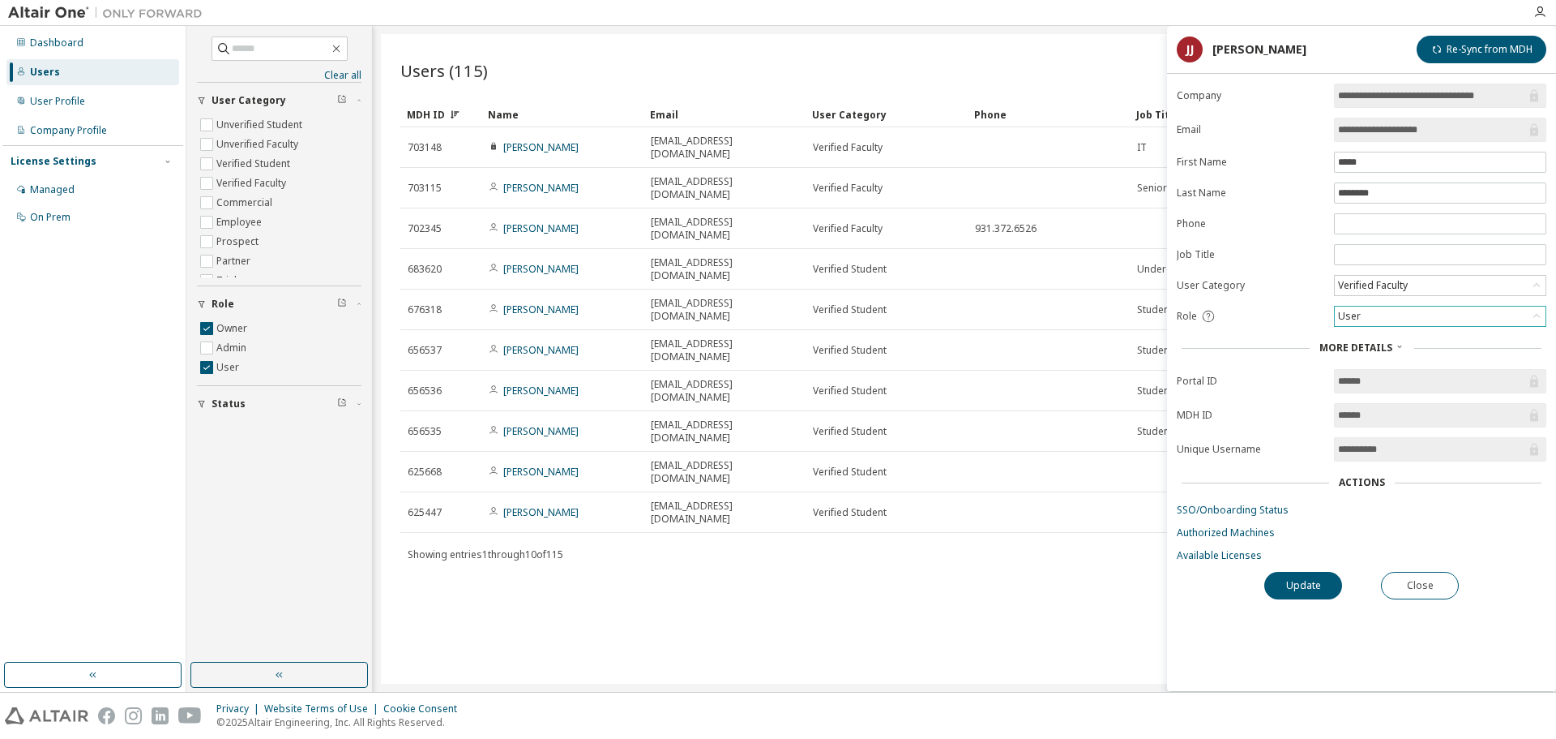
click at [1421, 324] on div "User" at bounding box center [1440, 315] width 211 height 19
click at [1398, 342] on li "Admin" at bounding box center [1440, 337] width 208 height 21
click at [1315, 589] on button "Update" at bounding box center [1304, 586] width 78 height 28
click at [1421, 581] on button "Close" at bounding box center [1421, 586] width 78 height 28
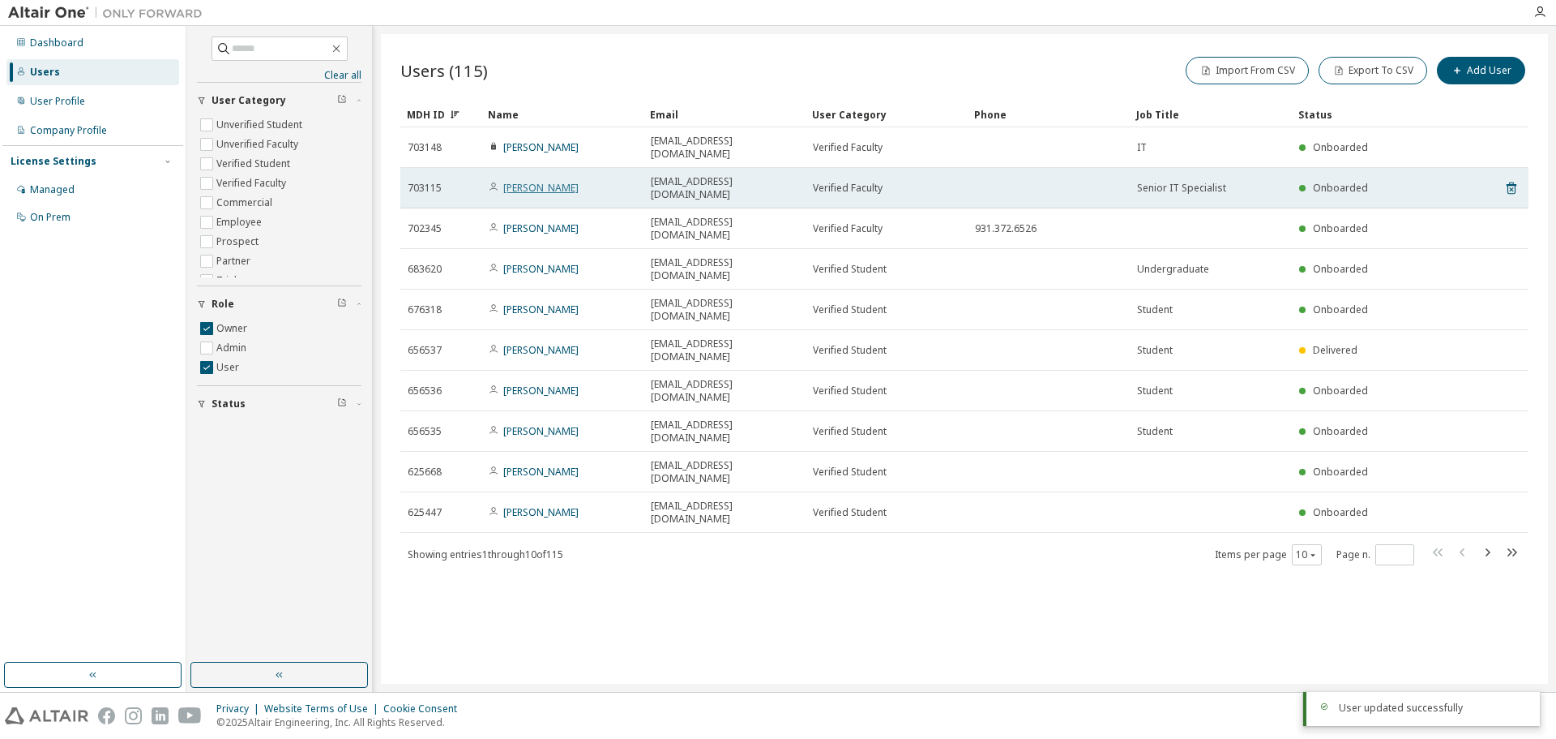
click at [538, 181] on link "[PERSON_NAME]" at bounding box center [540, 188] width 75 height 14
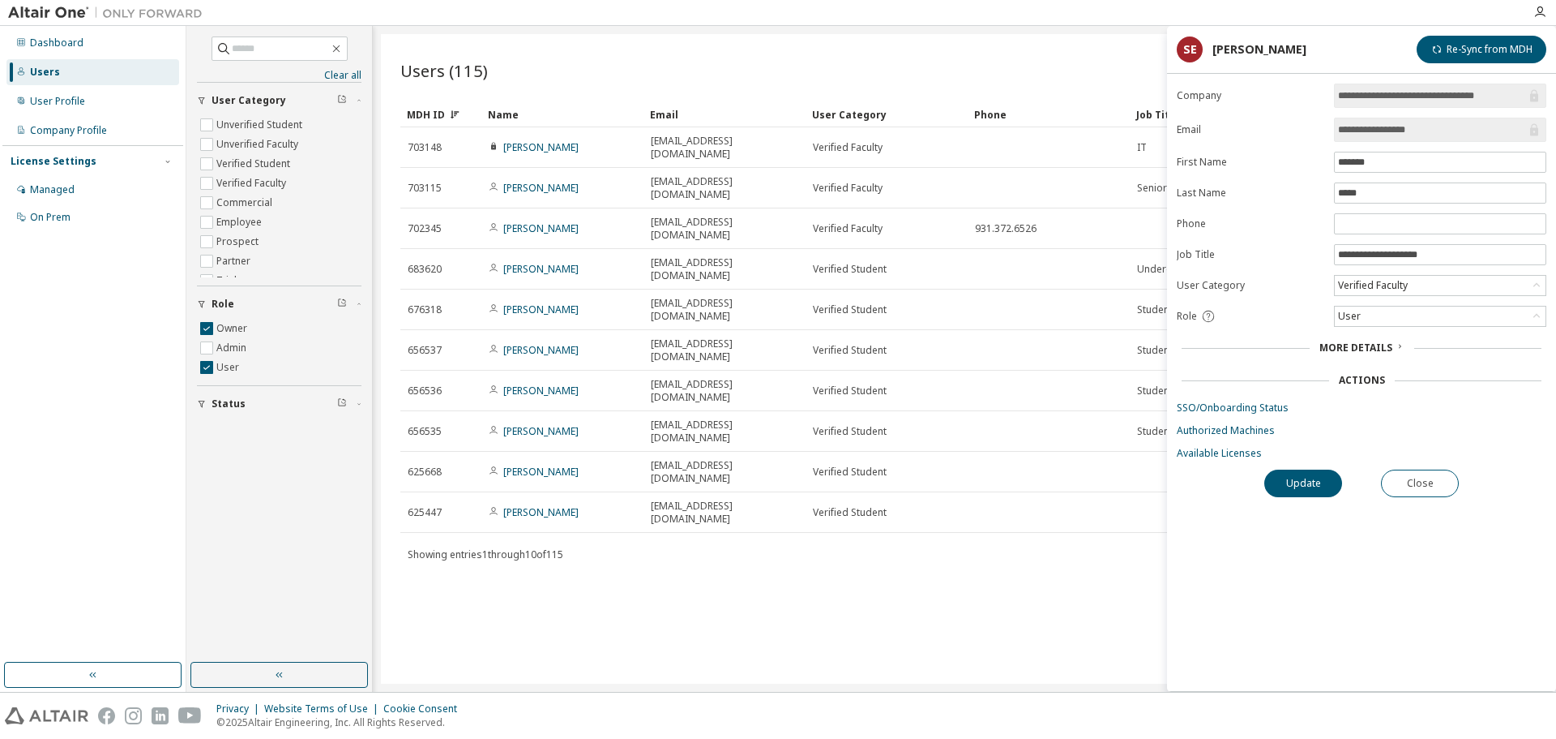
click at [1363, 342] on span "More Details" at bounding box center [1356, 347] width 73 height 14
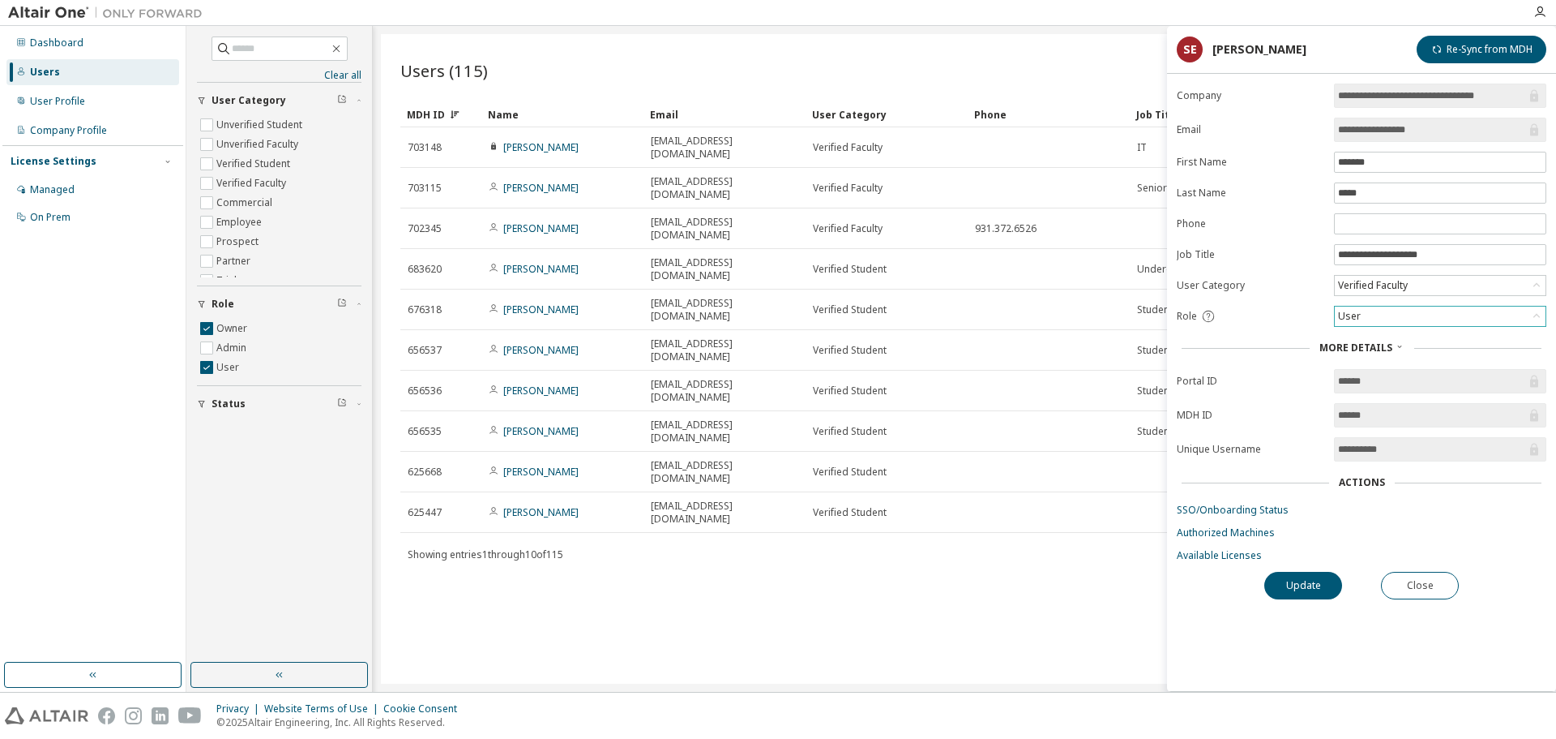
click at [1411, 317] on div "User" at bounding box center [1440, 315] width 211 height 19
click at [1381, 342] on li "Admin" at bounding box center [1440, 337] width 208 height 21
click at [1297, 586] on button "Update" at bounding box center [1304, 586] width 78 height 28
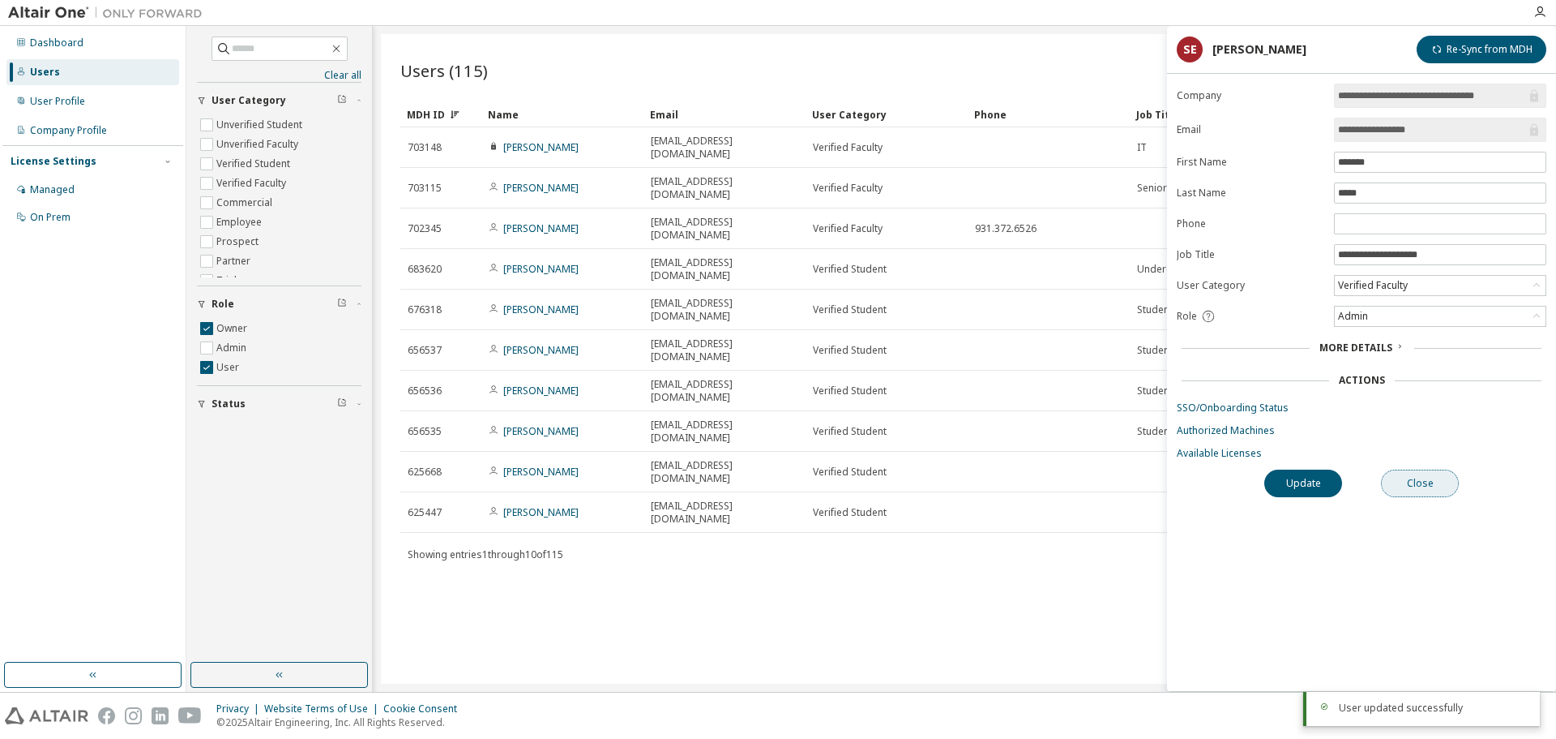
click at [1404, 482] on button "Close" at bounding box center [1420, 483] width 78 height 28
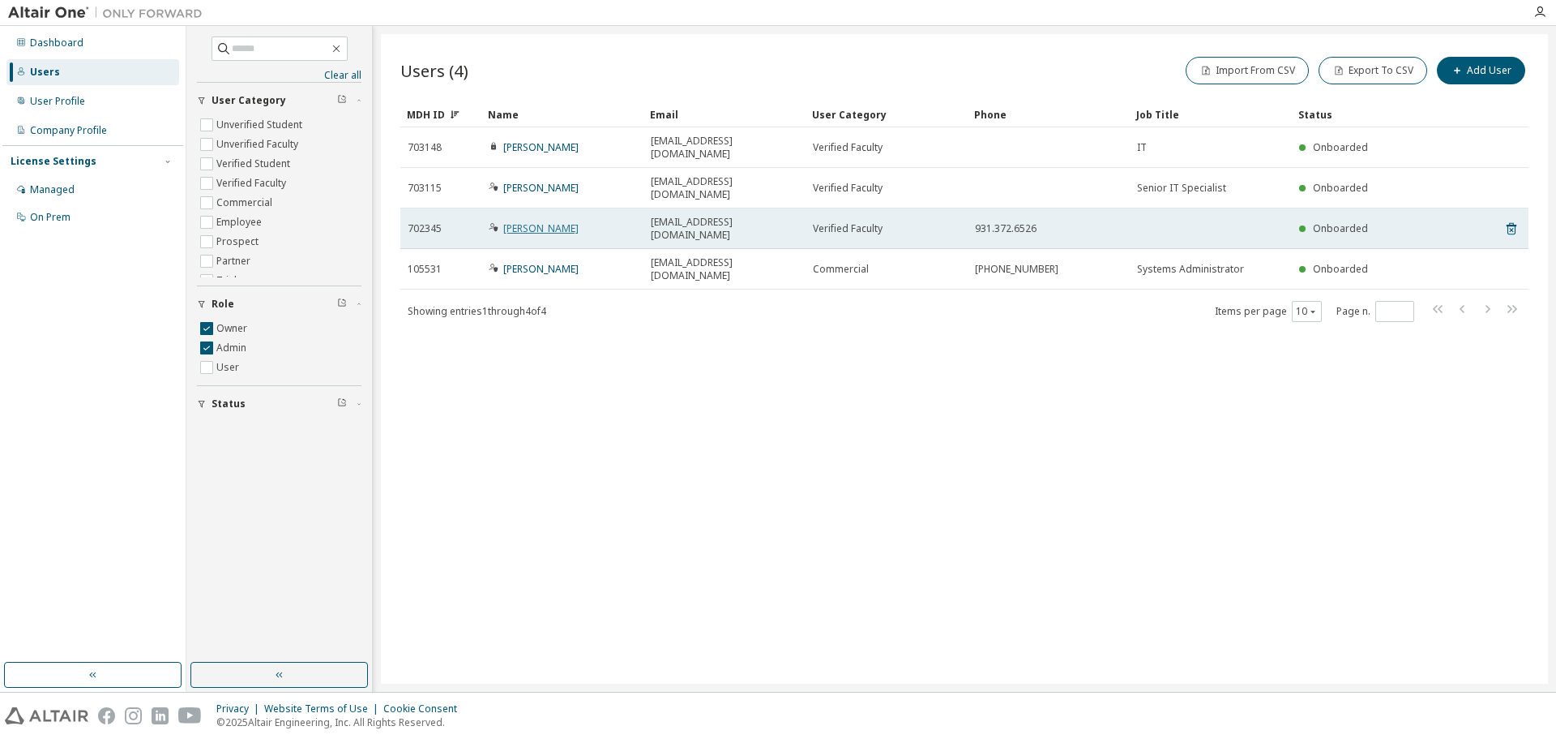
click at [536, 221] on link "[PERSON_NAME]" at bounding box center [540, 228] width 75 height 14
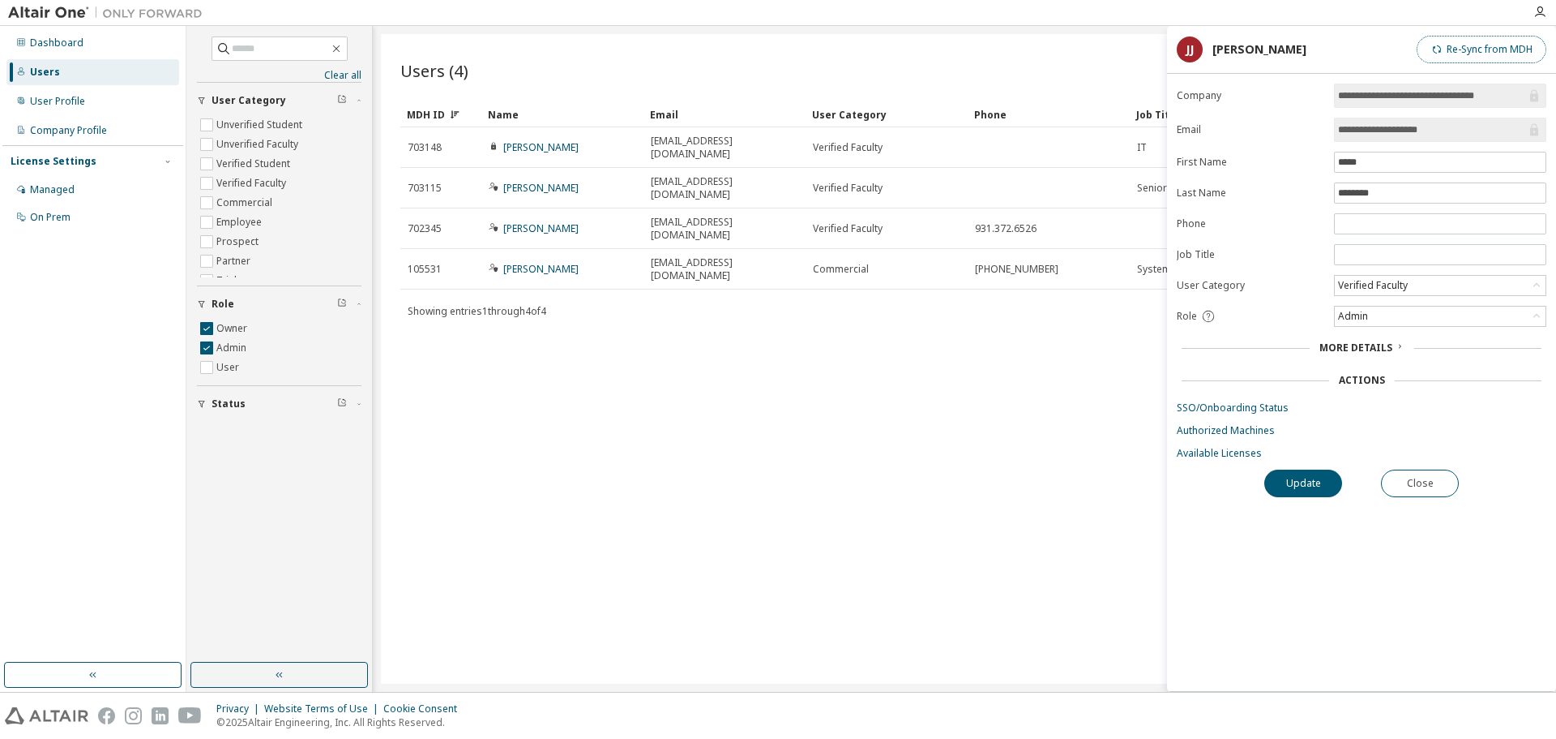
click at [1479, 51] on button "Re-Sync from MDH" at bounding box center [1482, 50] width 130 height 28
click at [1426, 495] on button "Close" at bounding box center [1420, 483] width 78 height 28
